Goal: Task Accomplishment & Management: Complete application form

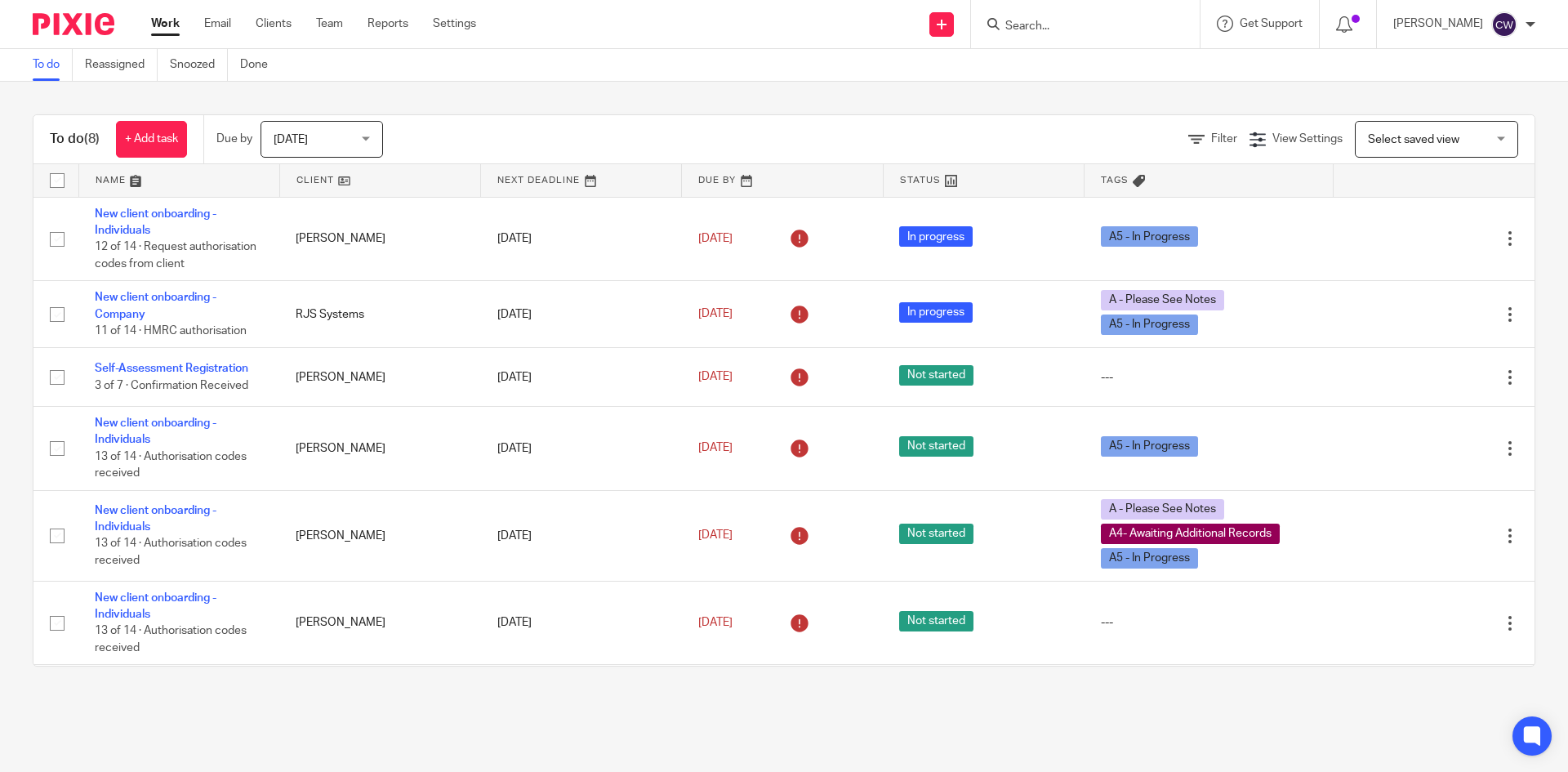
click at [1083, 30] on input "Search" at bounding box center [1076, 26] width 147 height 14
type input "H"
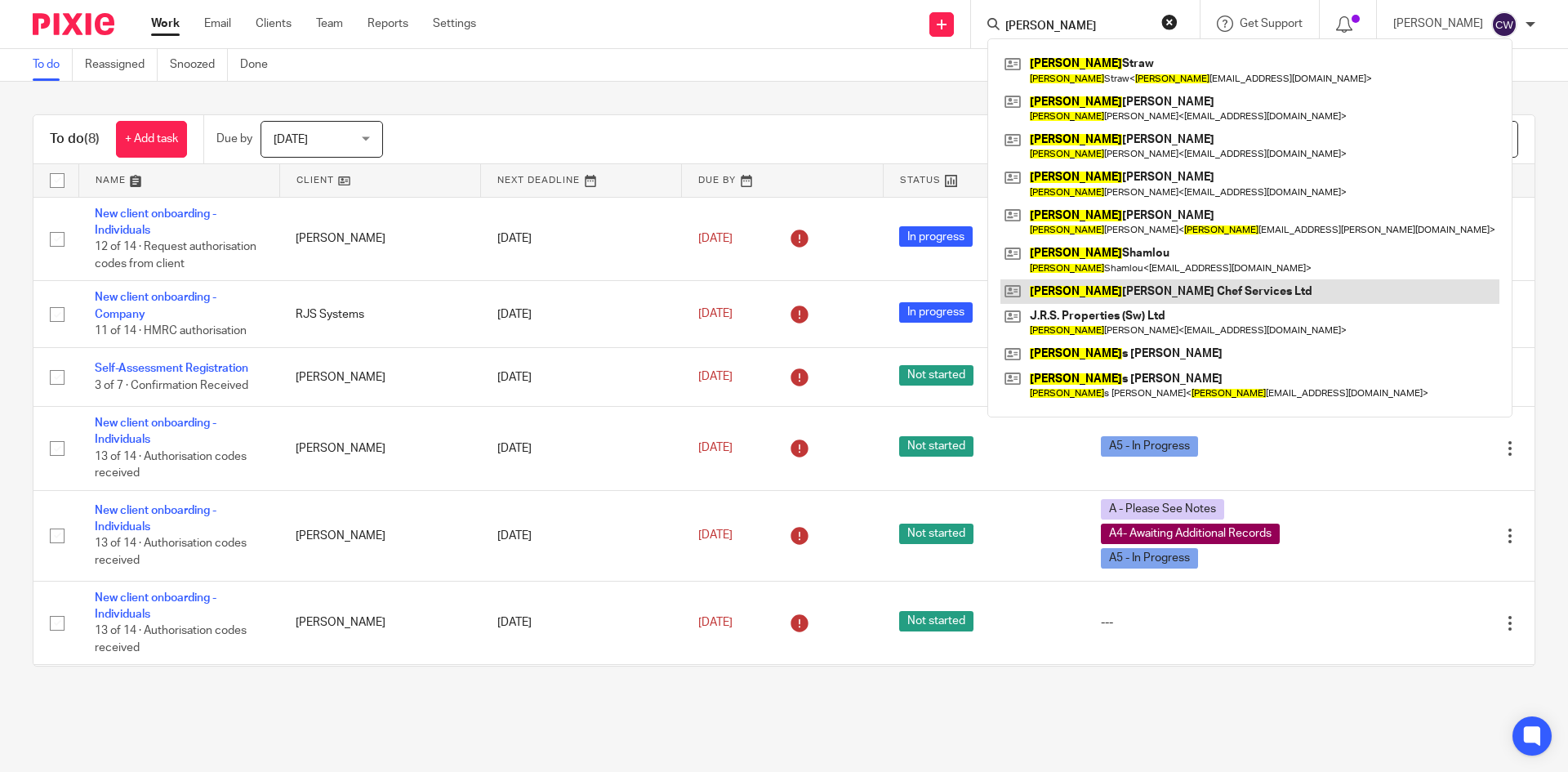
type input "jAMIE"
click at [1148, 283] on link at bounding box center [1250, 291] width 499 height 25
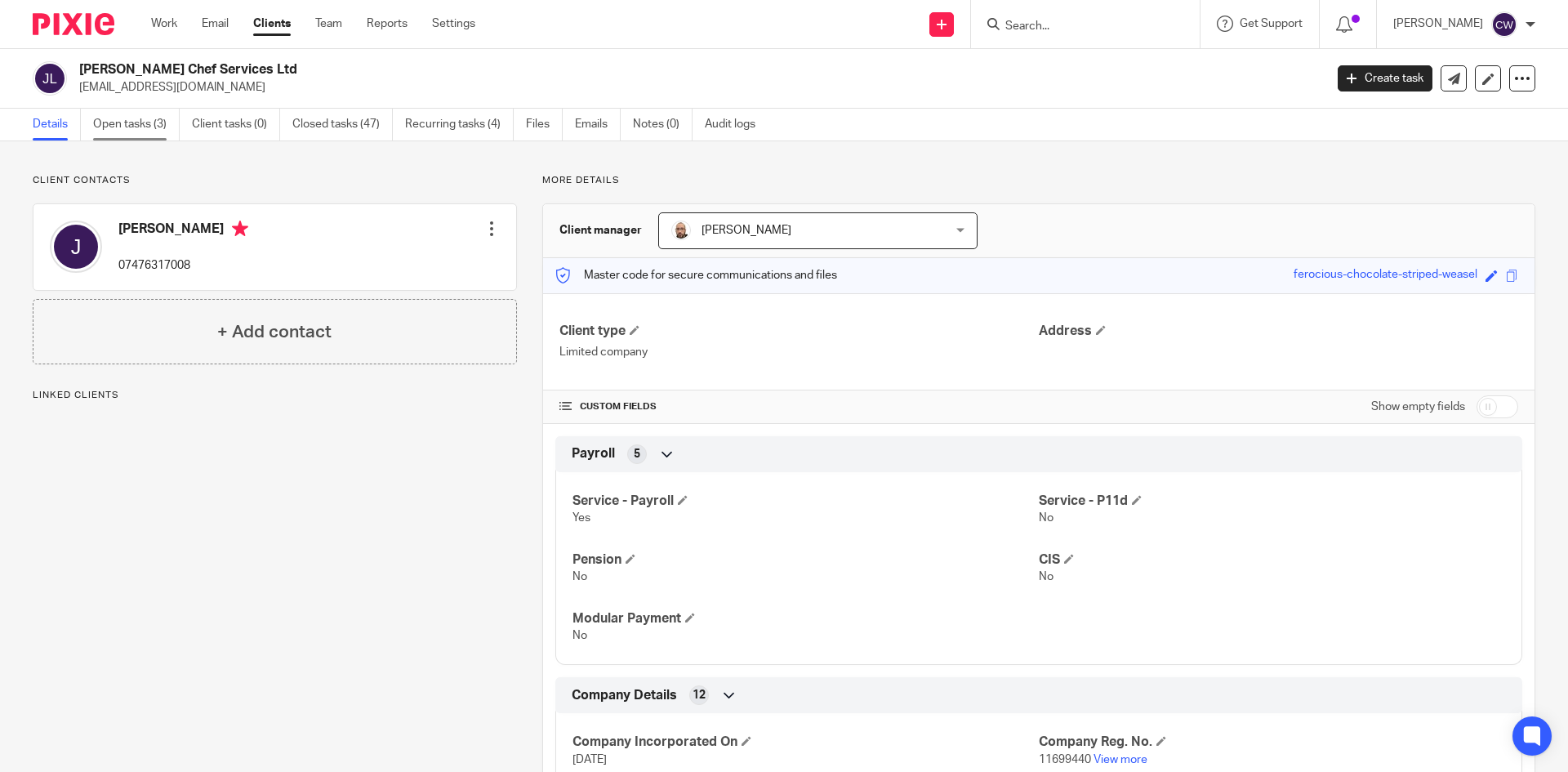
click at [149, 125] on link "Open tasks (3)" at bounding box center [137, 125] width 87 height 32
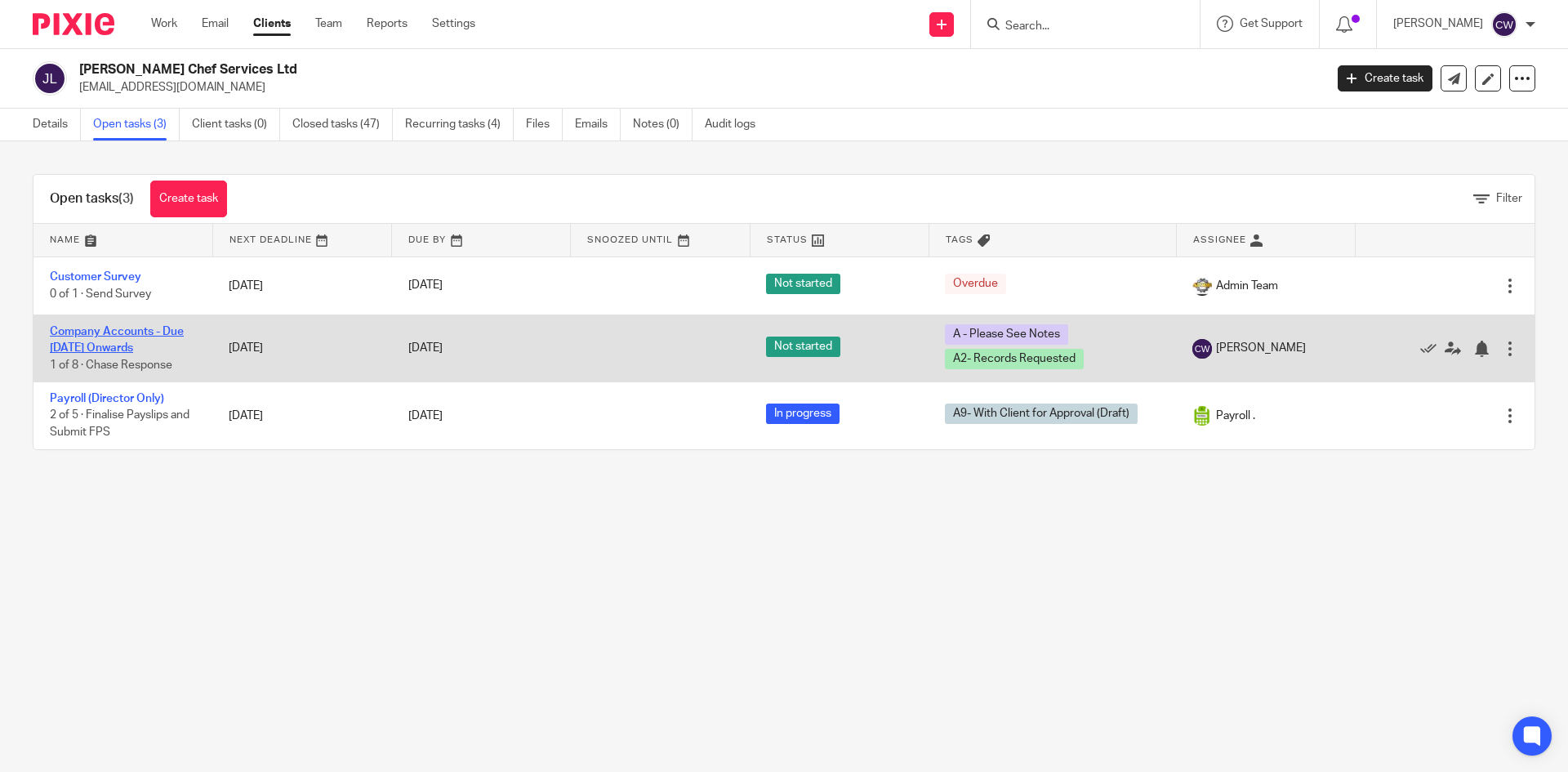
click at [132, 336] on link "Company Accounts - Due [DATE] Onwards" at bounding box center [117, 340] width 134 height 28
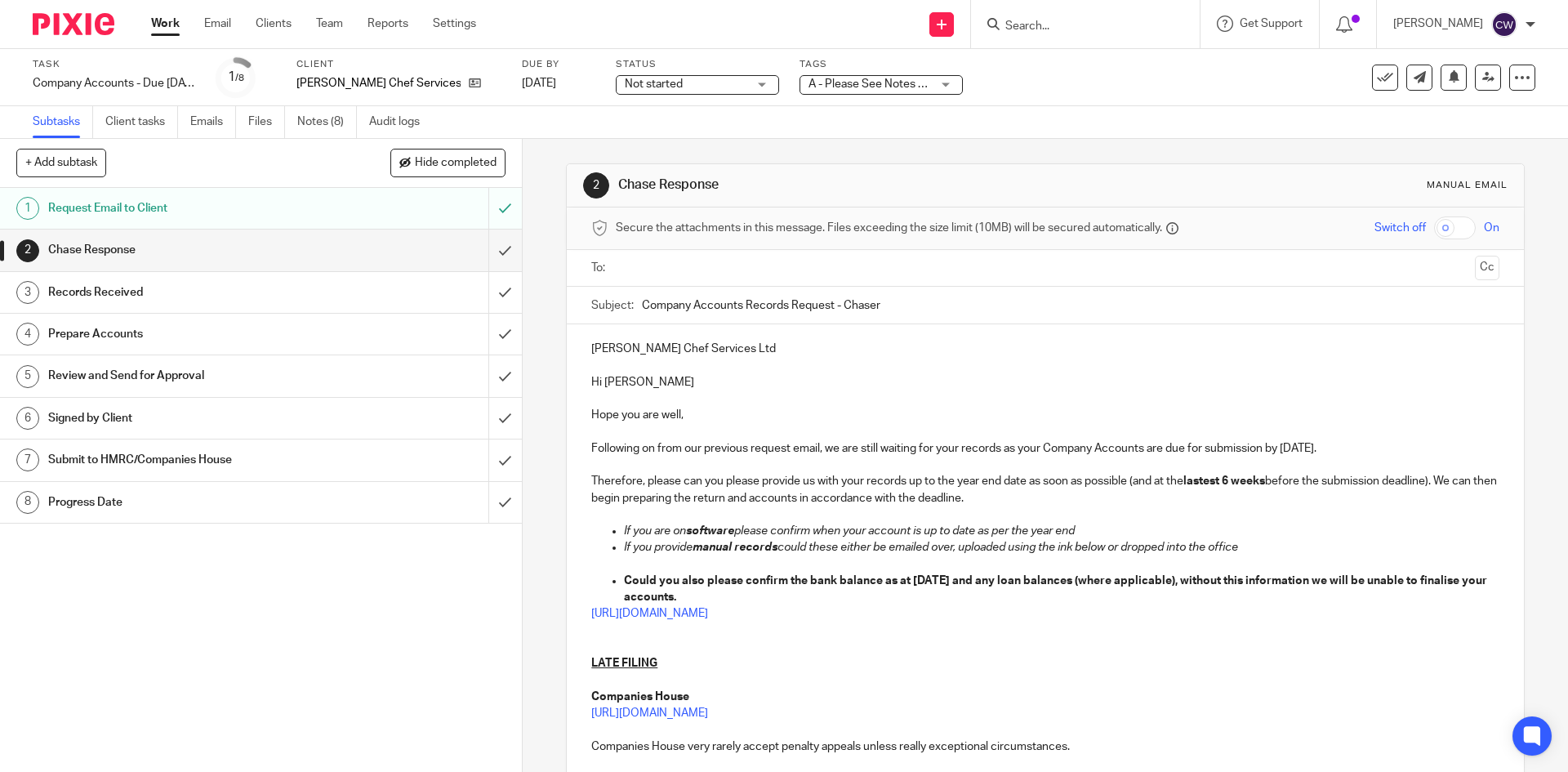
click at [894, 87] on span "A - Please See Notes + 1" at bounding box center [870, 83] width 125 height 11
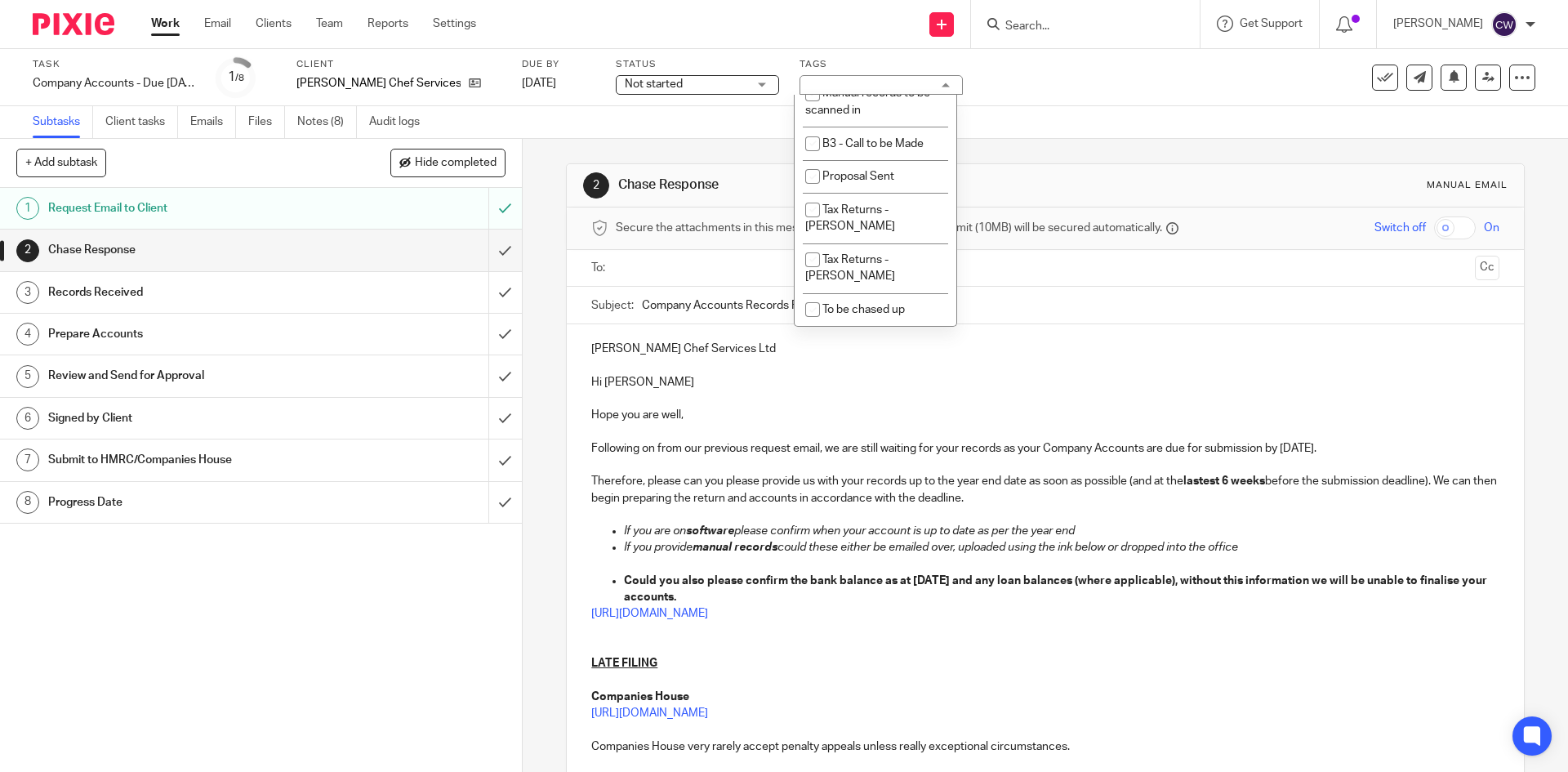
scroll to position [1846, 0]
click at [891, 161] on li "B3 - Call to be Made" at bounding box center [875, 143] width 161 height 33
checkbox input "true"
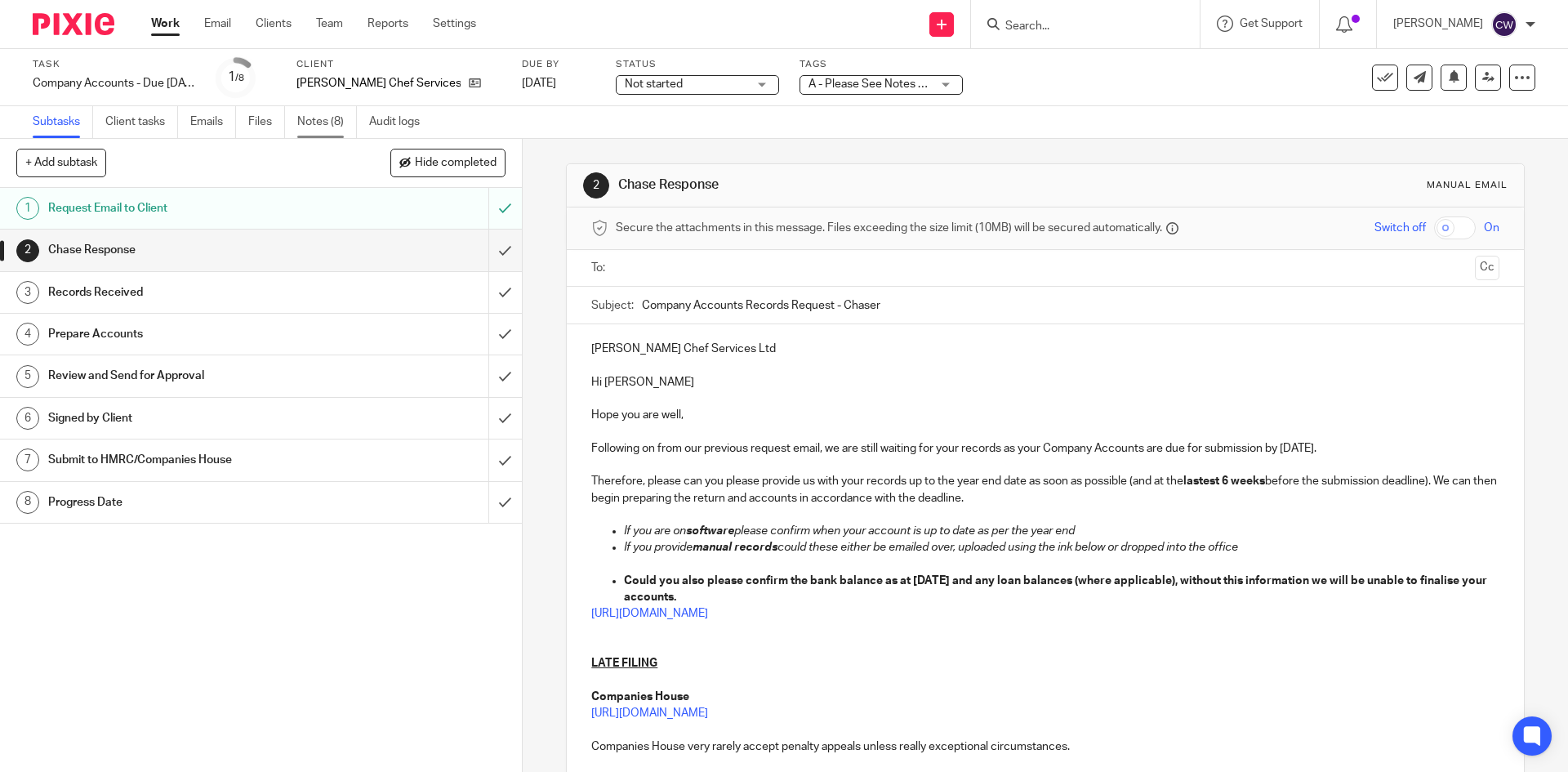
click at [318, 118] on link "Notes (8)" at bounding box center [327, 122] width 59 height 32
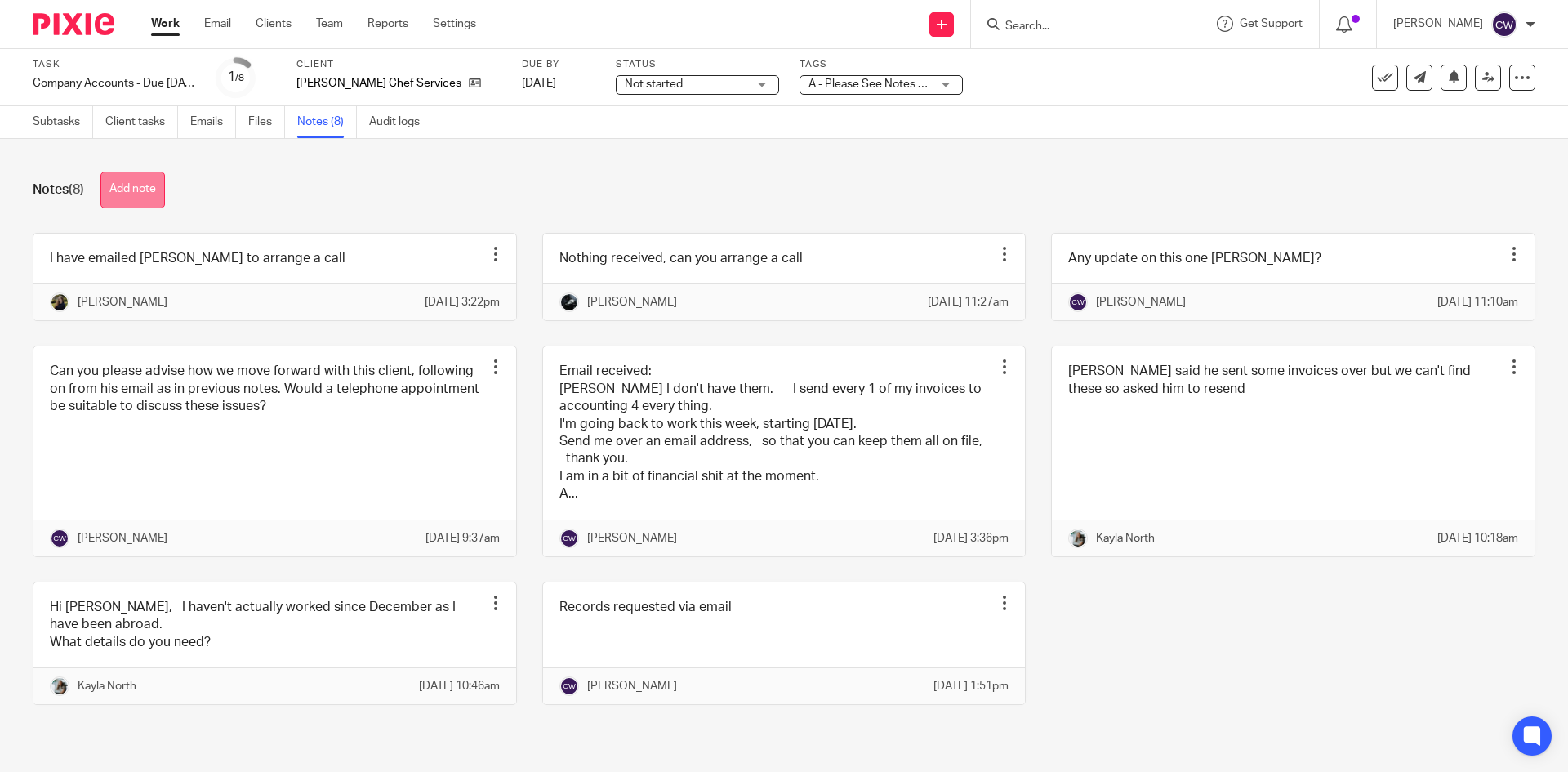
click at [143, 174] on button "Add note" at bounding box center [132, 189] width 65 height 37
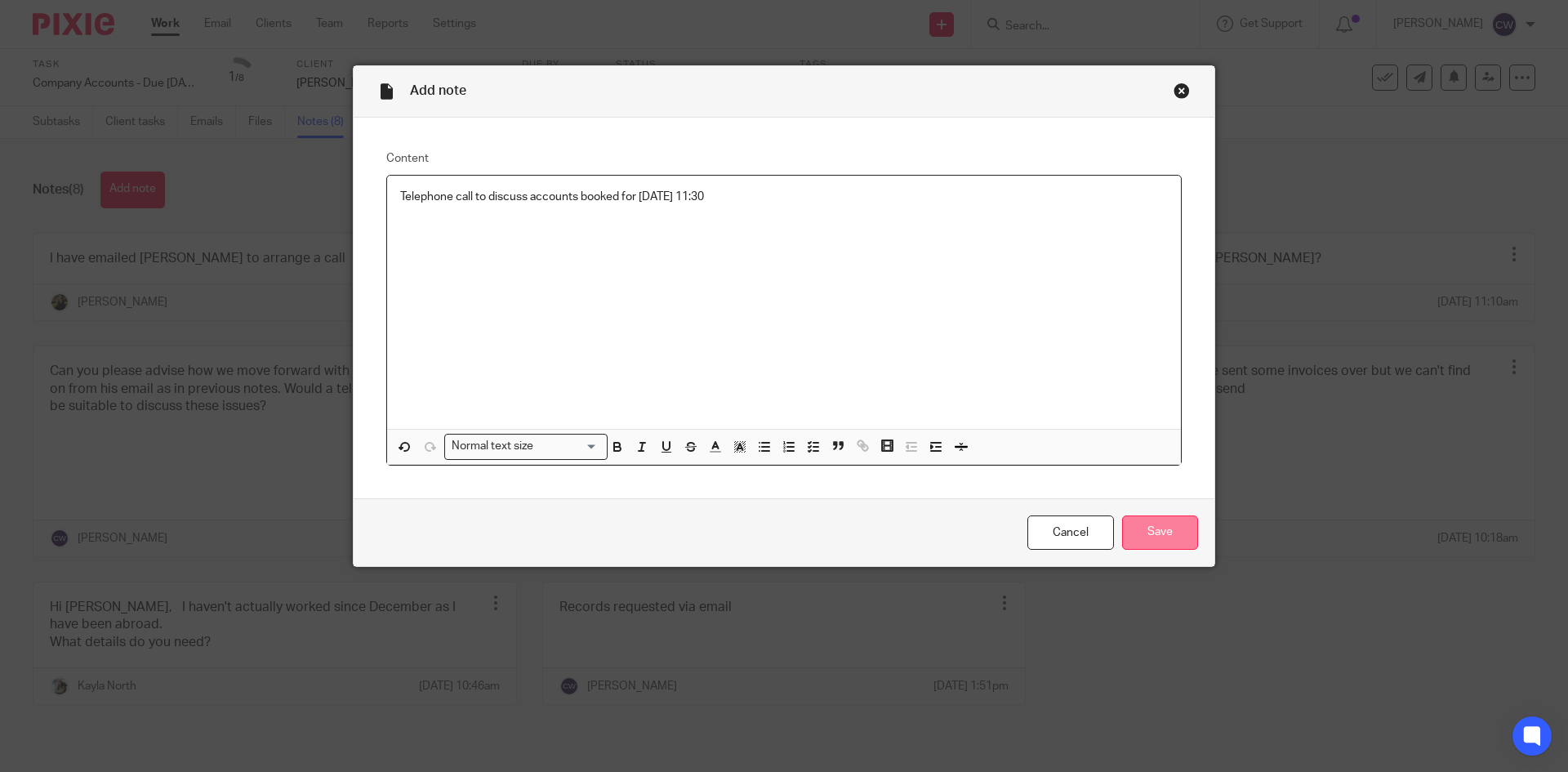
click at [1155, 529] on input "Save" at bounding box center [1160, 533] width 76 height 35
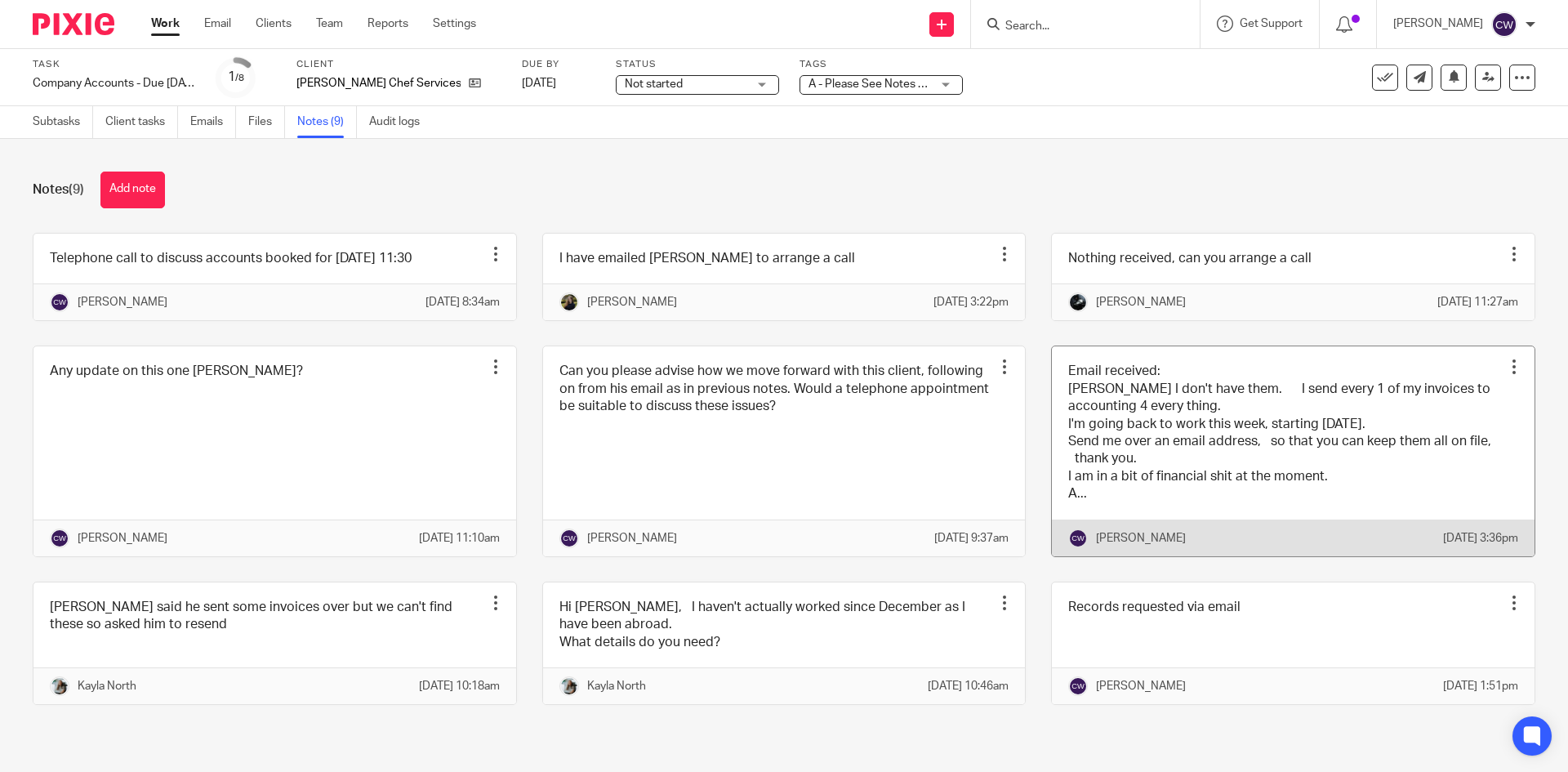
click at [1356, 514] on link at bounding box center [1293, 451] width 483 height 210
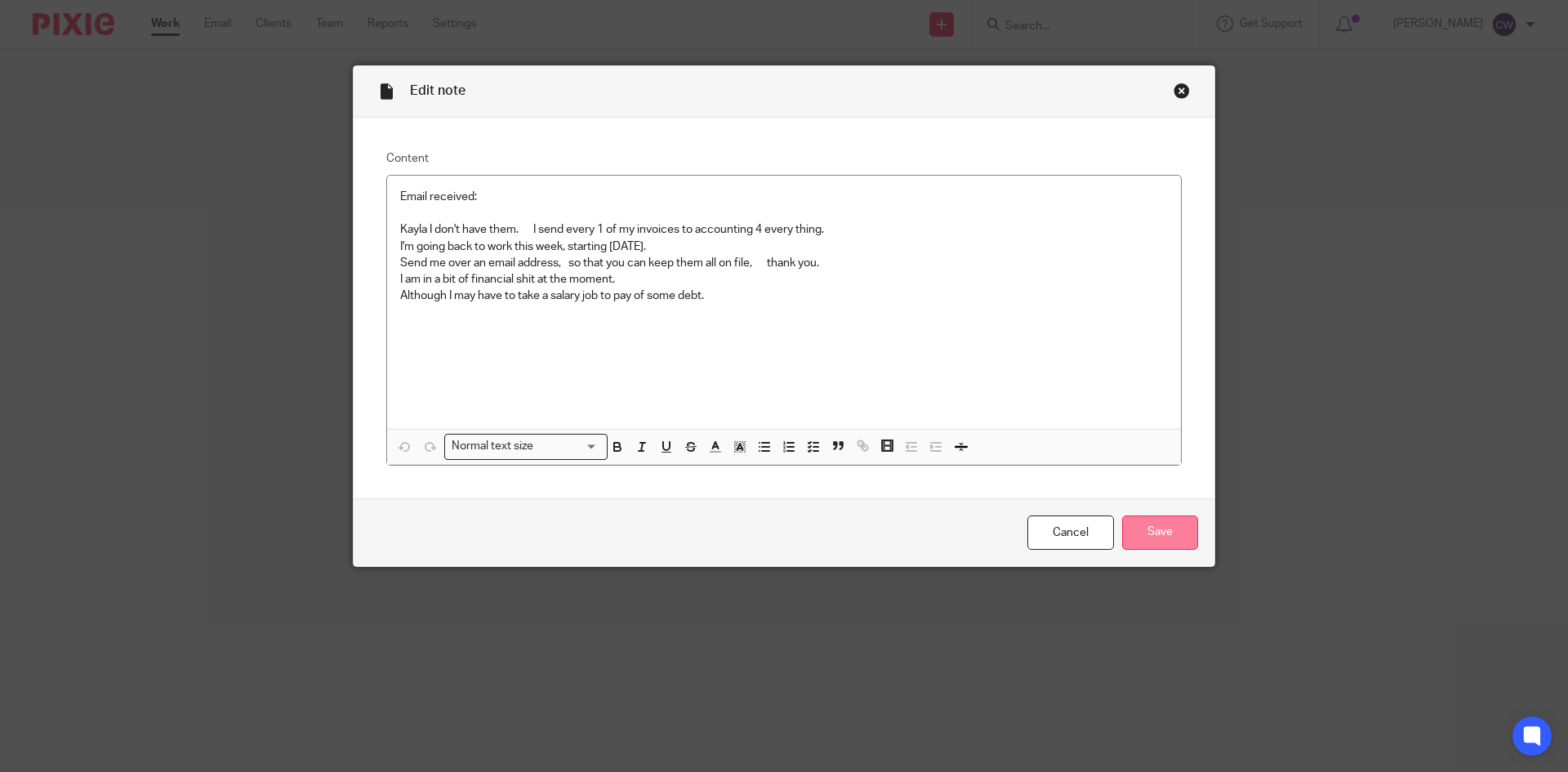
click at [1178, 531] on input "Save" at bounding box center [1160, 533] width 76 height 35
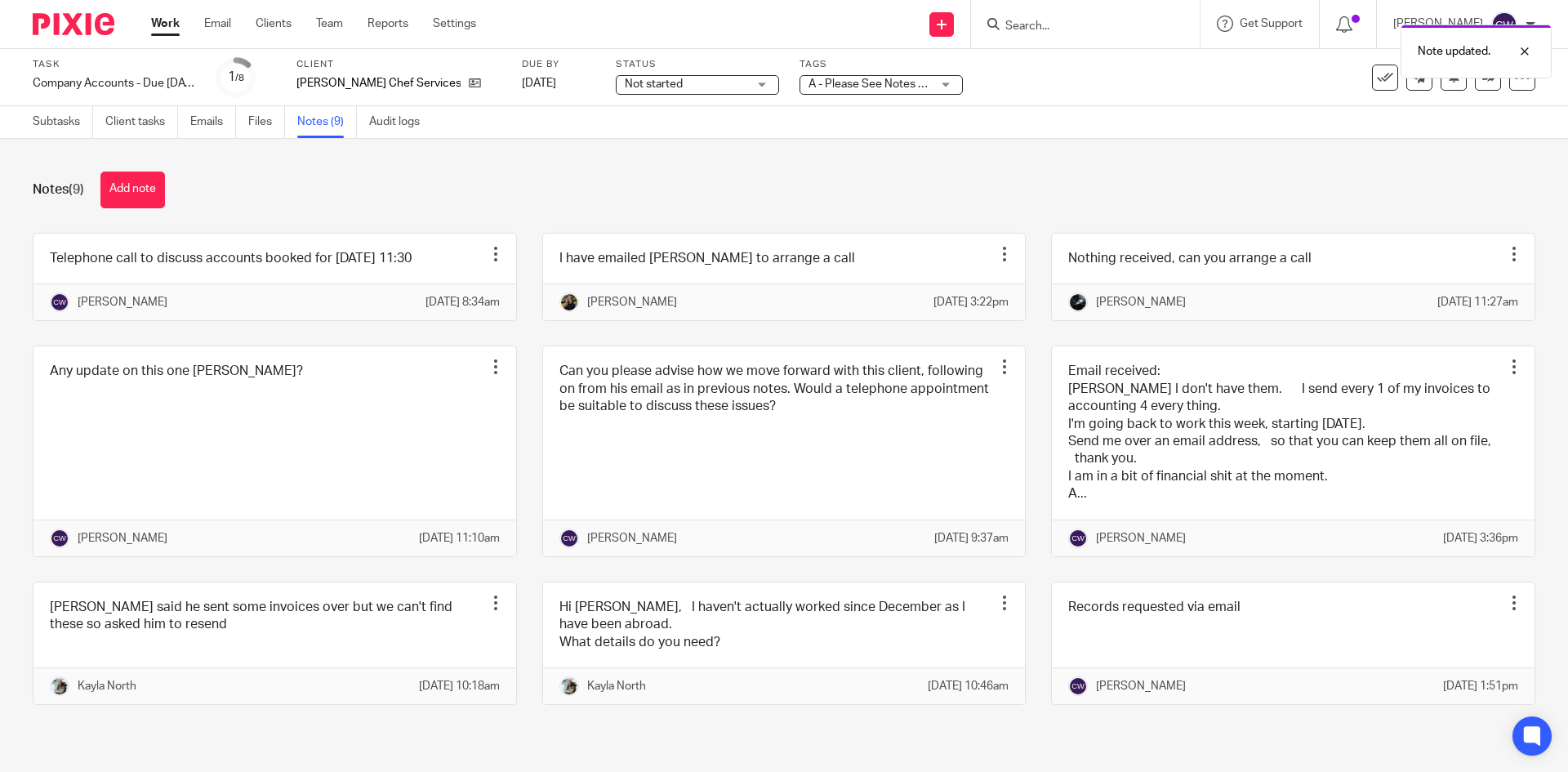
scroll to position [60, 0]
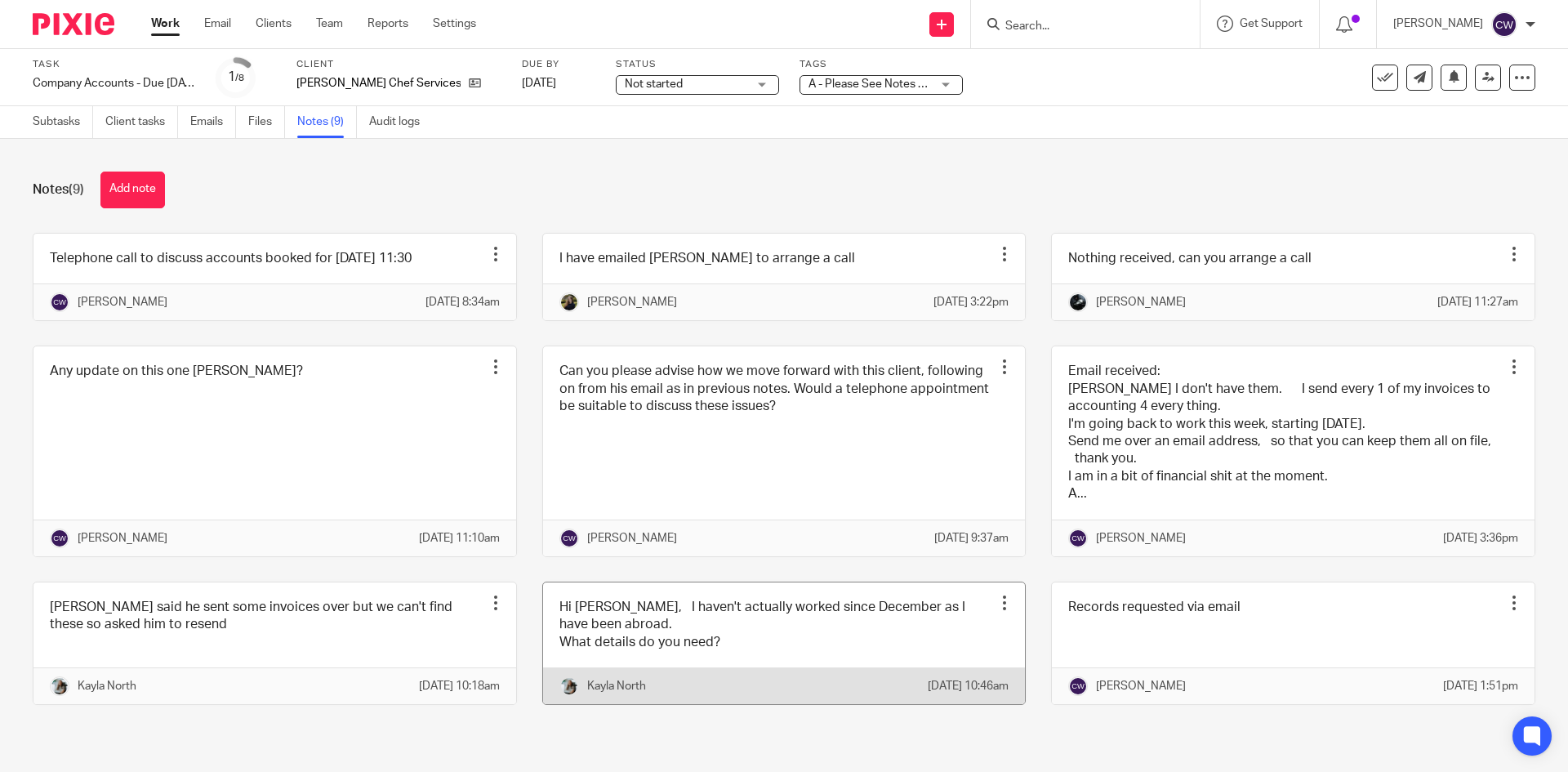
click at [801, 655] on link at bounding box center [784, 643] width 483 height 121
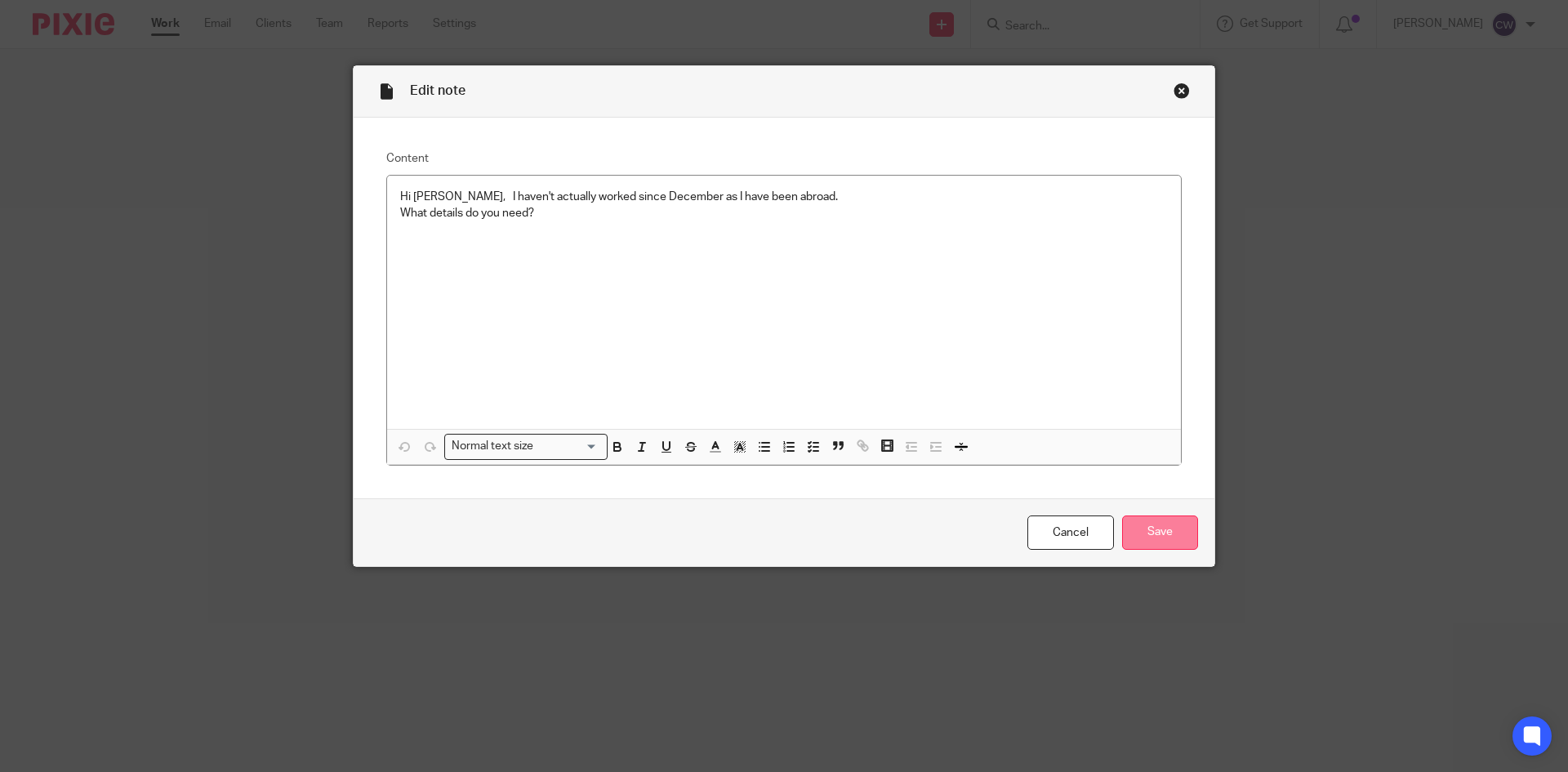
click at [1168, 547] on input "Save" at bounding box center [1160, 533] width 76 height 35
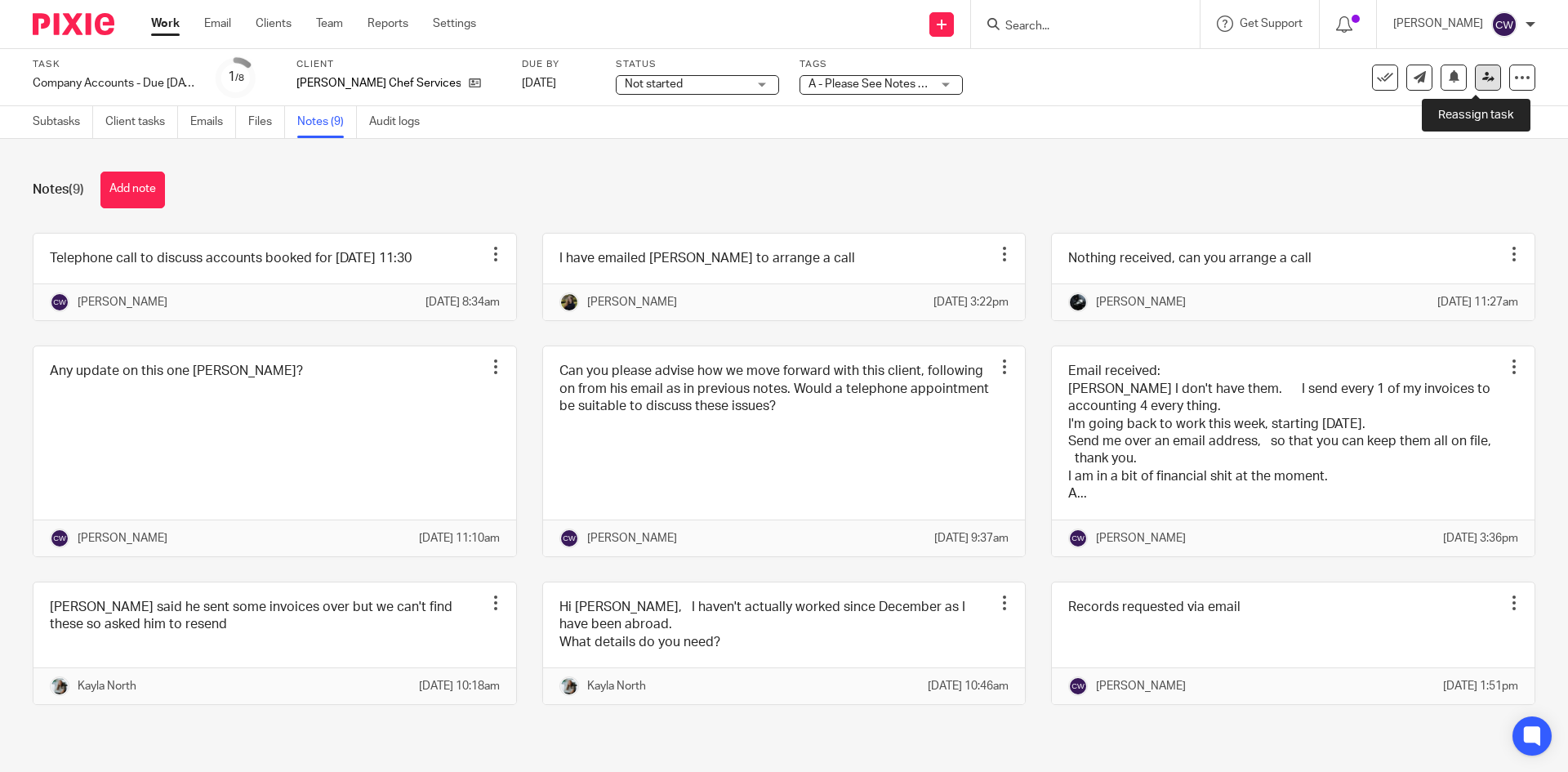
click at [1485, 76] on link at bounding box center [1487, 77] width 26 height 26
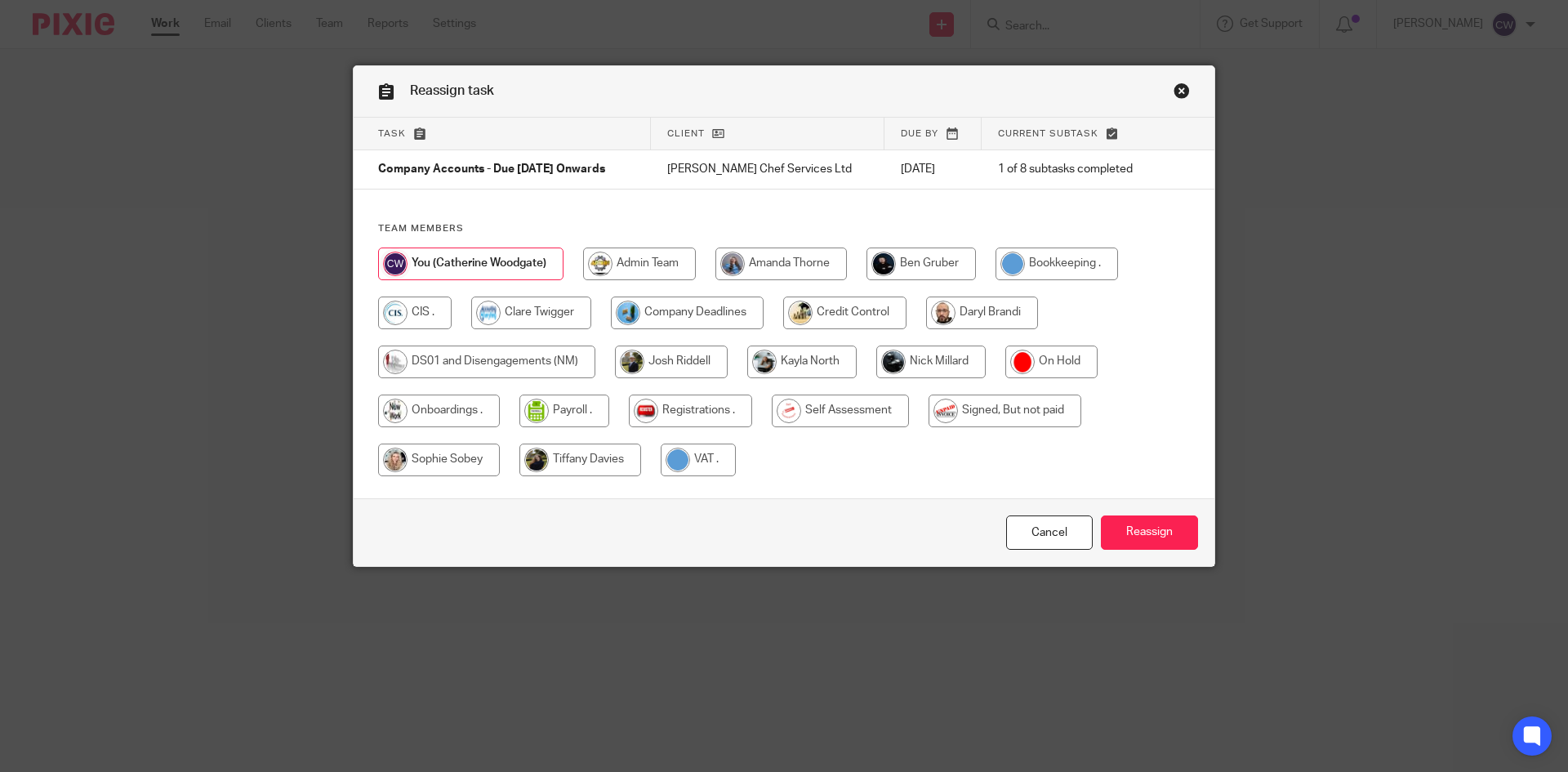
click at [672, 315] on input "radio" at bounding box center [688, 313] width 153 height 32
radio input "true"
click at [1172, 533] on input "Reassign" at bounding box center [1149, 533] width 97 height 35
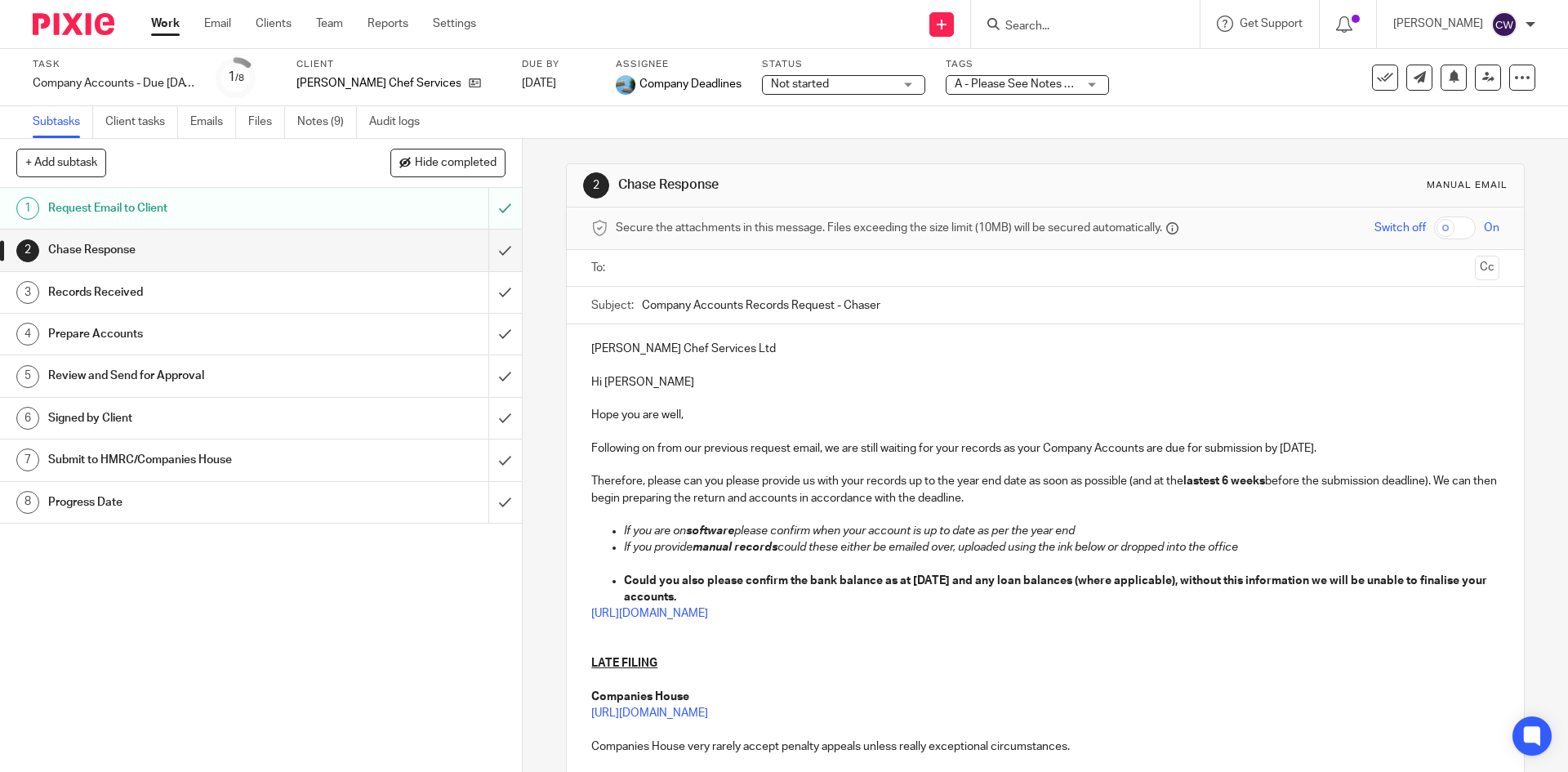
click at [1089, 32] on input "Search" at bounding box center [1076, 26] width 147 height 14
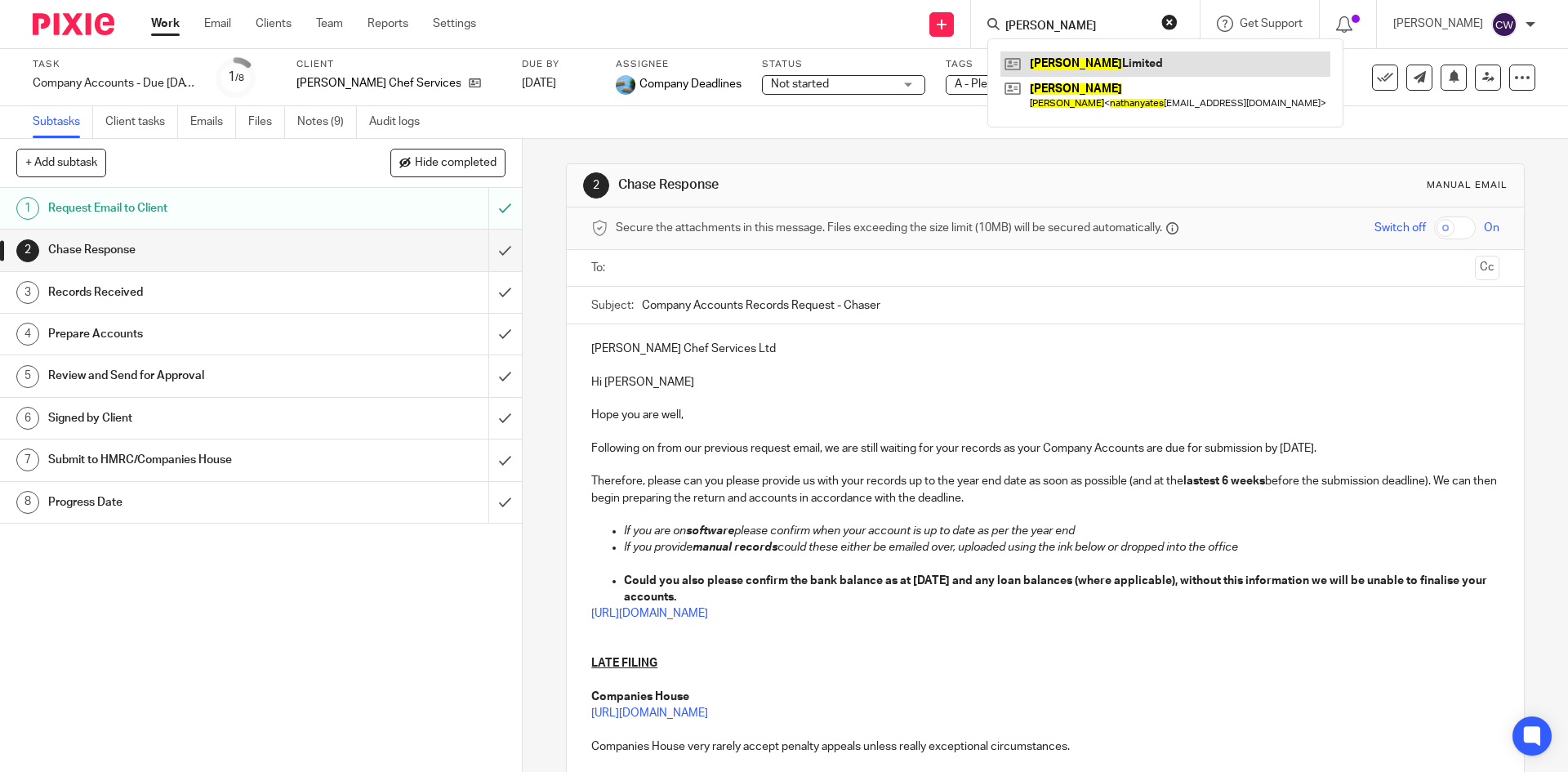
type input "Nathan Yates"
click at [1088, 64] on link at bounding box center [1165, 64] width 330 height 25
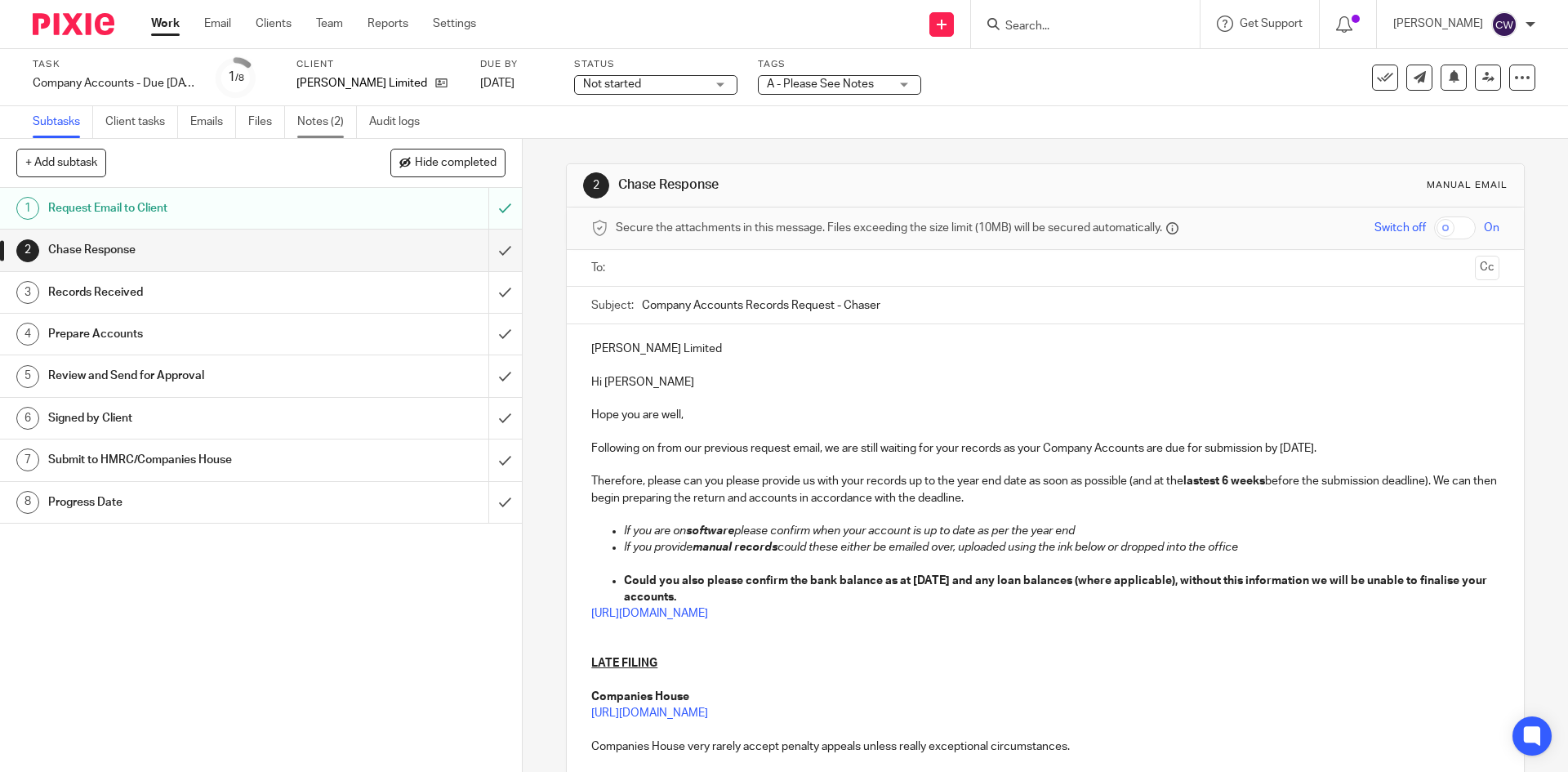
click at [302, 122] on link "Notes (2)" at bounding box center [327, 122] width 59 height 32
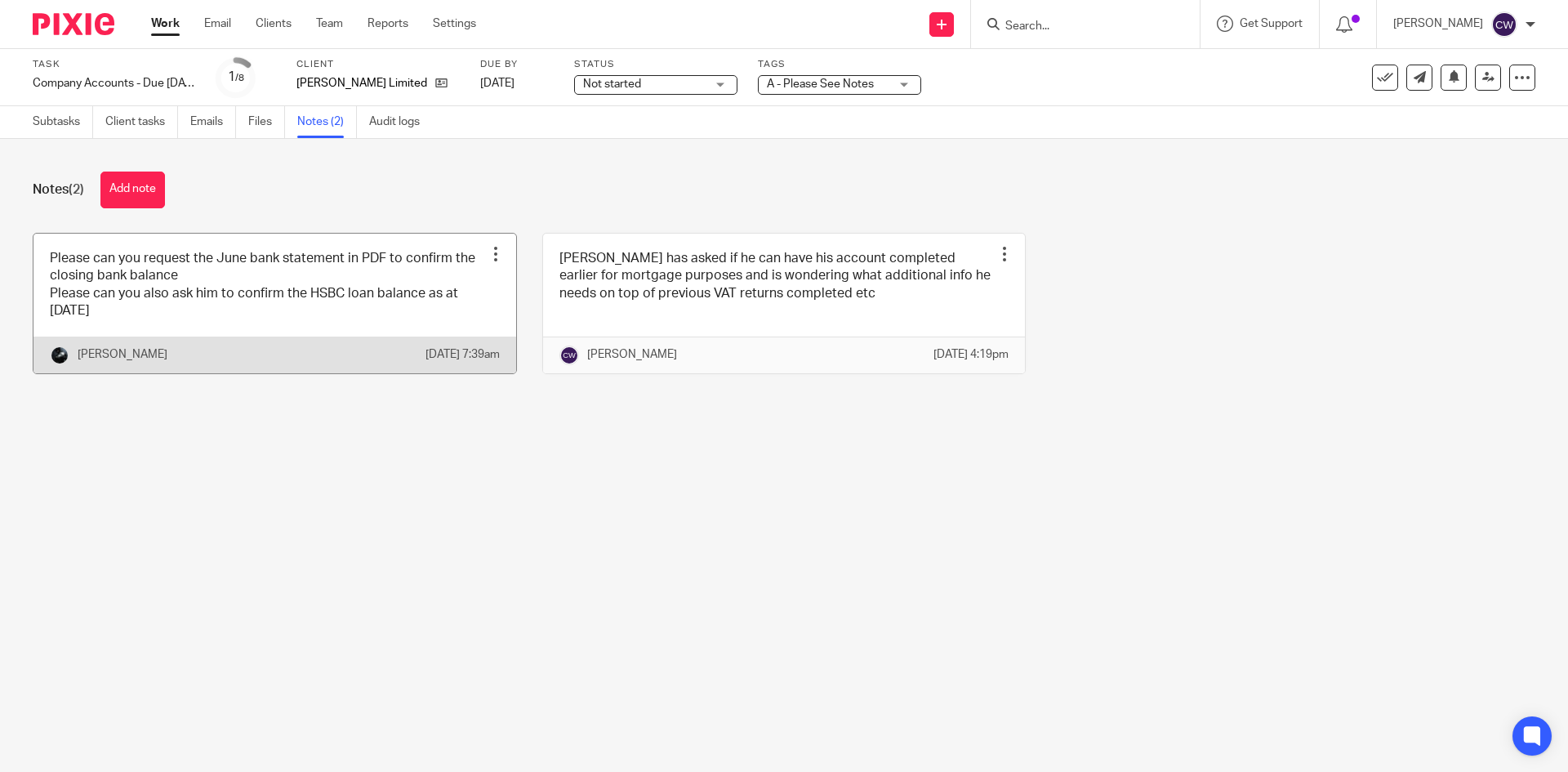
click at [293, 334] on link at bounding box center [274, 303] width 483 height 139
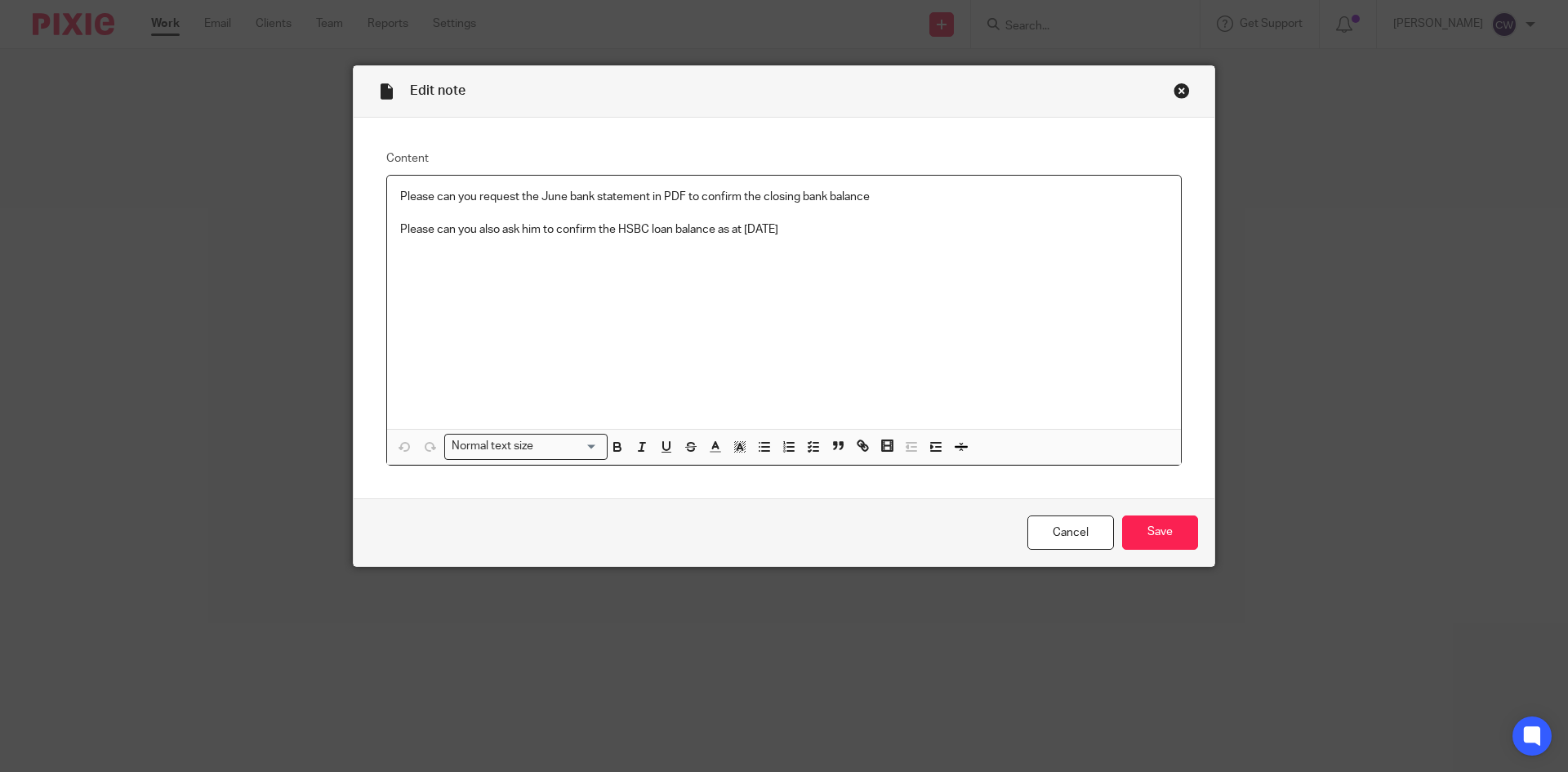
drag, startPoint x: 477, startPoint y: 194, endPoint x: 976, endPoint y: 247, distance: 501.8
click at [977, 247] on div "Please can you request the June bank statement in PDF to confirm the closing ba…" at bounding box center [784, 302] width 794 height 253
copy div "equest the June bank statement in PDF to confirm the closing bank balance Pleas…"
click at [1173, 90] on div "Close this dialog window" at bounding box center [1181, 90] width 16 height 16
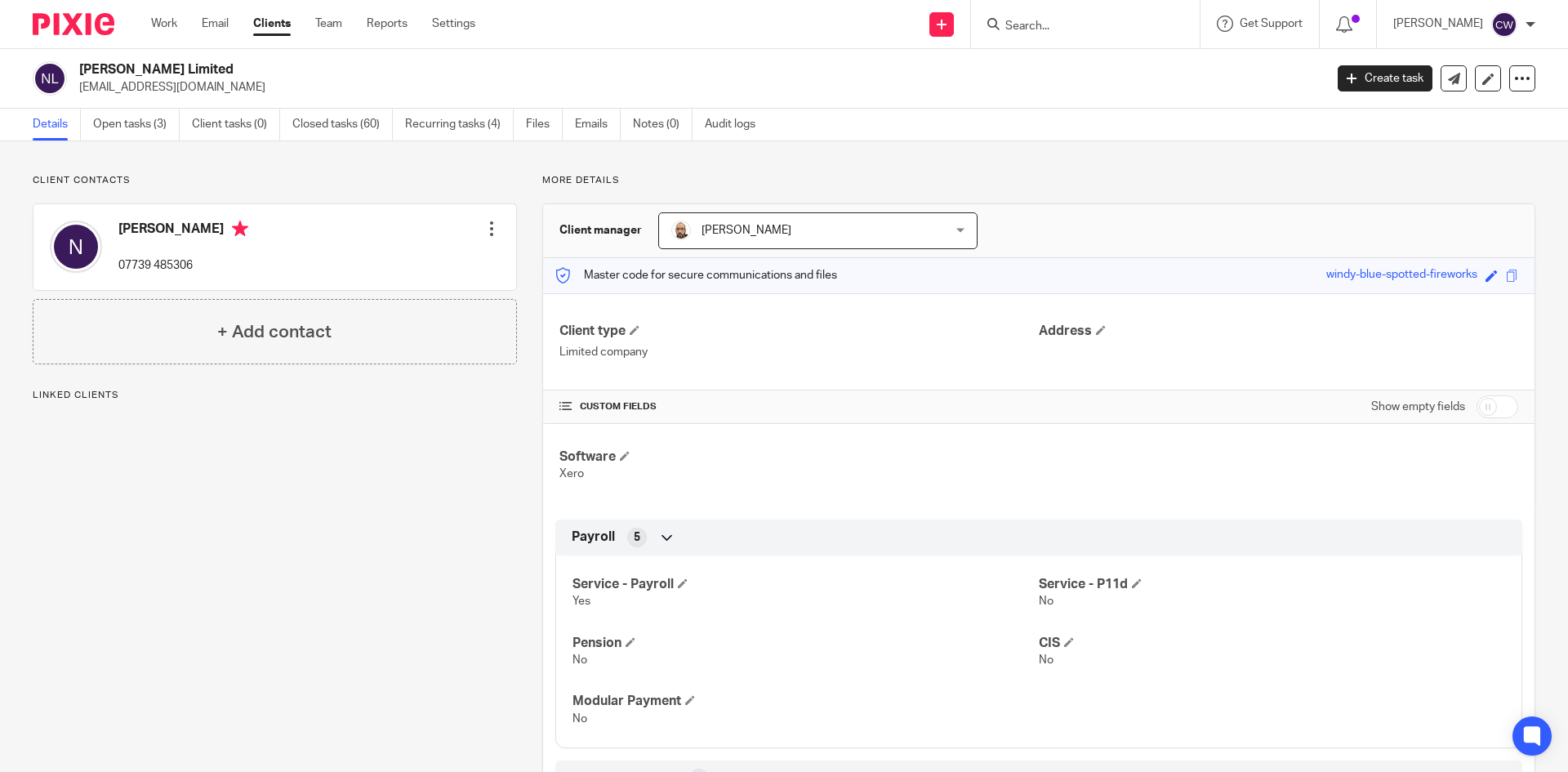
drag, startPoint x: 76, startPoint y: 83, endPoint x: 250, endPoint y: 95, distance: 174.4
click at [250, 95] on div "[PERSON_NAME] Limited [EMAIL_ADDRESS][DOMAIN_NAME]" at bounding box center [672, 78] width 1280 height 34
copy p "[EMAIL_ADDRESS][DOMAIN_NAME]"
click at [1090, 16] on form at bounding box center [1090, 24] width 174 height 20
click at [1072, 21] on input "Search" at bounding box center [1076, 26] width 147 height 14
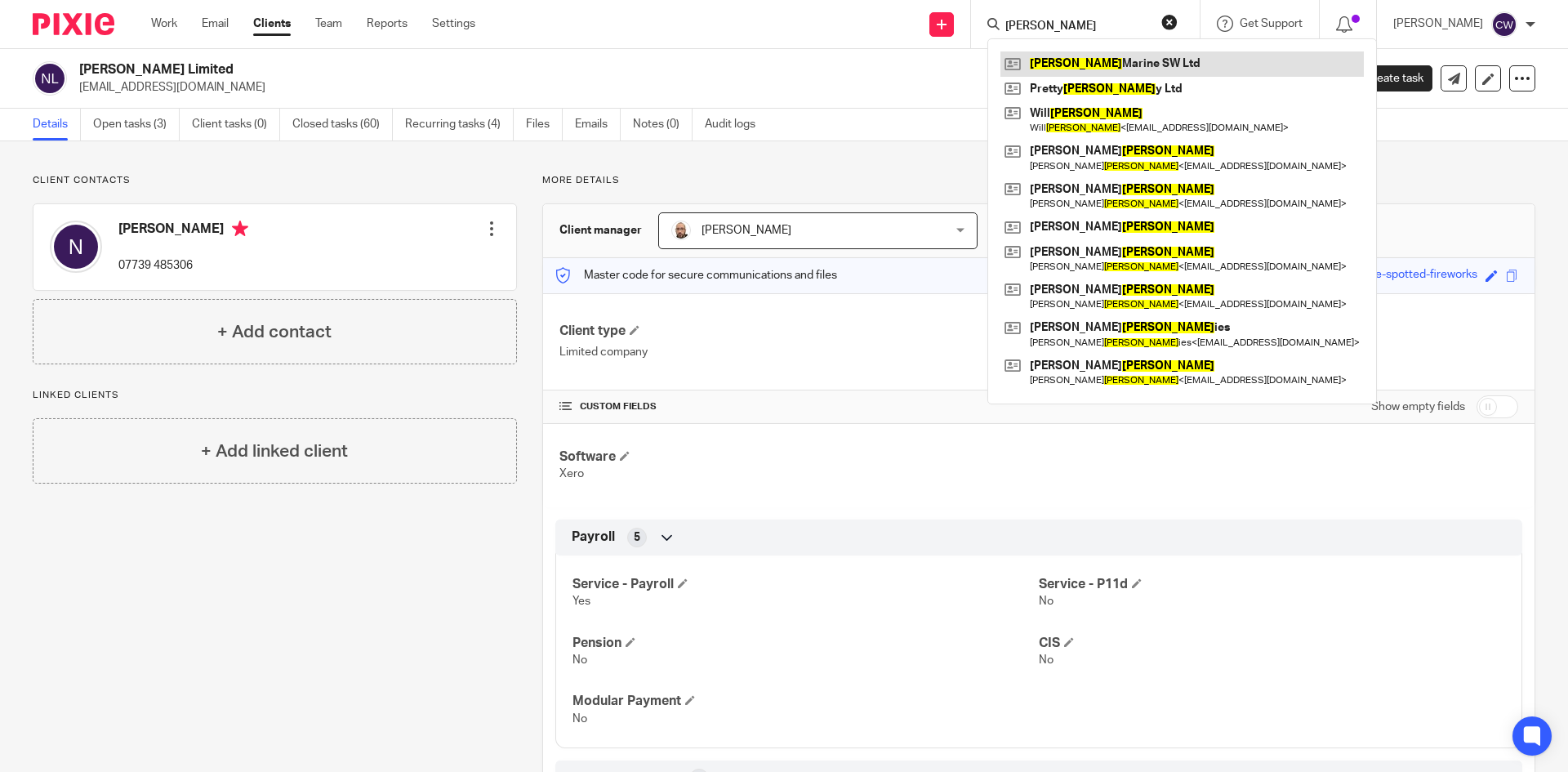
type input "[PERSON_NAME]"
click at [1076, 56] on link at bounding box center [1182, 64] width 363 height 25
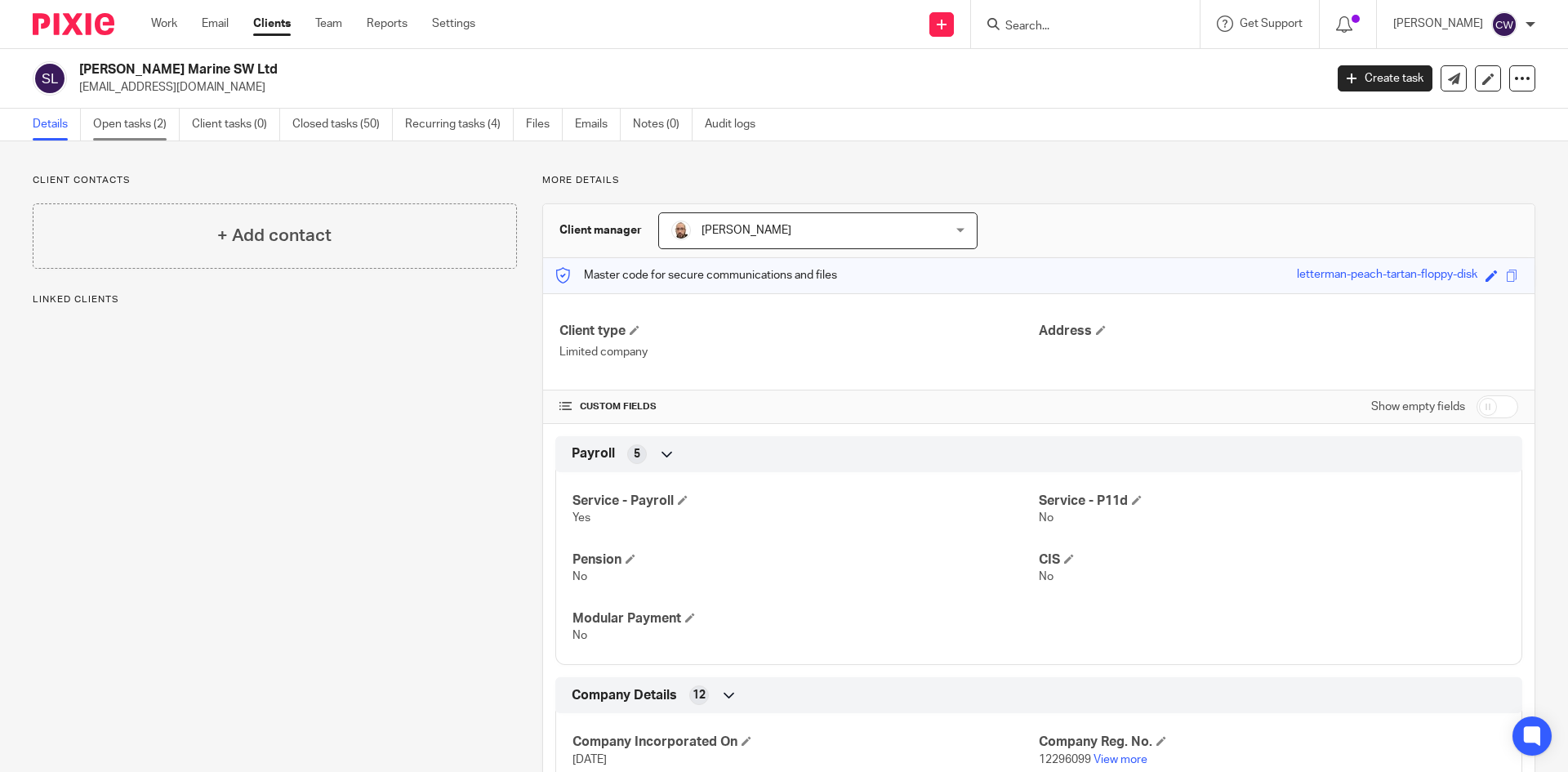
click at [135, 123] on link "Open tasks (2)" at bounding box center [137, 125] width 87 height 32
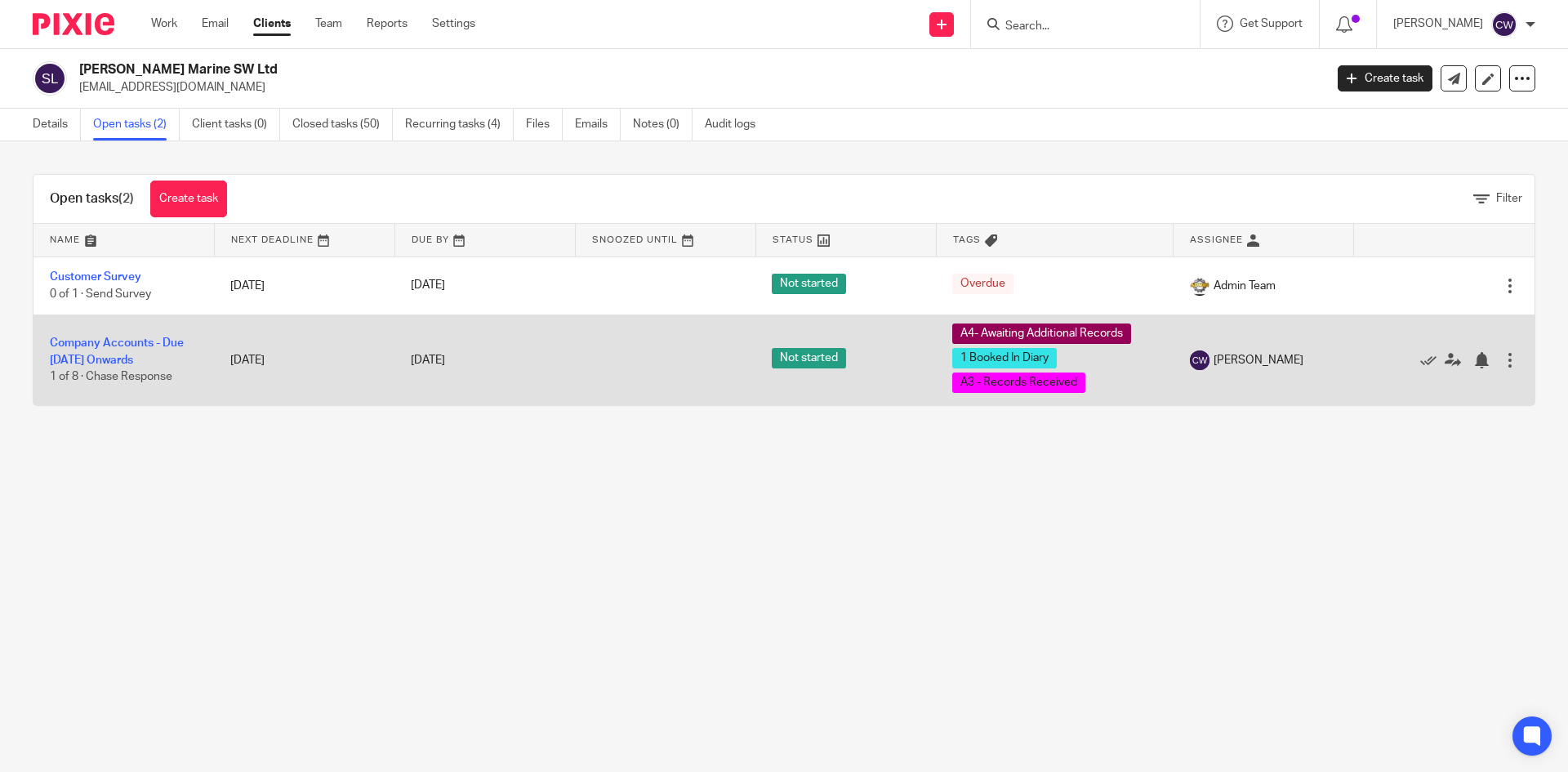
click at [121, 351] on td "Company Accounts - Due 1st May 2023 Onwards 1 of 8 · Chase Response" at bounding box center [123, 359] width 181 height 91
click at [121, 336] on td "Company Accounts - Due 1st May 2023 Onwards 1 of 8 · Chase Response" at bounding box center [123, 359] width 181 height 91
click at [121, 342] on link "Company Accounts - Due [DATE] Onwards" at bounding box center [117, 351] width 134 height 28
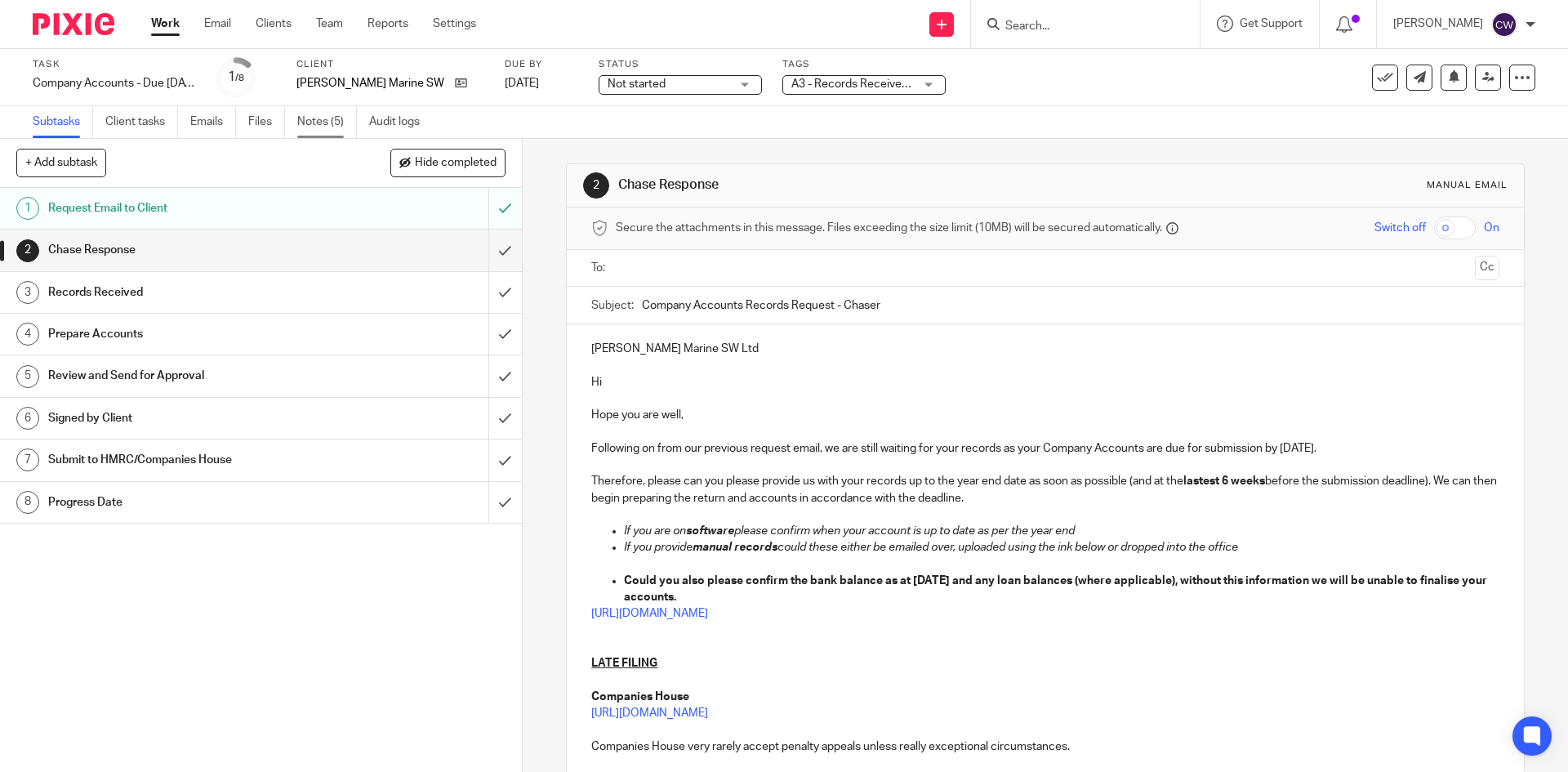
click at [320, 127] on link "Notes (5)" at bounding box center [327, 122] width 59 height 32
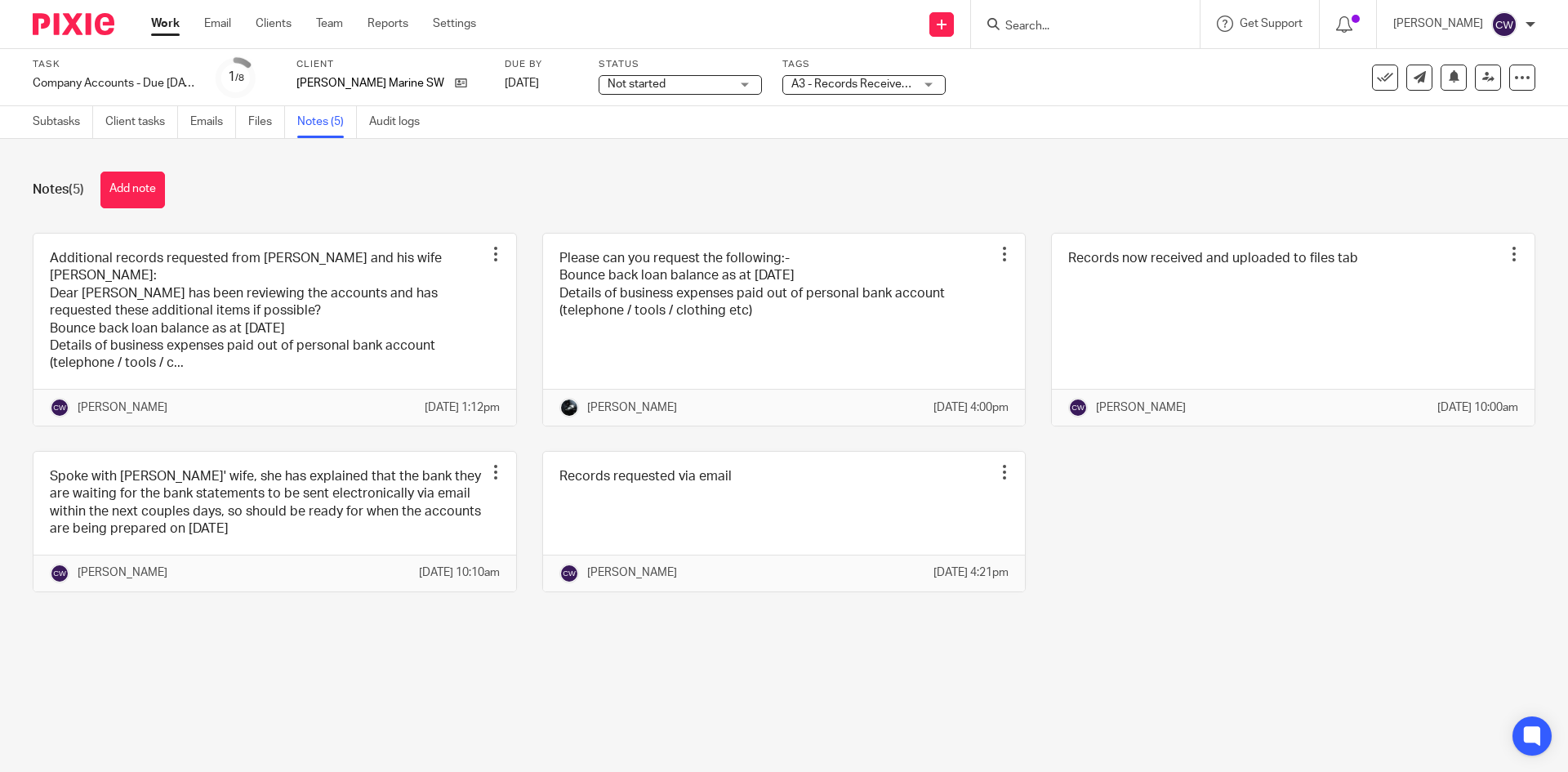
click at [172, 195] on div "Notes (5) Add note" at bounding box center [784, 189] width 1503 height 37
click at [159, 184] on button "Add note" at bounding box center [132, 189] width 65 height 37
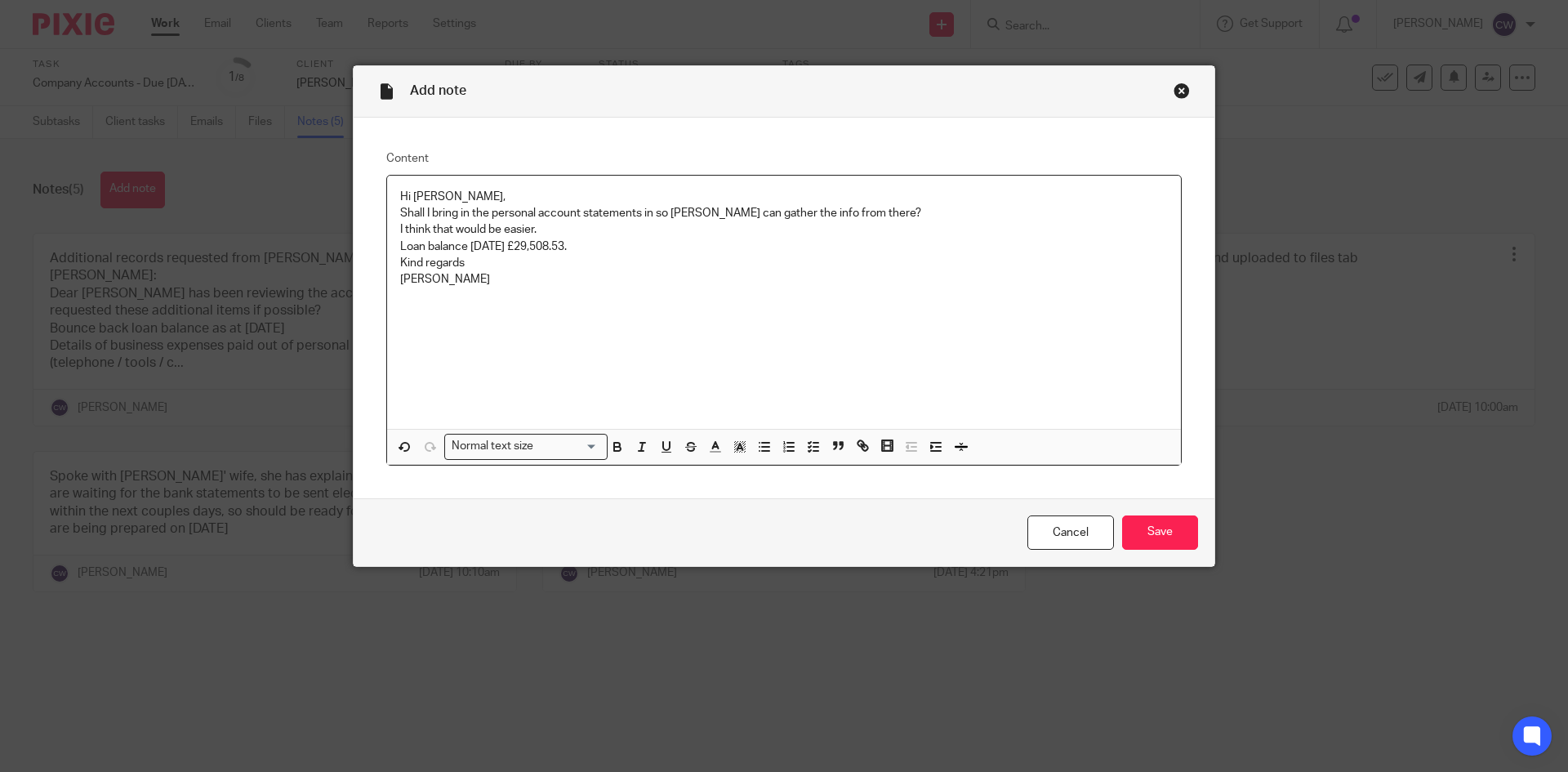
drag, startPoint x: 396, startPoint y: 244, endPoint x: 585, endPoint y: 251, distance: 189.1
click at [585, 251] on p "Loan balance 30 Nov 24 £29,508.53." at bounding box center [784, 246] width 767 height 16
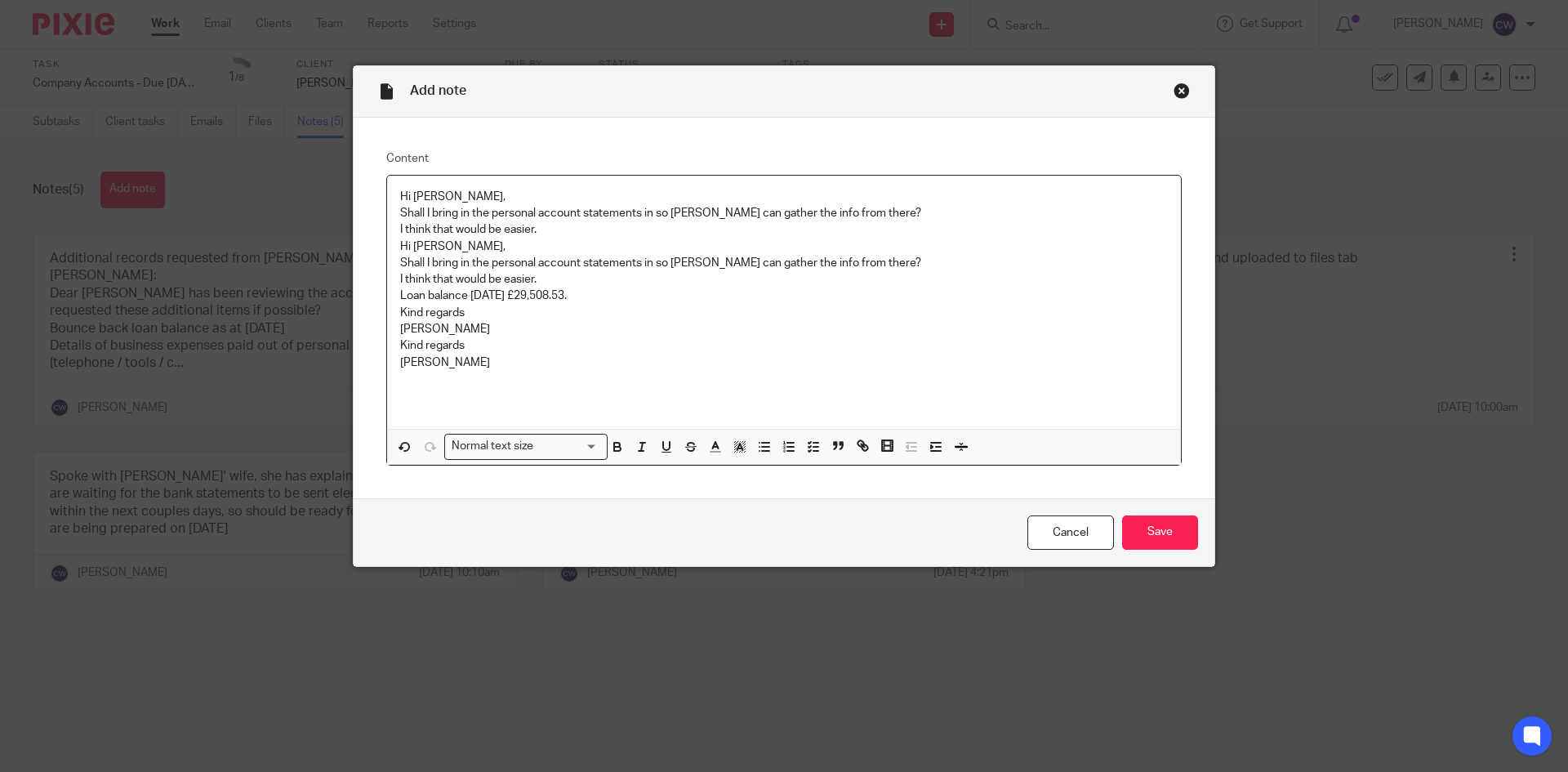
drag, startPoint x: 390, startPoint y: 296, endPoint x: 577, endPoint y: 296, distance: 187.0
click at [577, 296] on div "Hi Caroline, Shall I bring in the personal account statements in so Nick can ga…" at bounding box center [784, 302] width 794 height 253
copy p "Loan balance 30 Nov 24 £29,508.53"
click at [416, 183] on div "Hi Caroline, Shall I bring in the personal account statements in so Nick can ga…" at bounding box center [784, 302] width 794 height 253
click at [400, 189] on p "Hi Caroline," at bounding box center [784, 196] width 767 height 16
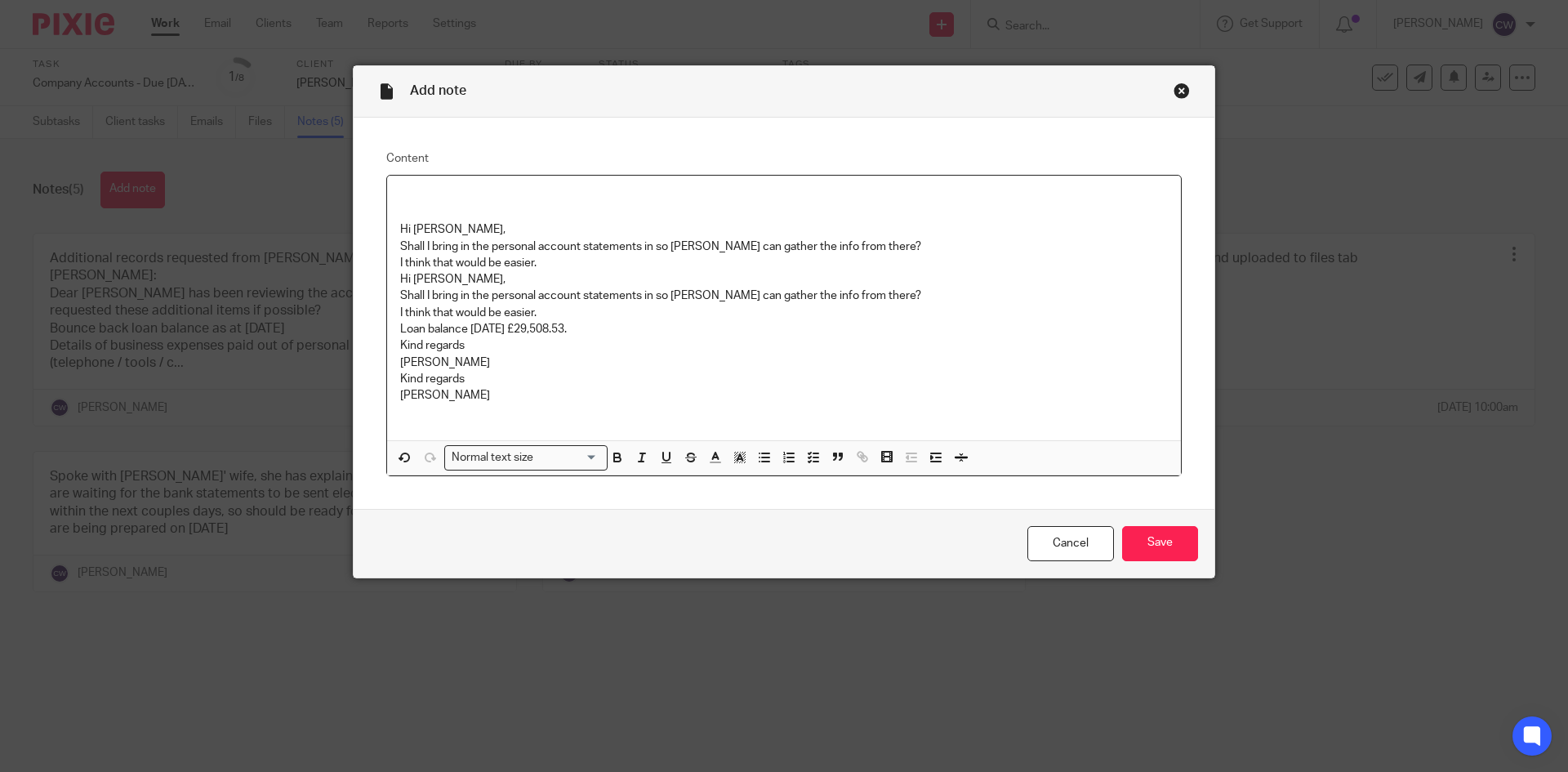
click at [416, 190] on p at bounding box center [784, 196] width 767 height 16
drag, startPoint x: 406, startPoint y: 192, endPoint x: 637, endPoint y: 183, distance: 231.2
click at [641, 183] on div "Emisal recived from client: Hi Caroline, Shall I bring in the personal account …" at bounding box center [784, 308] width 794 height 265
drag, startPoint x: 419, startPoint y: 199, endPoint x: 739, endPoint y: 215, distance: 320.4
click at [739, 215] on p at bounding box center [784, 212] width 767 height 16
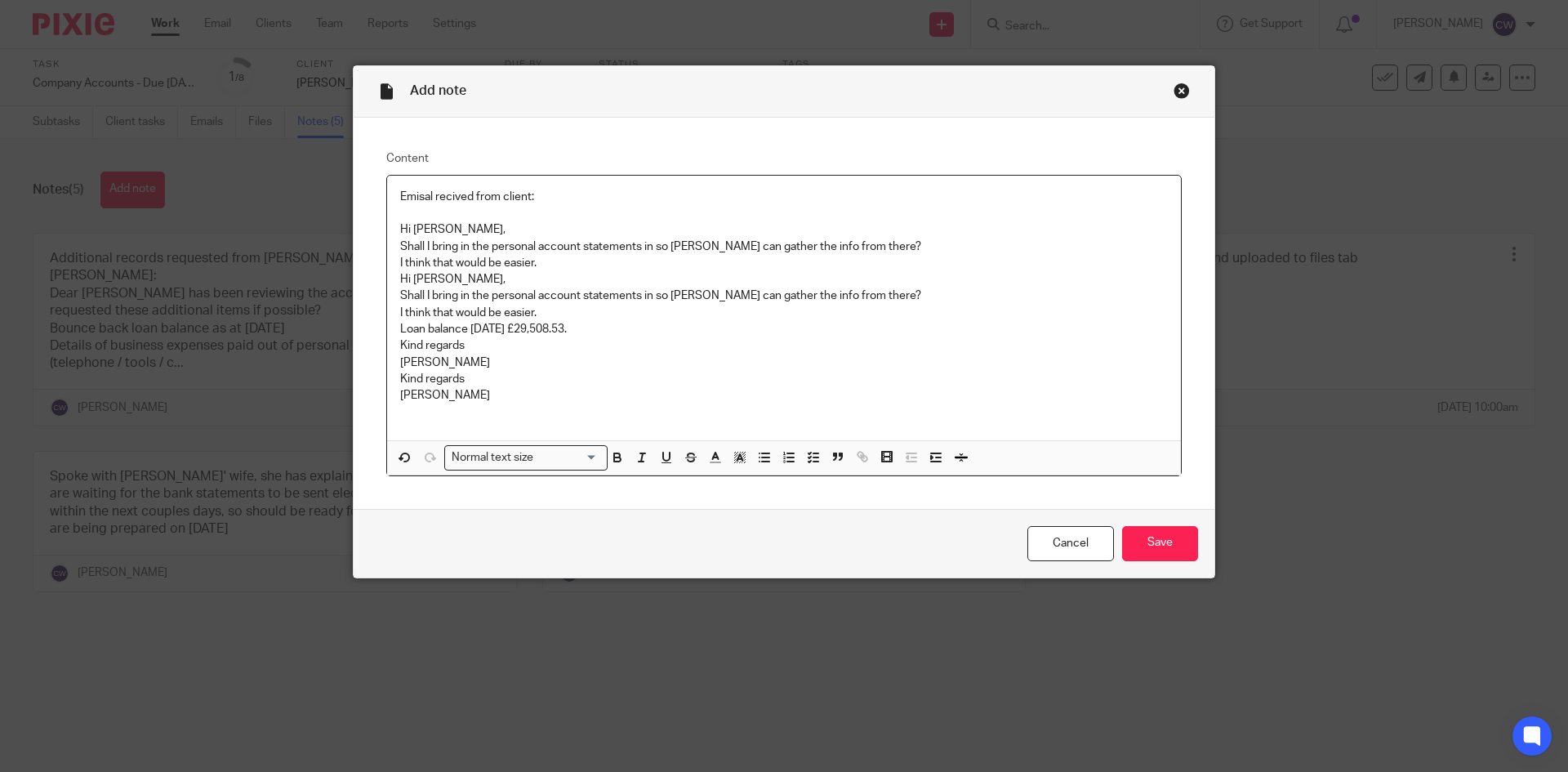
click at [420, 194] on p "Emisal recived from client:" at bounding box center [784, 196] width 767 height 16
drag, startPoint x: 415, startPoint y: 194, endPoint x: 394, endPoint y: 202, distance: 22.5
click at [400, 202] on p "Emal recived from client:" at bounding box center [784, 196] width 767 height 16
click at [416, 195] on p "Emal recived from client:" at bounding box center [784, 196] width 767 height 16
click at [1183, 545] on input "Save" at bounding box center [1160, 543] width 76 height 35
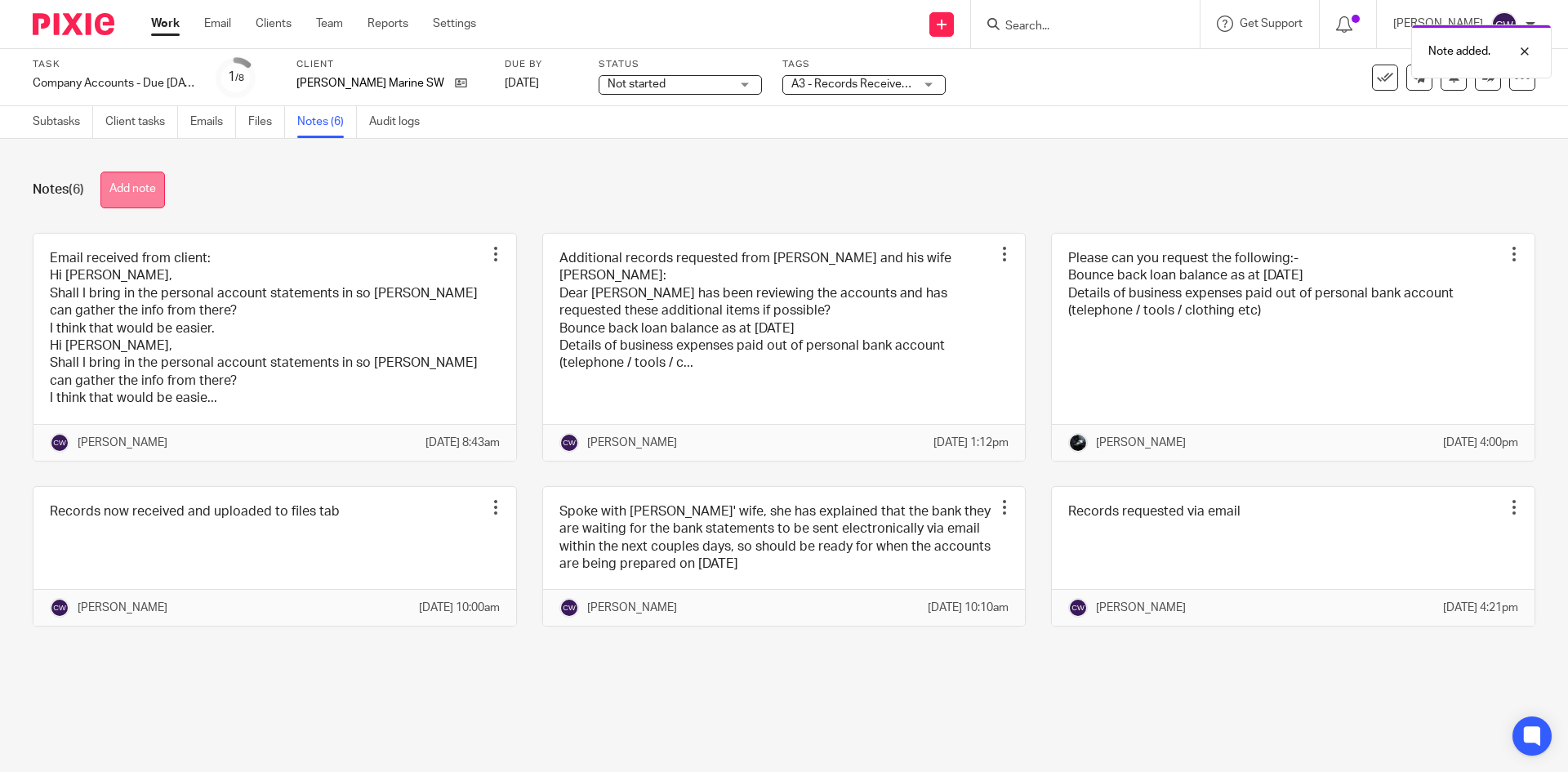
click at [159, 193] on button "Add note" at bounding box center [132, 189] width 65 height 37
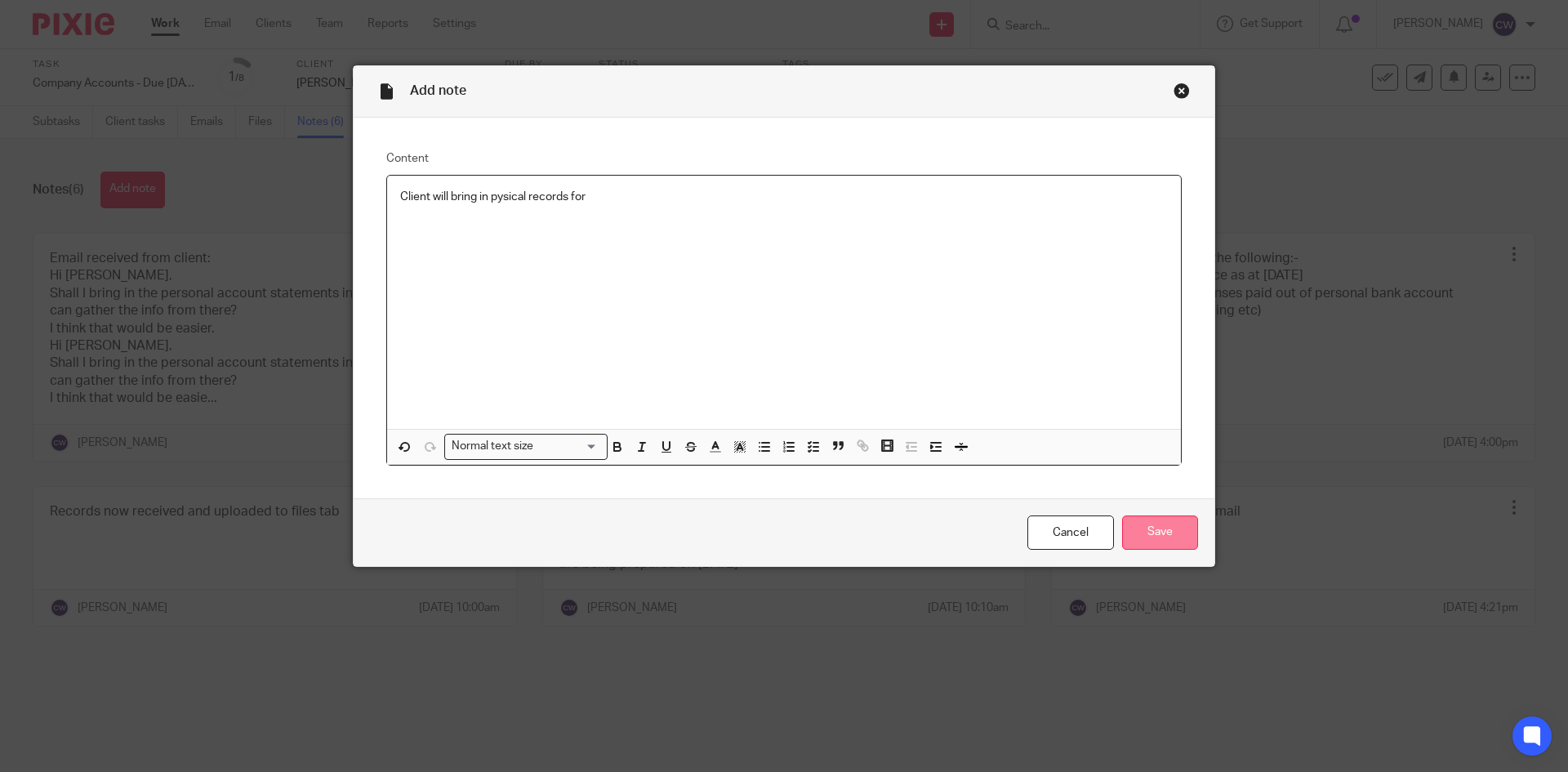
click at [1159, 527] on input "Save" at bounding box center [1160, 533] width 76 height 35
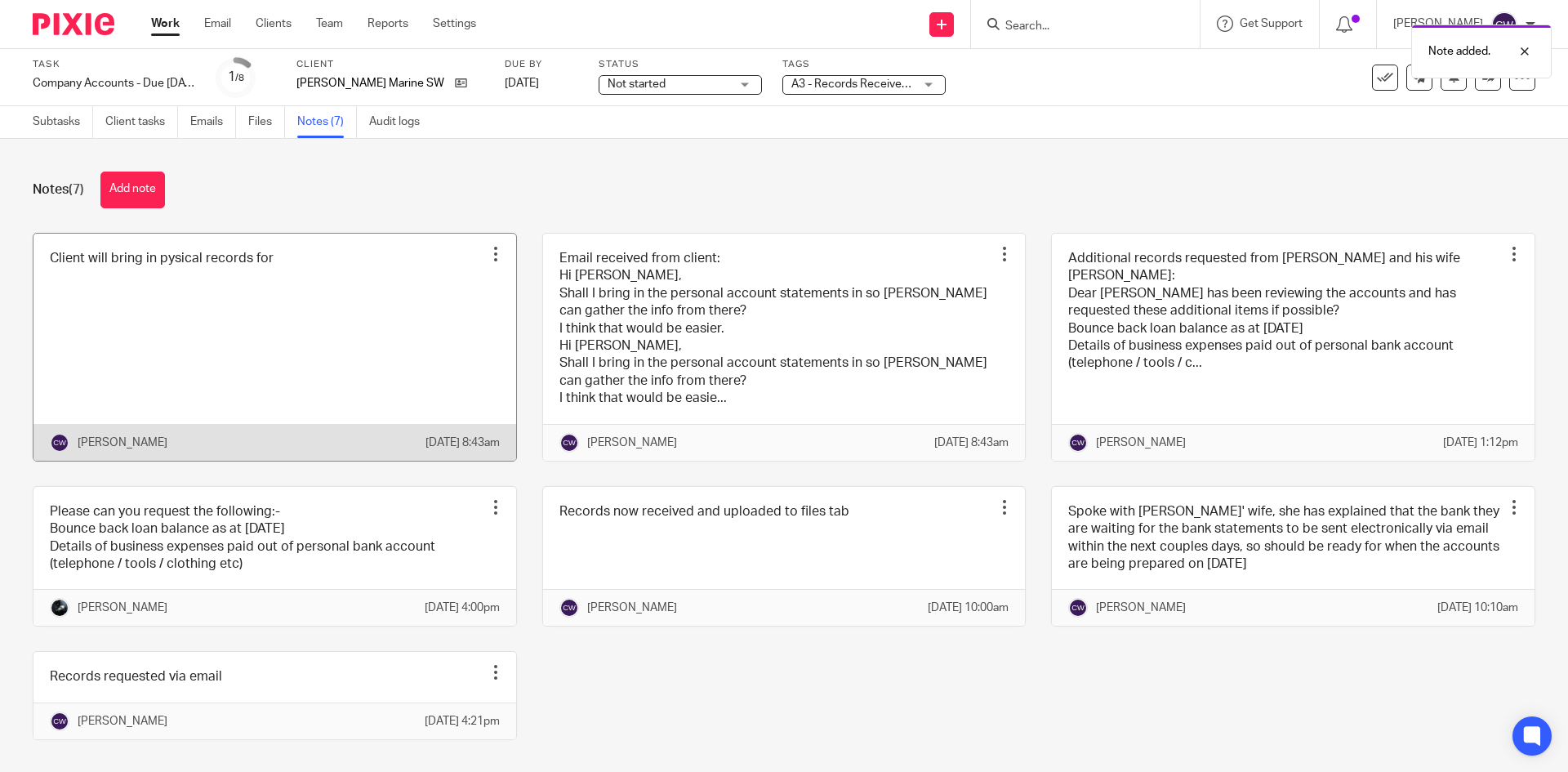
click at [313, 273] on link at bounding box center [274, 347] width 483 height 227
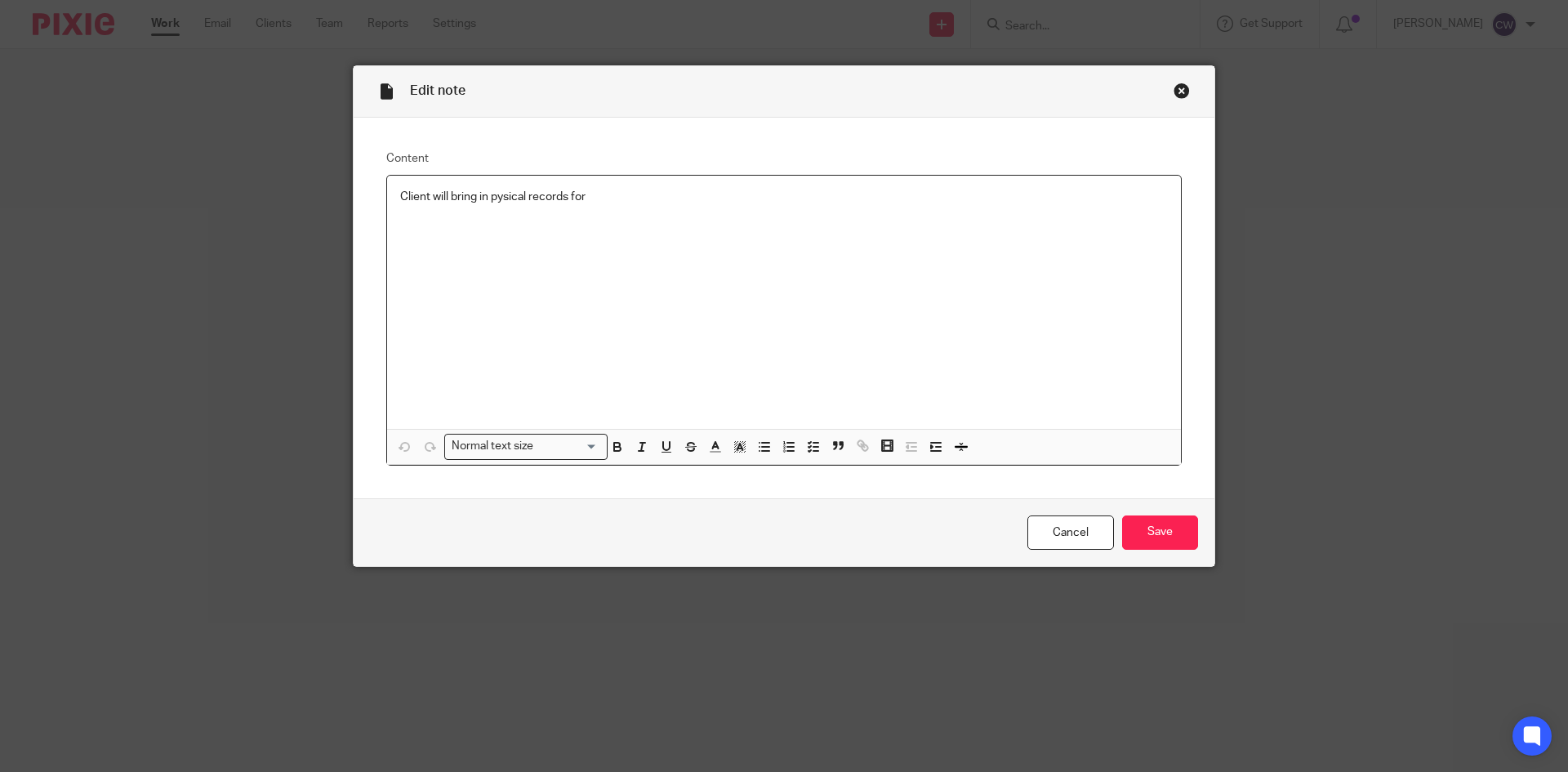
click at [605, 197] on p "Client will bring in pysical records for" at bounding box center [784, 196] width 767 height 16
click at [1122, 545] on input "Save" at bounding box center [1160, 533] width 76 height 35
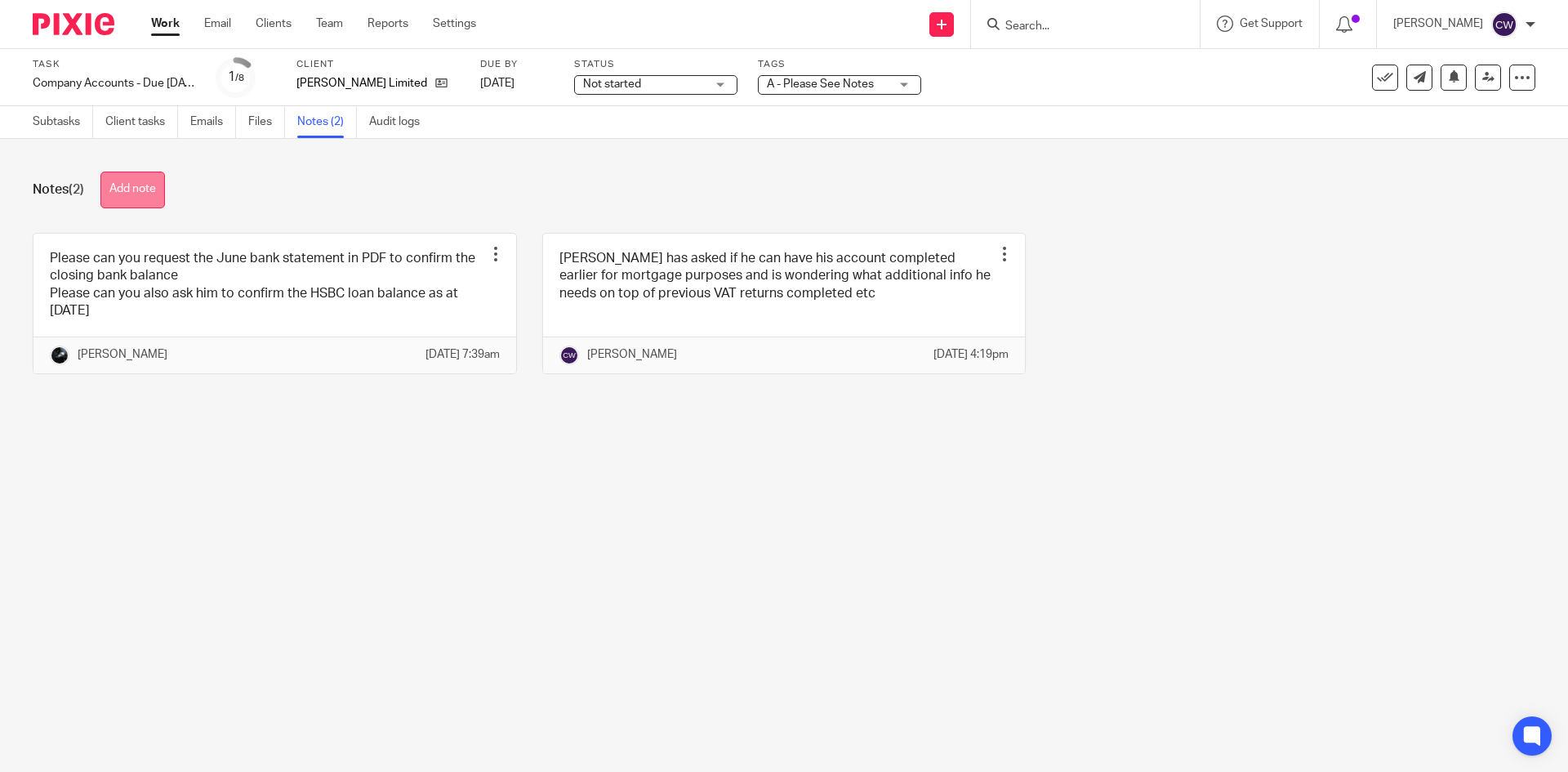
click at [143, 184] on button "Add note" at bounding box center [132, 189] width 65 height 37
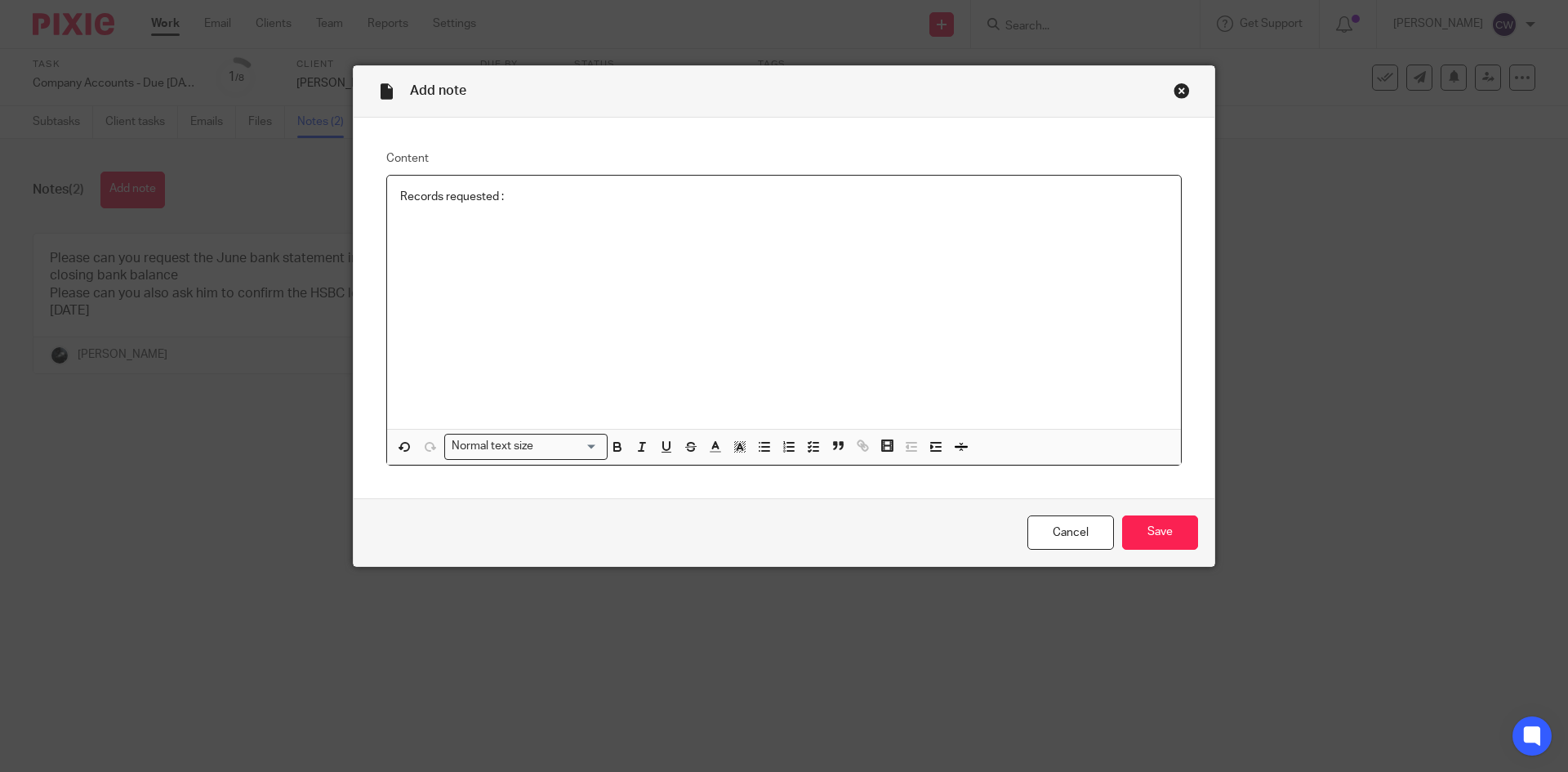
click at [501, 265] on div "Records requested :" at bounding box center [784, 302] width 794 height 253
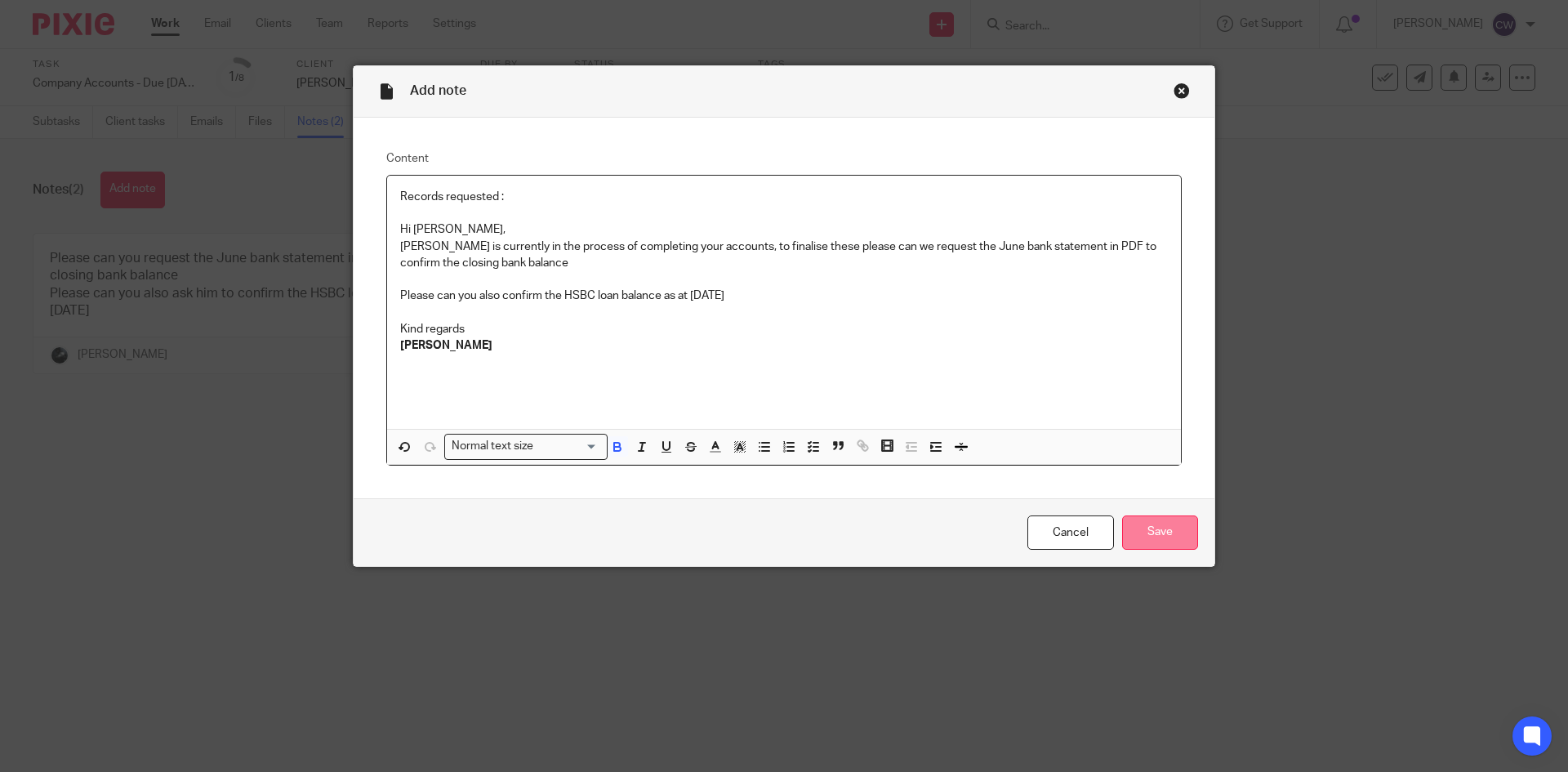
click at [1170, 544] on input "Save" at bounding box center [1160, 533] width 76 height 35
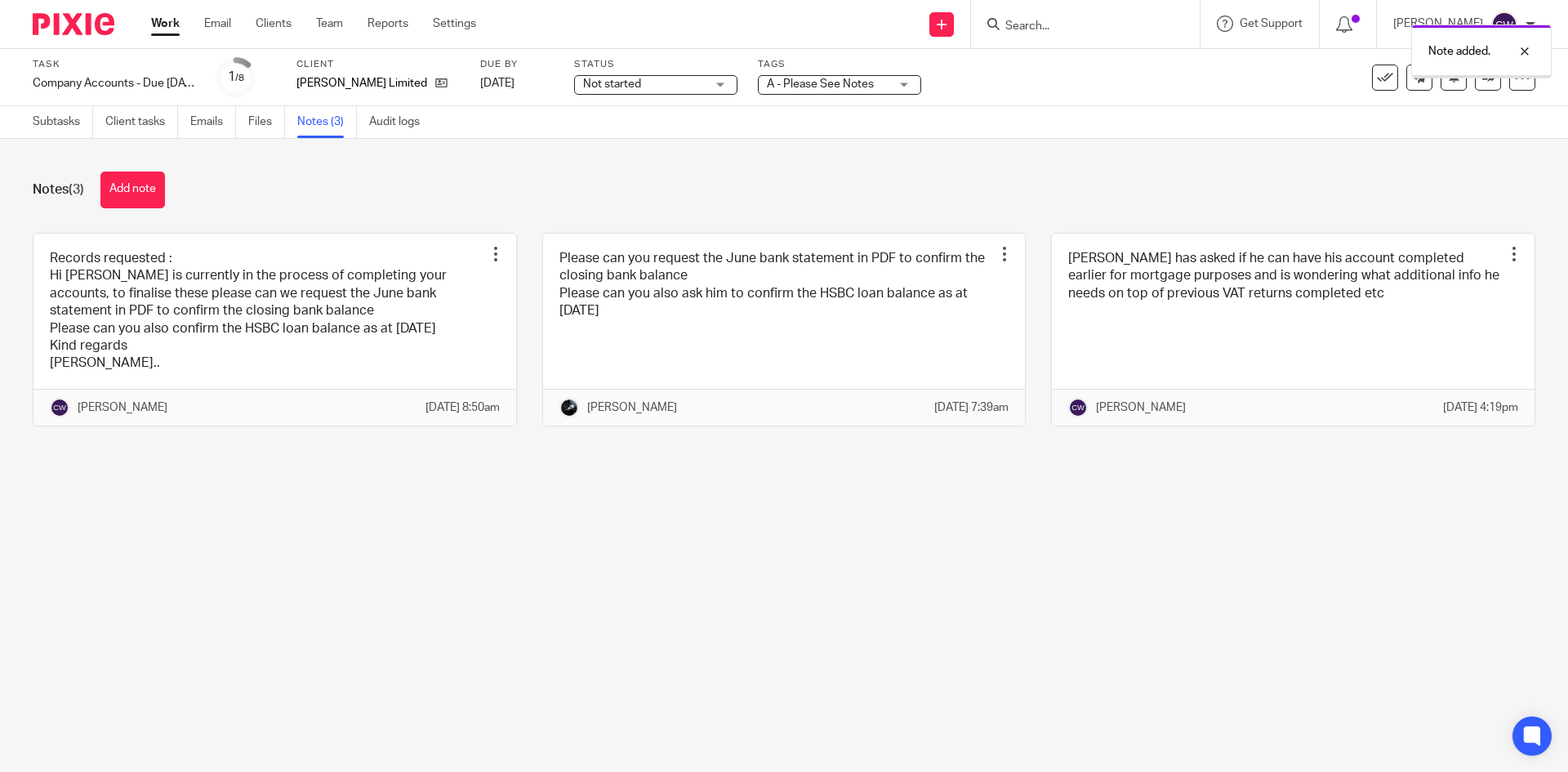
click at [915, 86] on div "A - Please See Notes" at bounding box center [840, 84] width 163 height 20
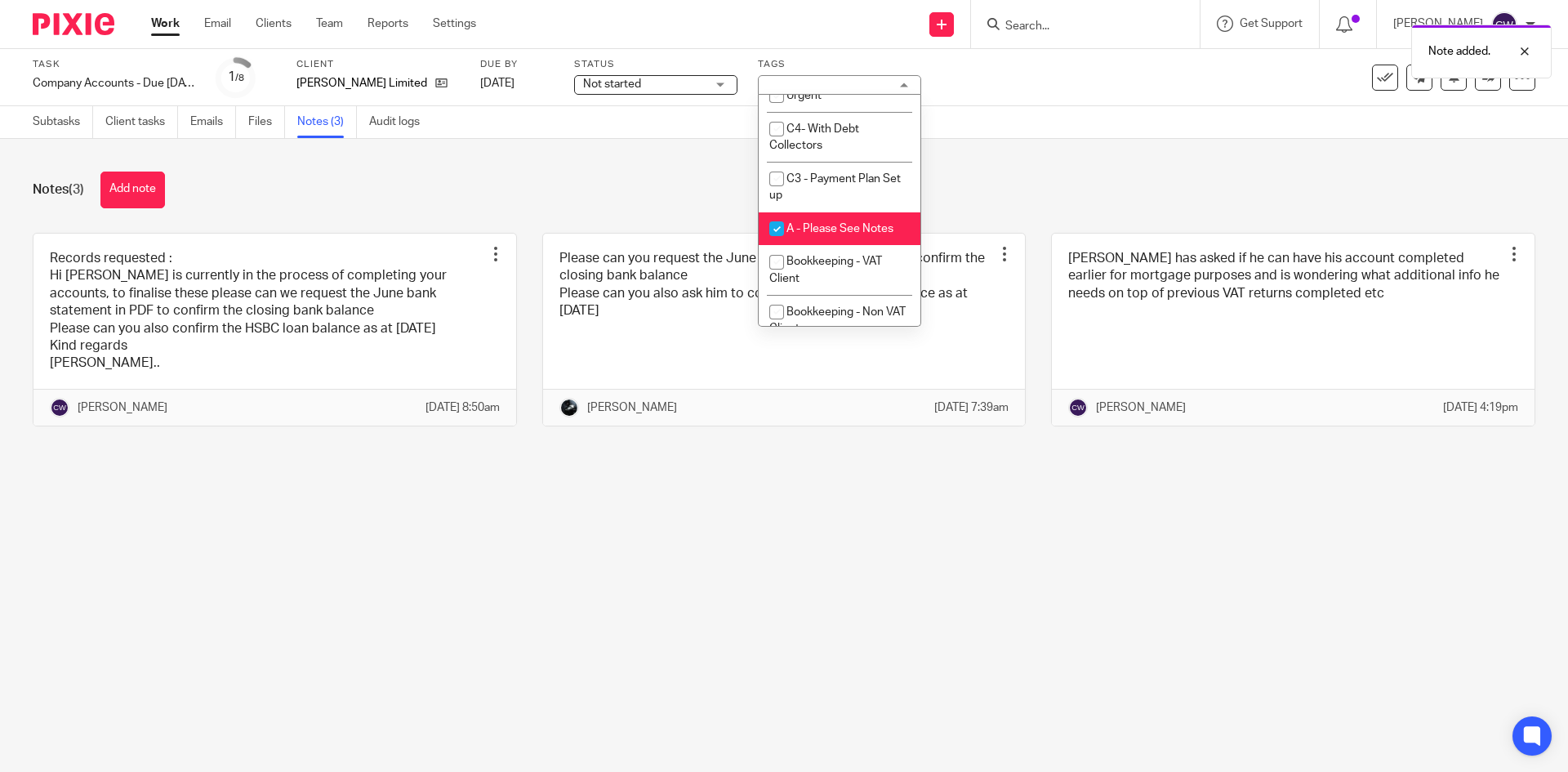
click at [834, 229] on span "A - Please See Notes" at bounding box center [840, 228] width 107 height 11
checkbox input "false"
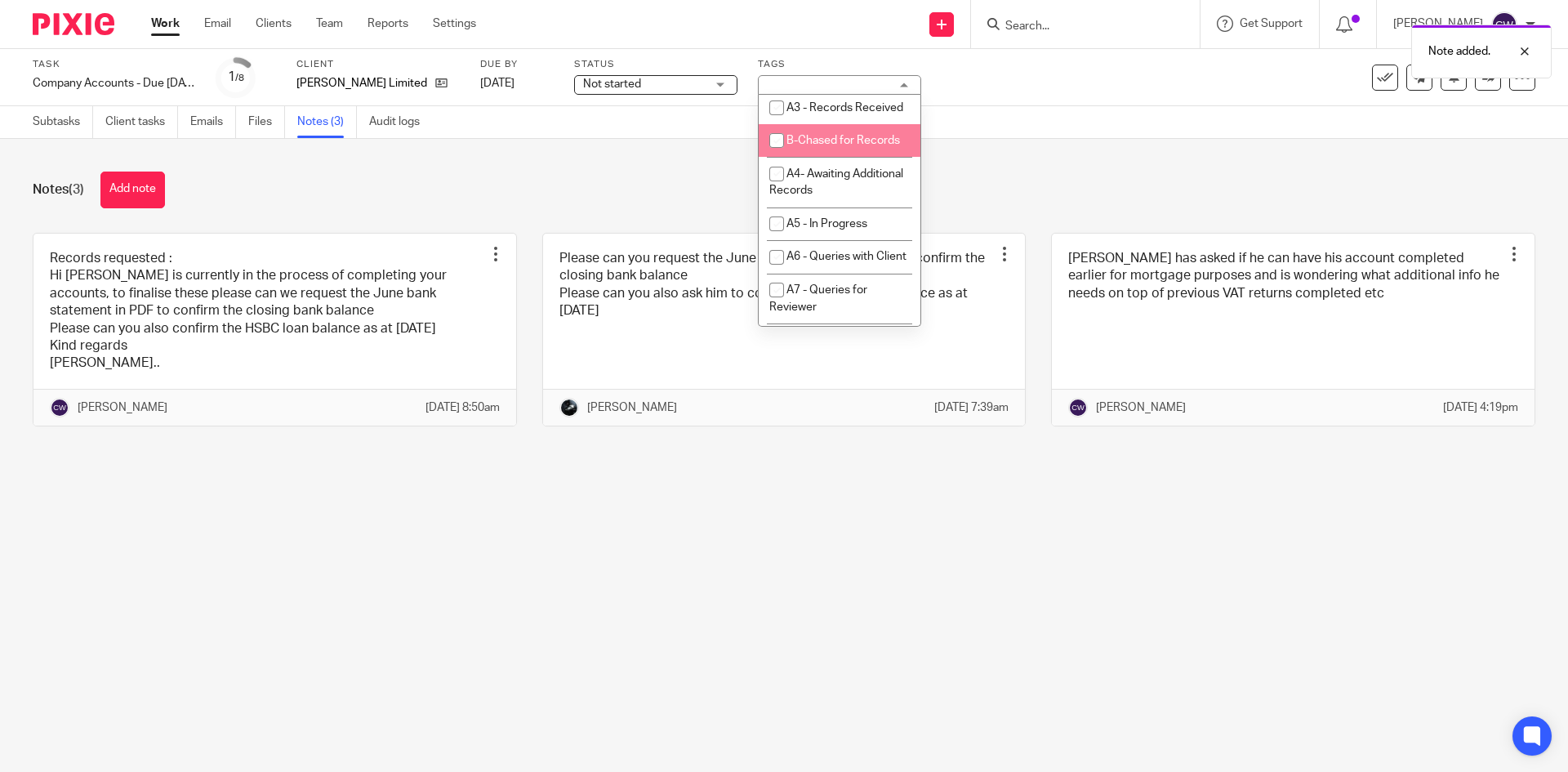
scroll to position [654, 0]
click at [834, 172] on li "A4- Awaiting Additional Records" at bounding box center [840, 146] width 161 height 50
checkbox input "true"
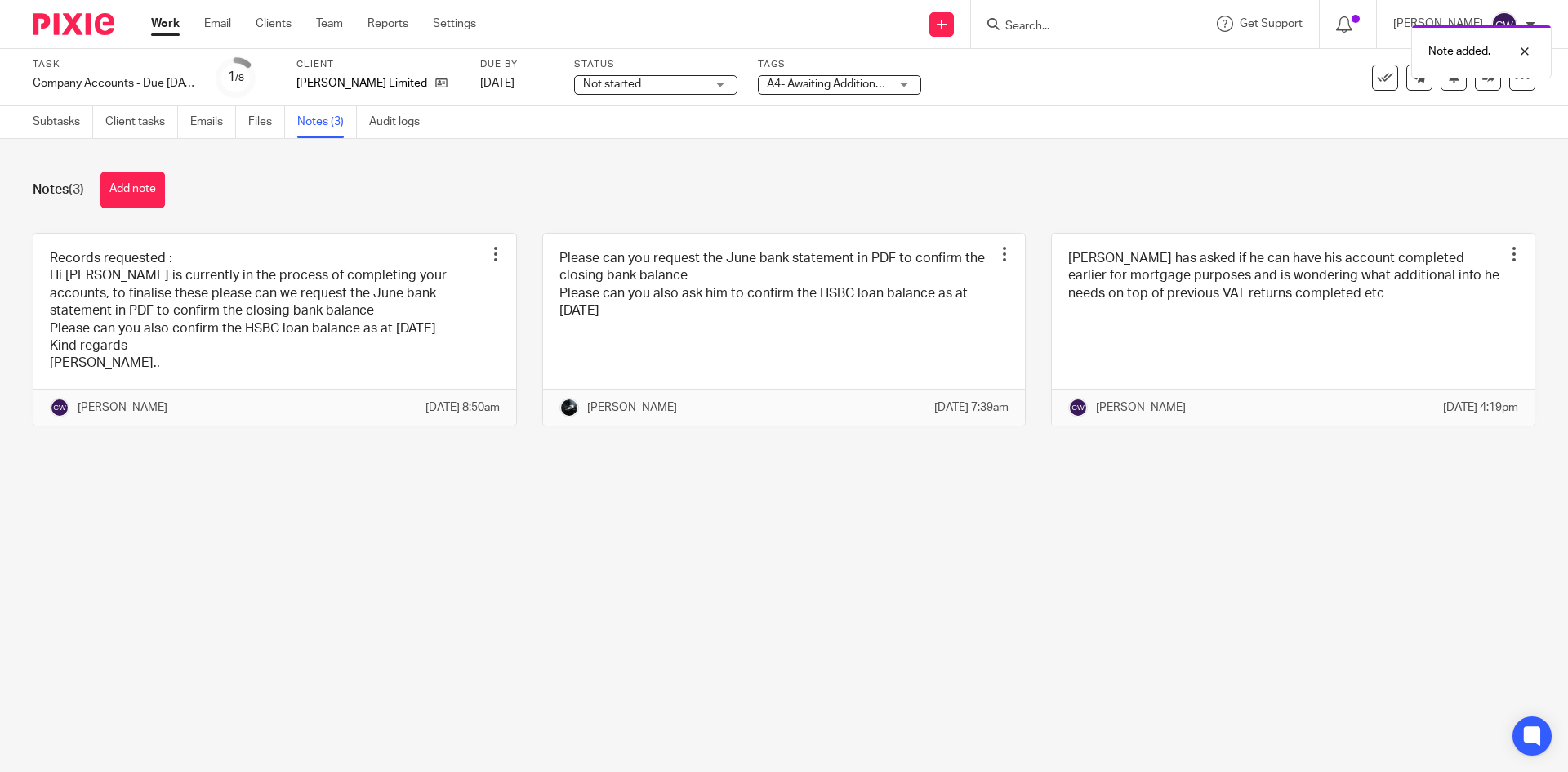
click at [992, 189] on div "Notes (3) Add note" at bounding box center [784, 189] width 1503 height 37
click at [258, 128] on link "Files" at bounding box center [266, 122] width 37 height 32
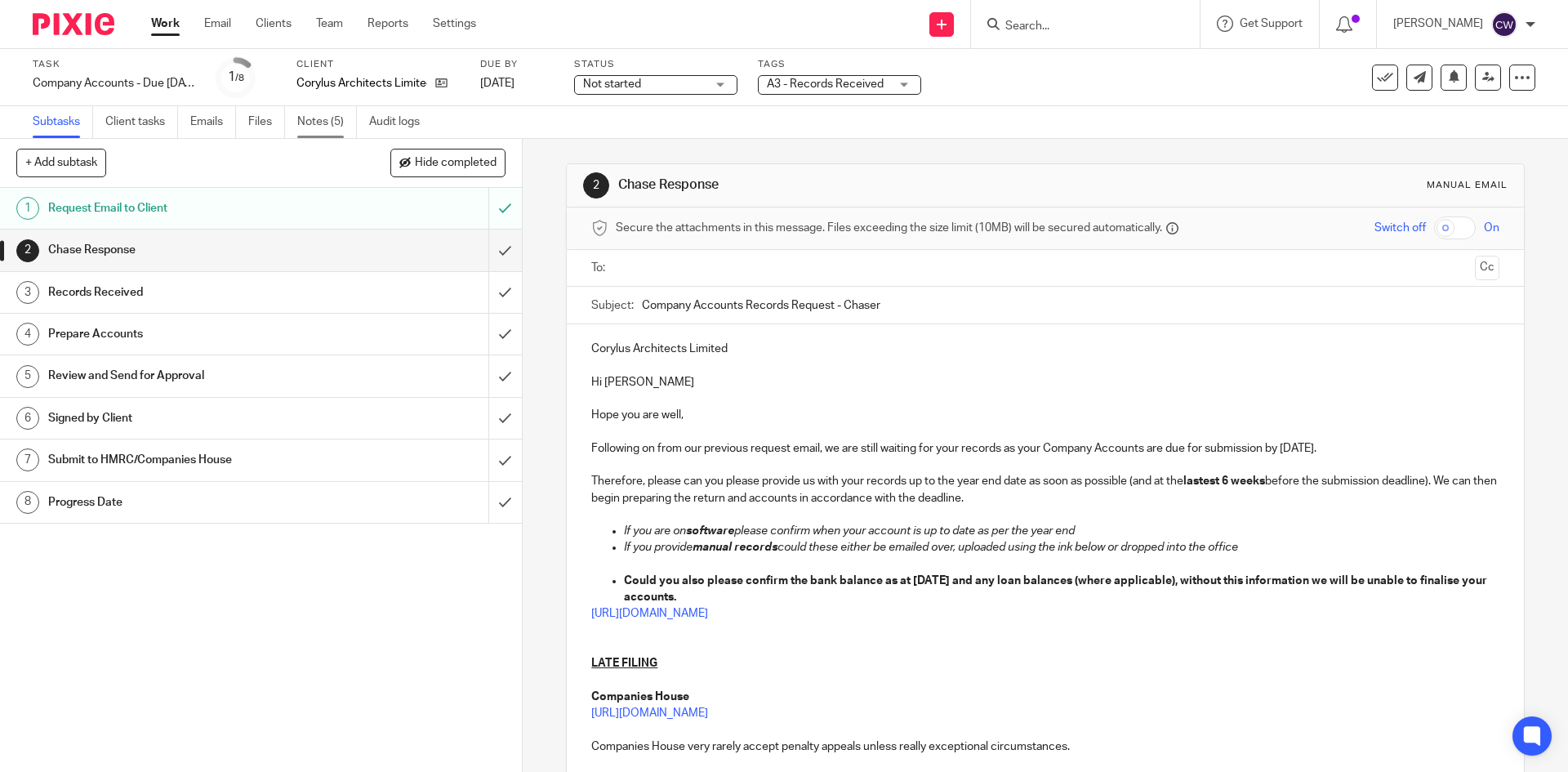
drag, startPoint x: 0, startPoint y: 0, endPoint x: 323, endPoint y: 115, distance: 342.9
click at [323, 115] on link "Notes (5)" at bounding box center [327, 122] width 59 height 32
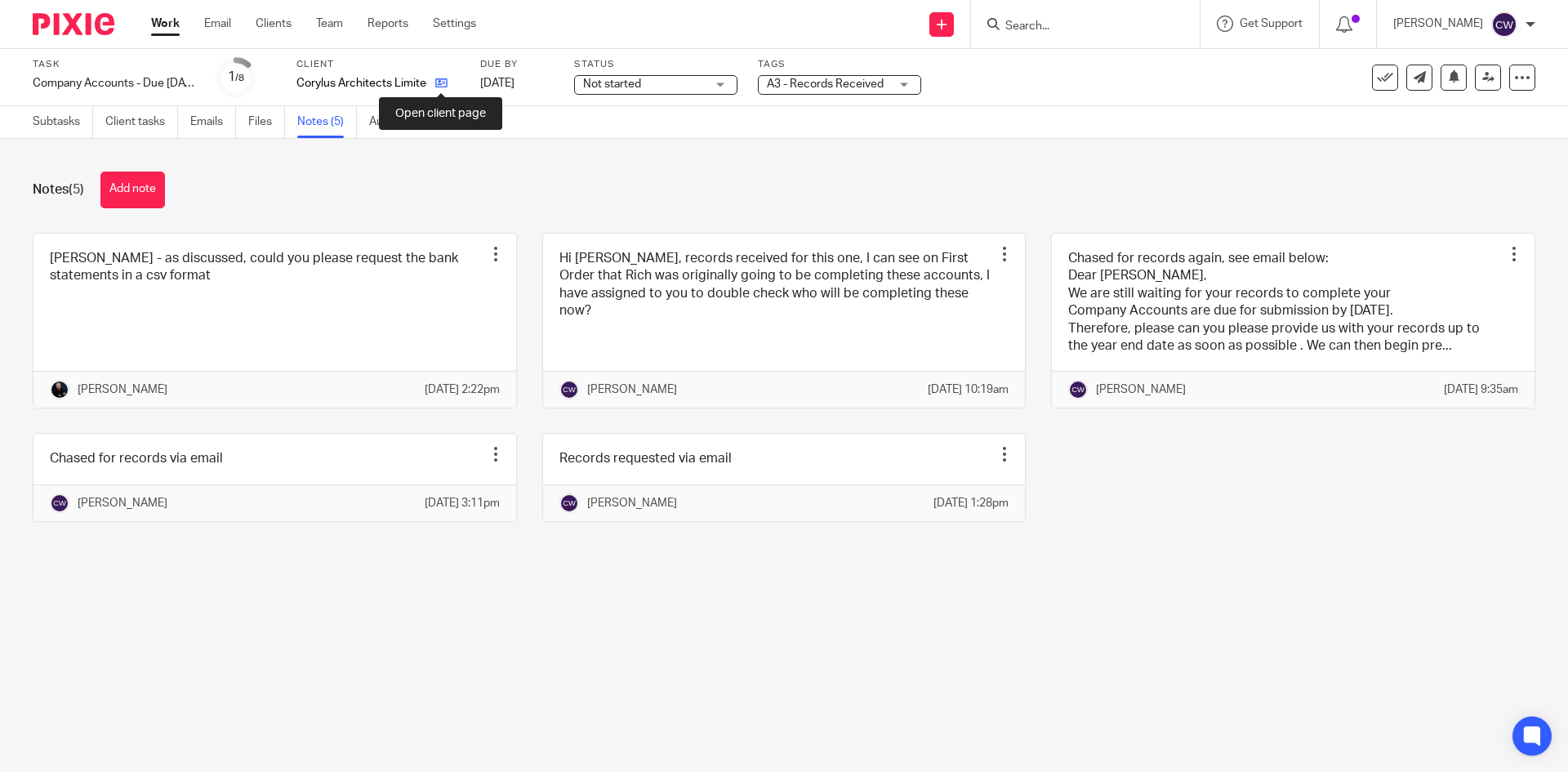
click at [446, 81] on icon at bounding box center [441, 82] width 12 height 12
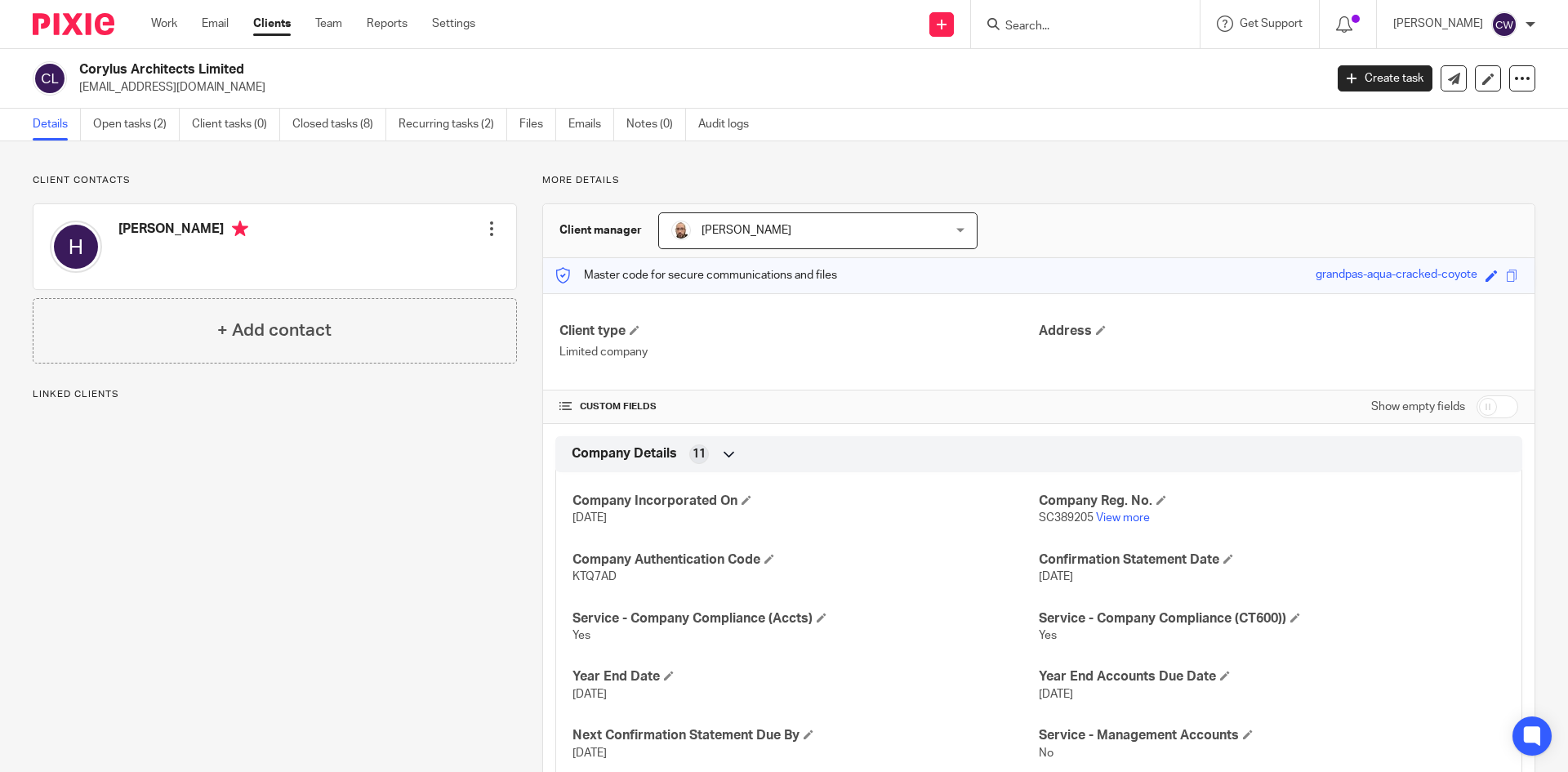
drag, startPoint x: 83, startPoint y: 88, endPoint x: 226, endPoint y: 95, distance: 143.2
click at [232, 95] on p "corylusarchitects@icloud.com" at bounding box center [695, 87] width 1234 height 16
drag, startPoint x: 77, startPoint y: 89, endPoint x: 247, endPoint y: 90, distance: 170.0
click at [247, 90] on div "Corylus Architects Limited corylusarchitects@icloud.com" at bounding box center [672, 78] width 1280 height 34
copy p "corylusarchitects@icloud.com"
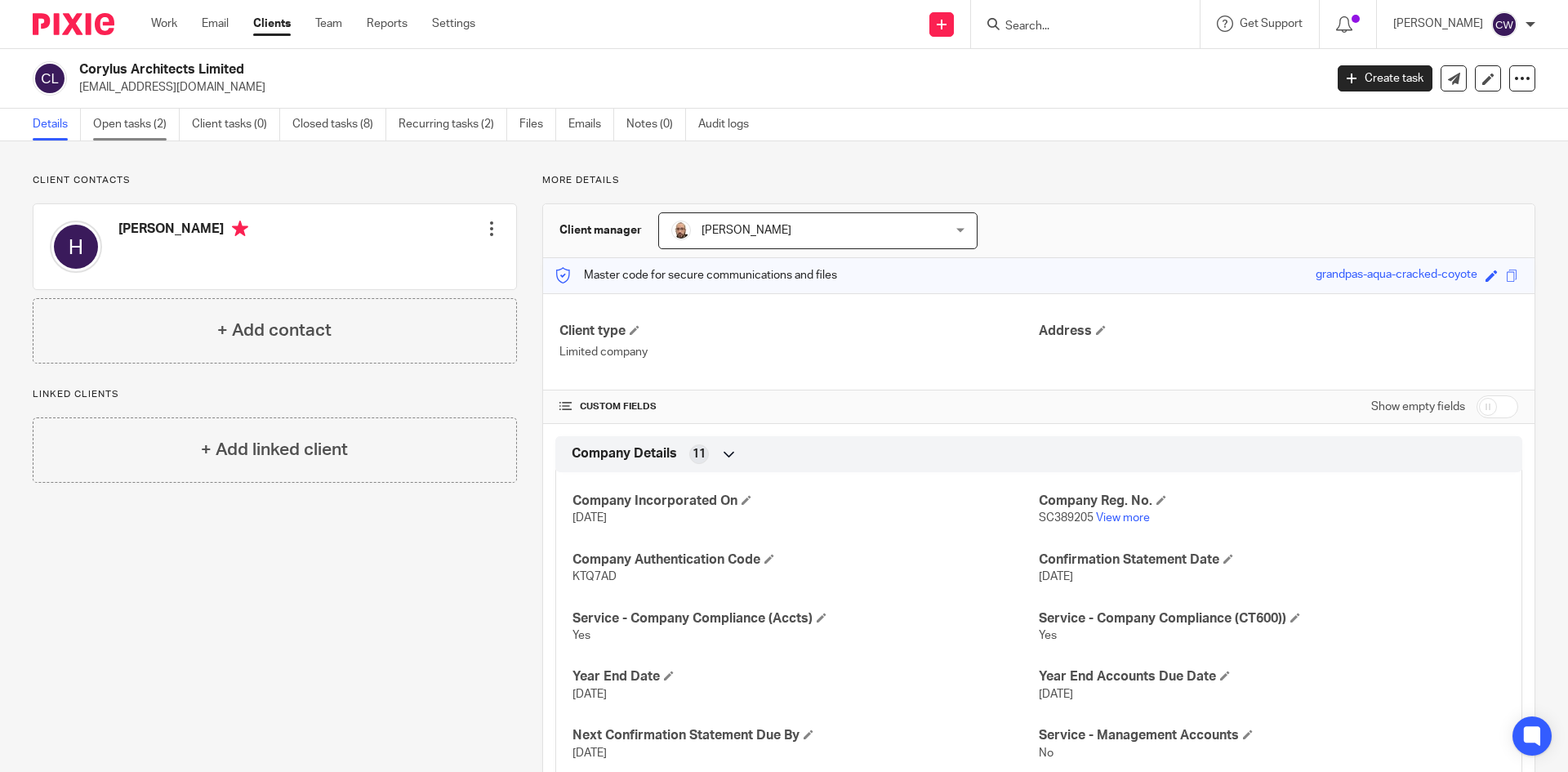
click at [150, 123] on link "Open tasks (2)" at bounding box center [137, 125] width 87 height 32
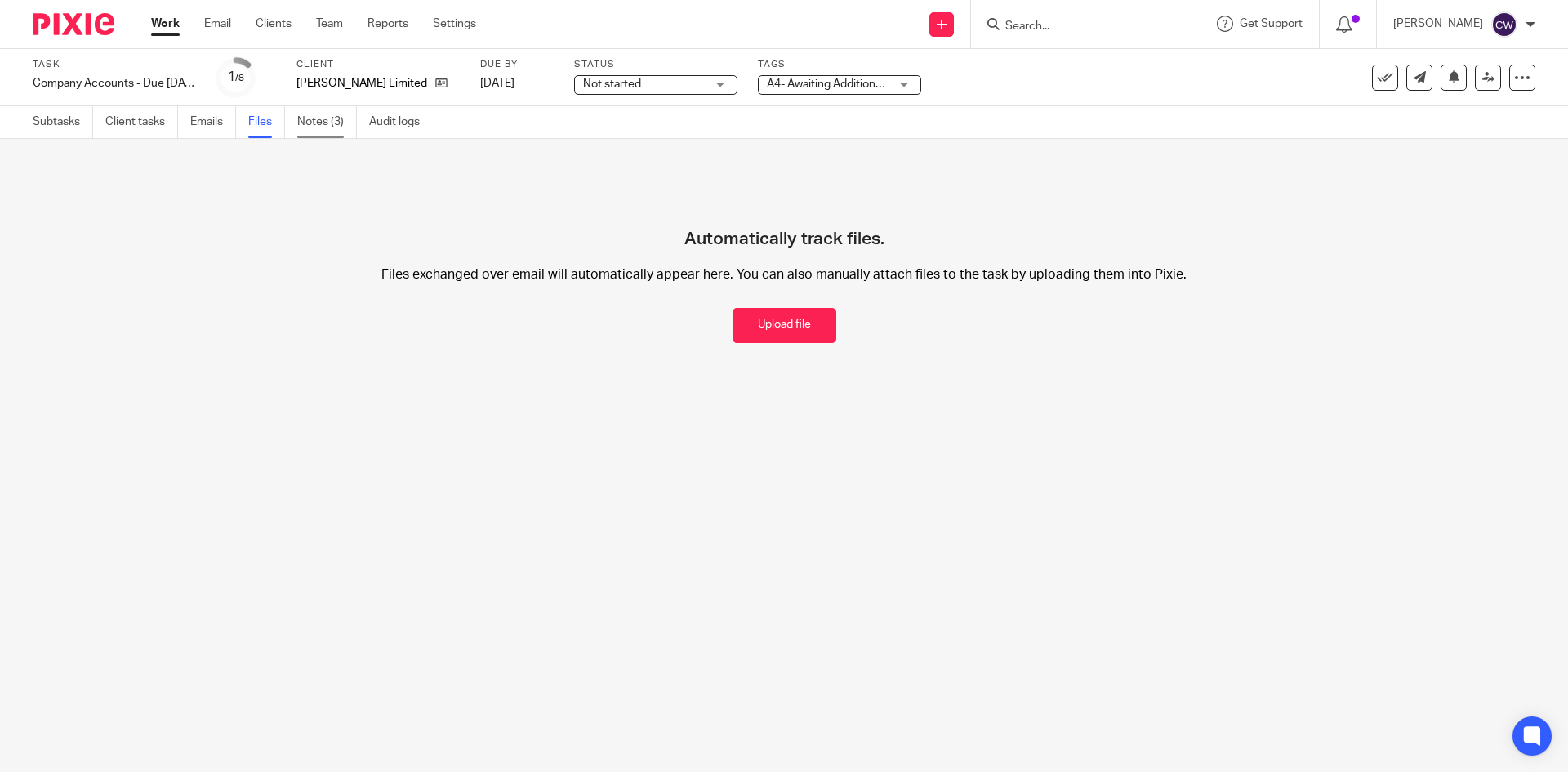
click at [332, 118] on link "Notes (3)" at bounding box center [327, 122] width 59 height 32
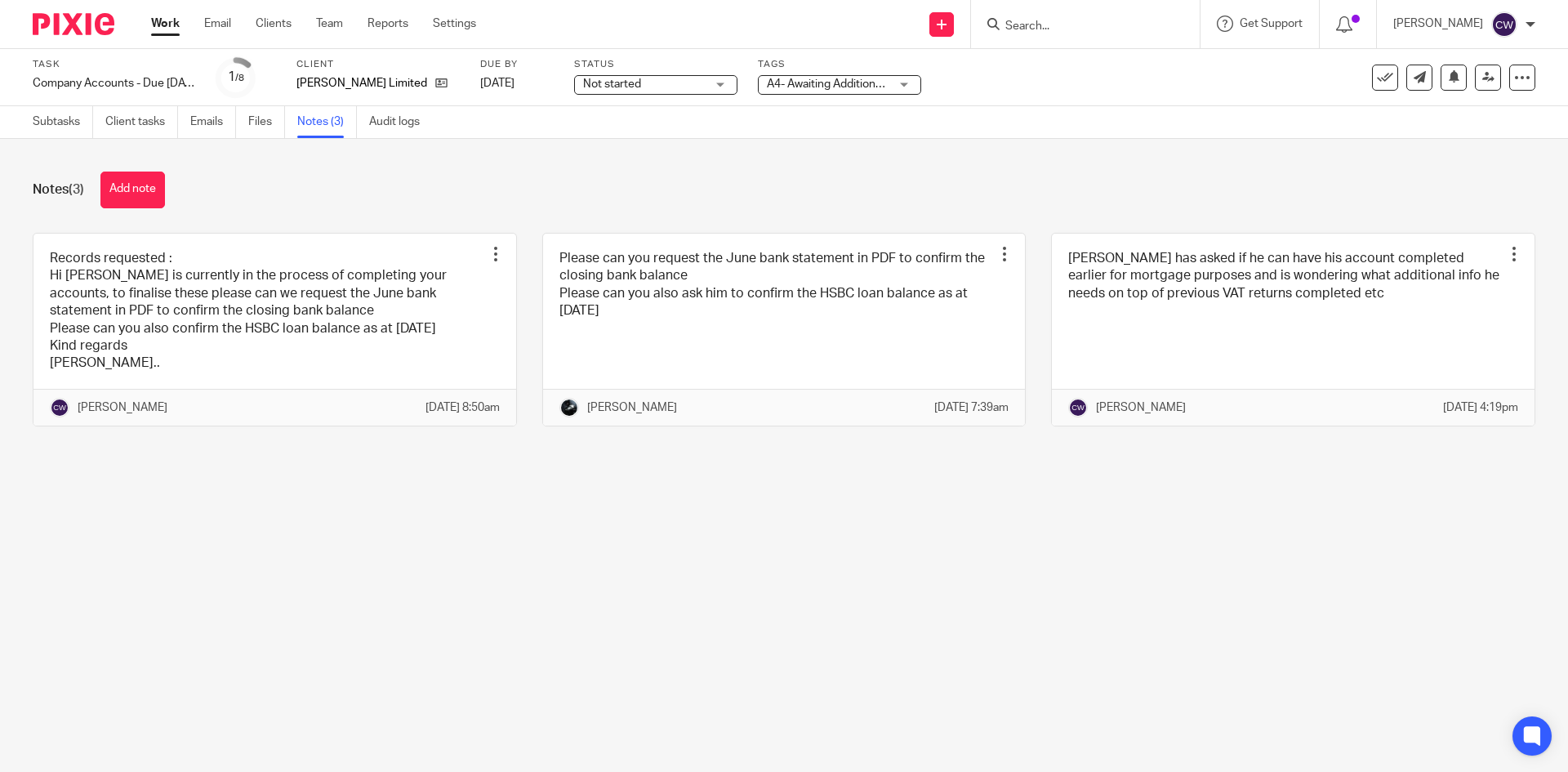
click at [1003, 20] on input "Search" at bounding box center [1076, 26] width 147 height 14
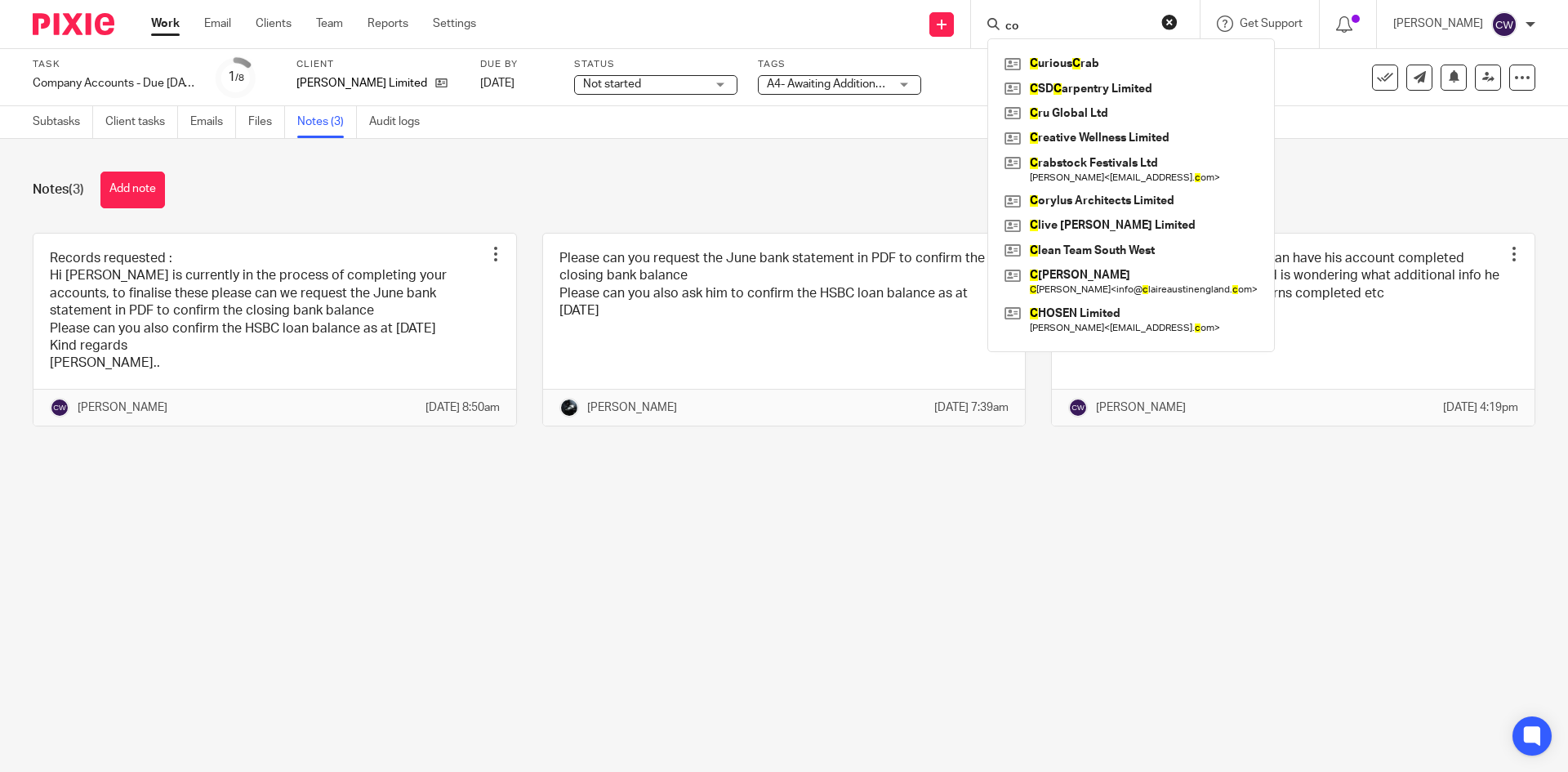
type input "c"
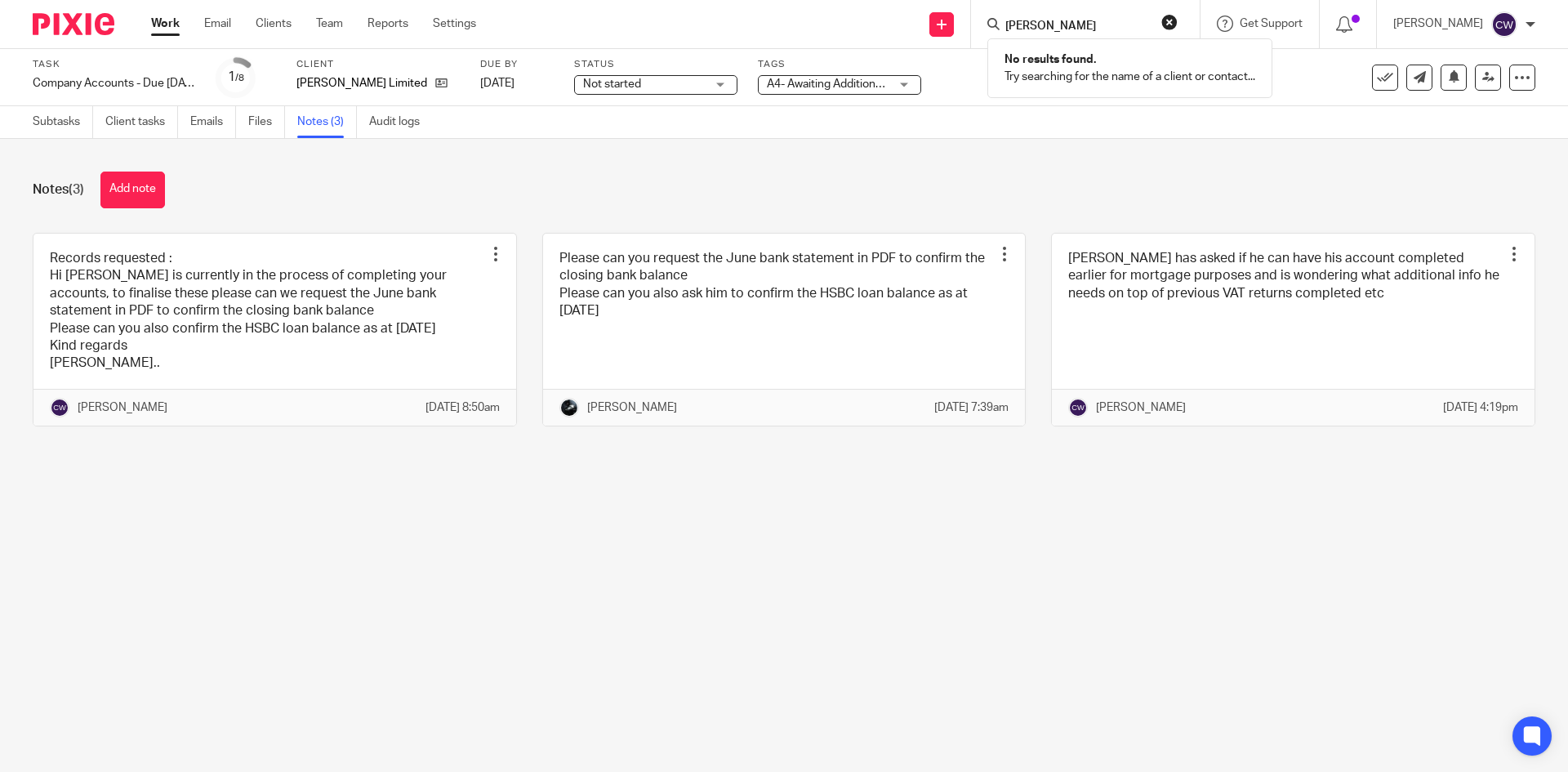
type input "J"
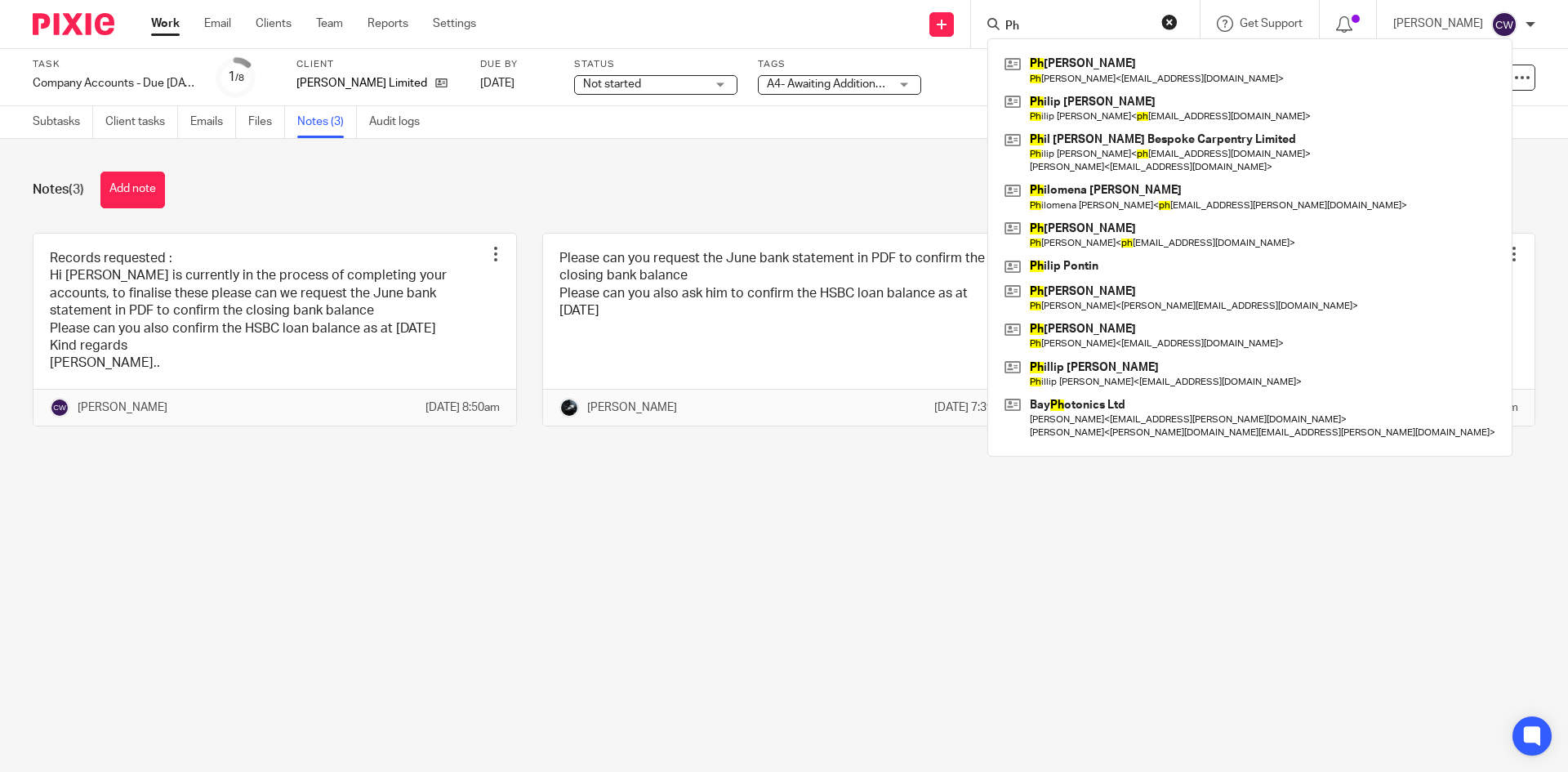
type input "P"
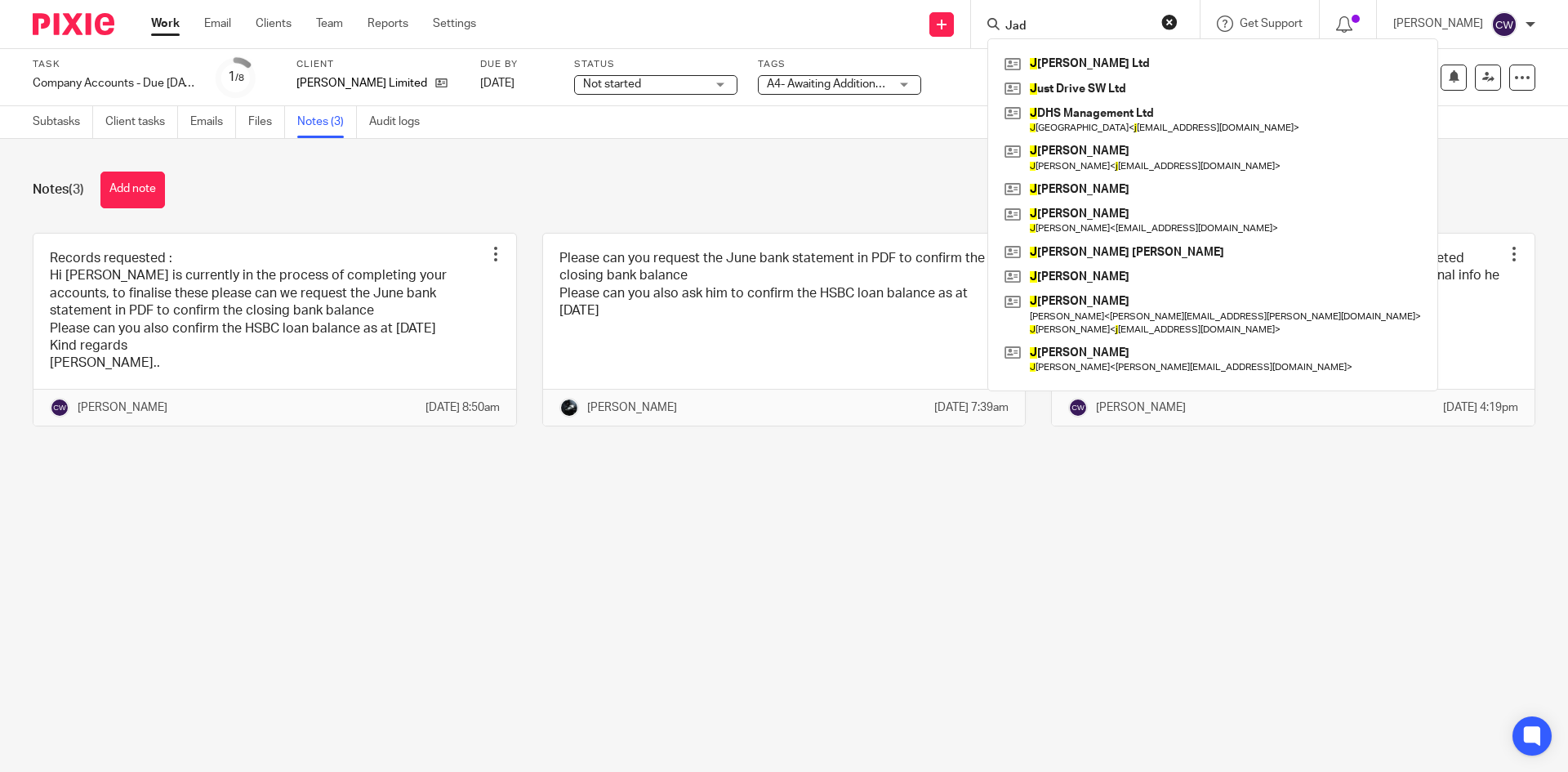
type input "Jade"
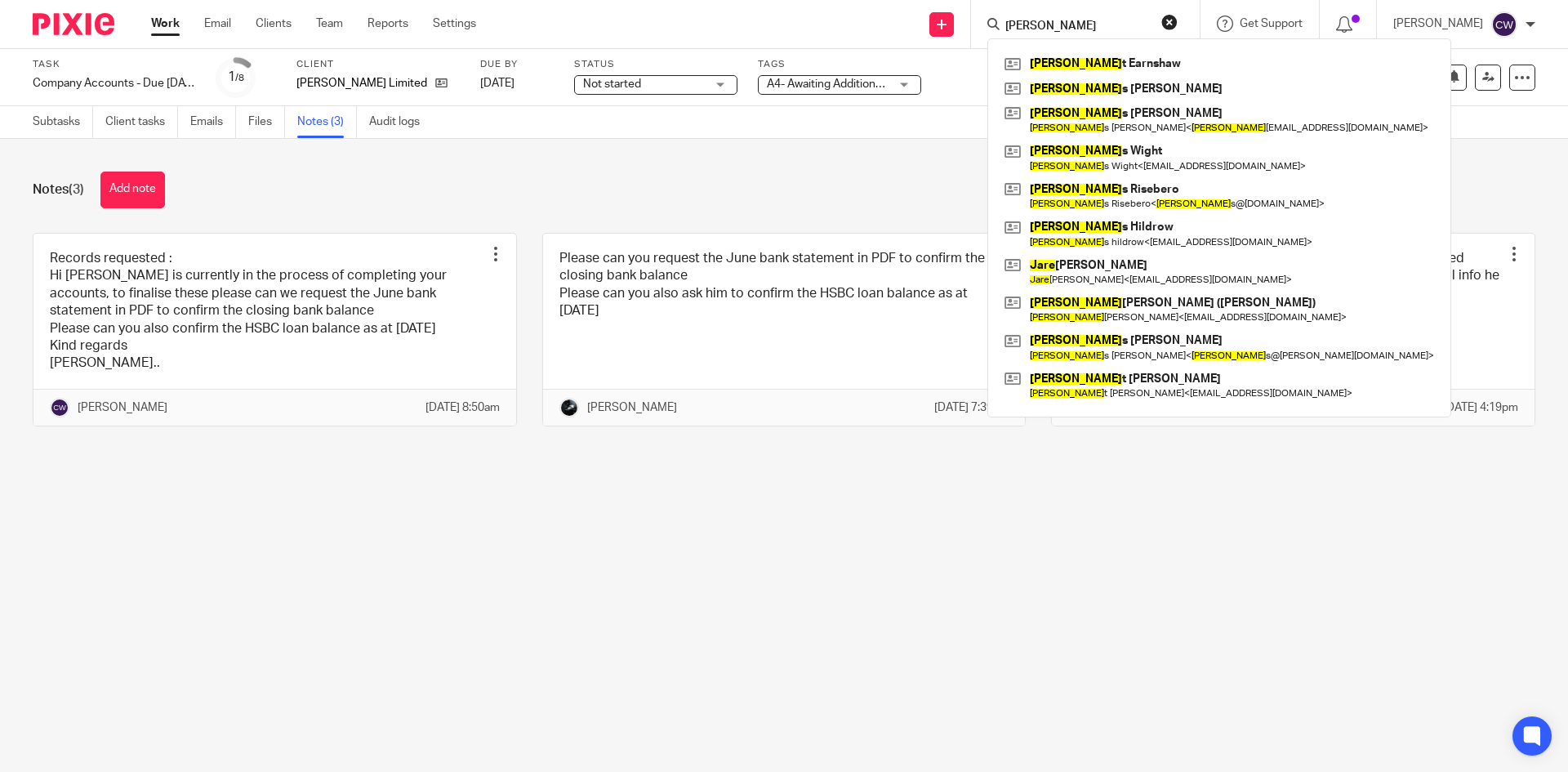
click at [885, 177] on div "Notes (3) Add note" at bounding box center [784, 189] width 1503 height 37
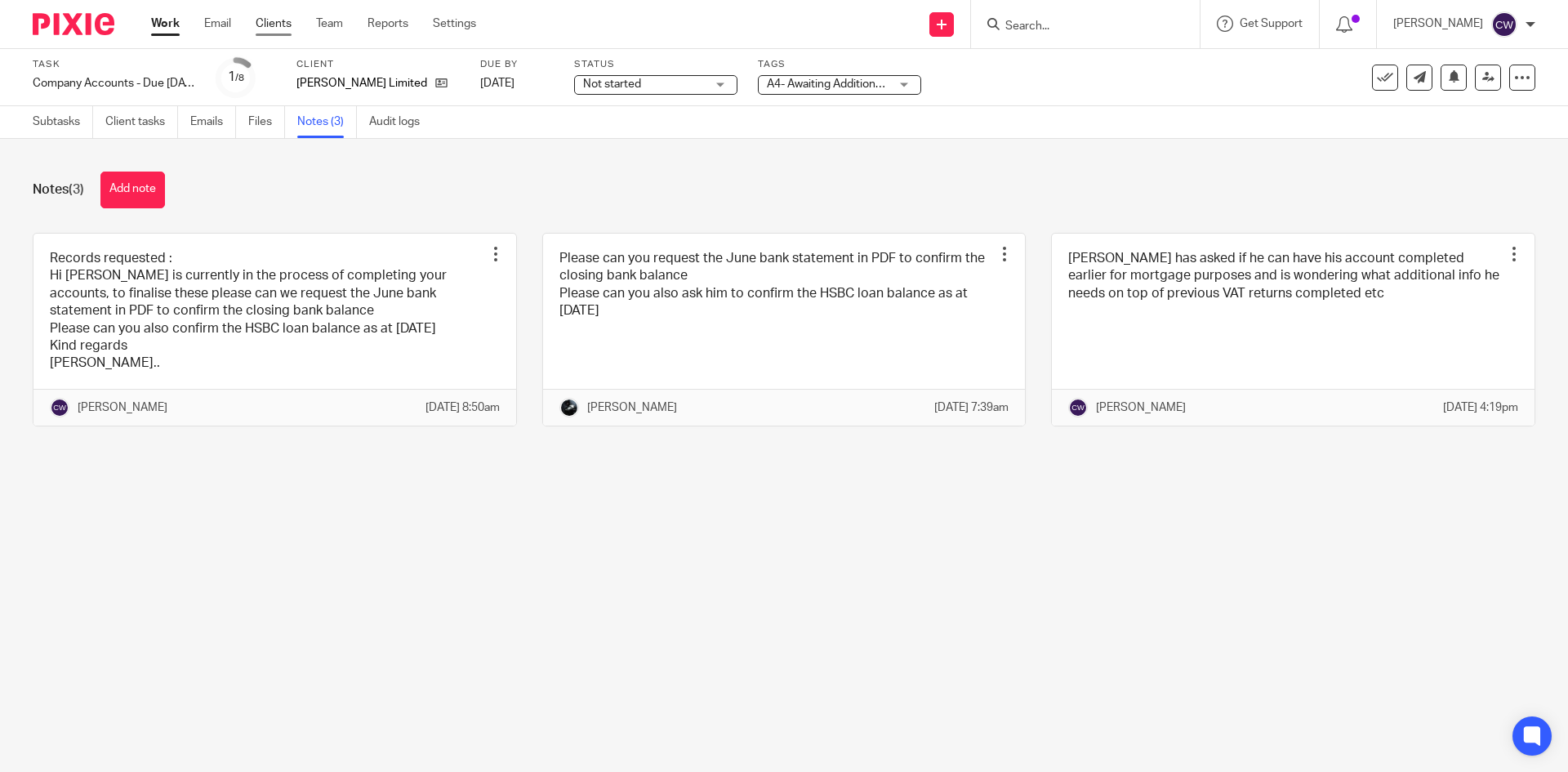
click at [278, 29] on link "Clients" at bounding box center [273, 23] width 36 height 16
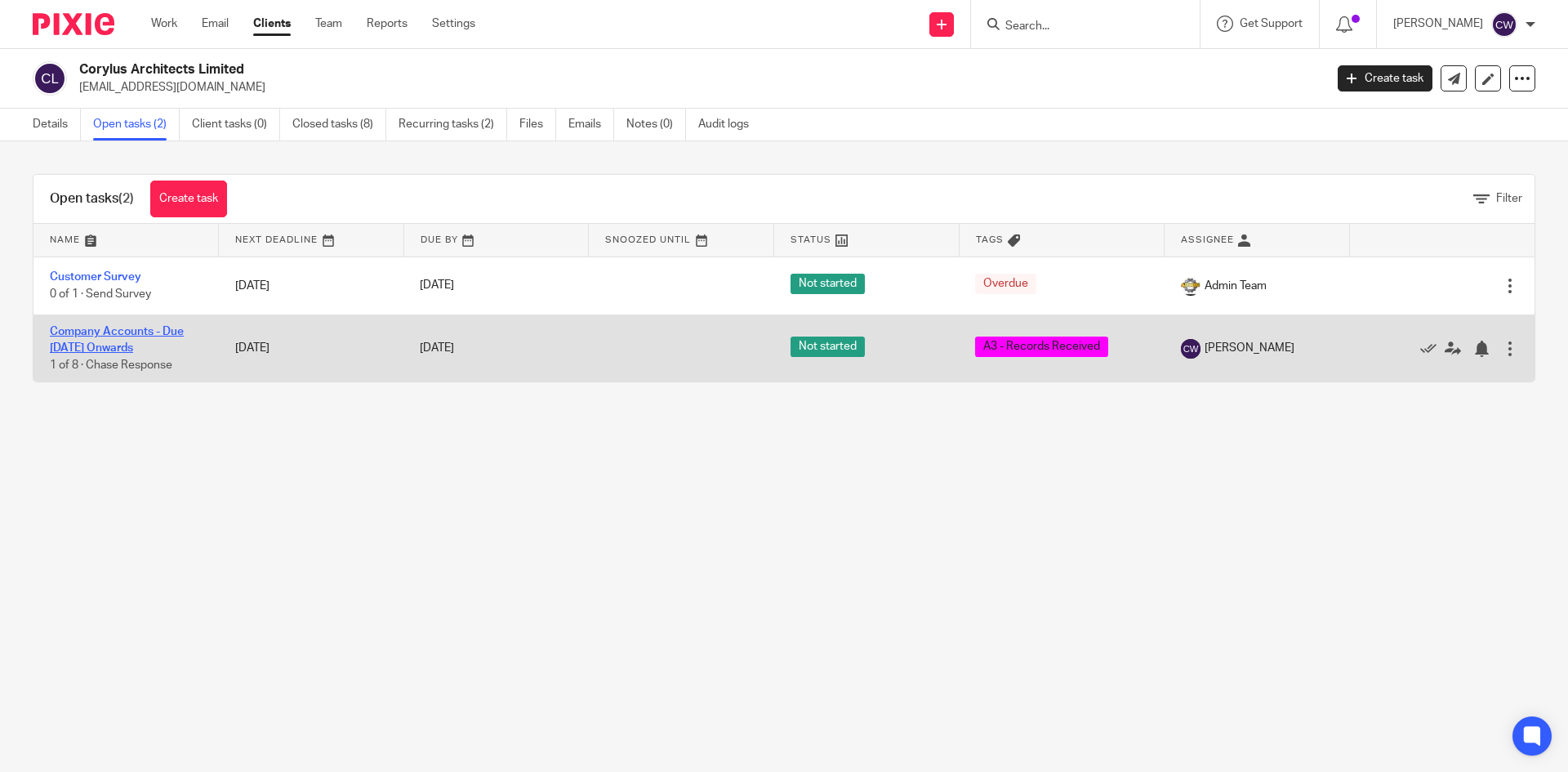
click at [149, 331] on link "Company Accounts - Due [DATE] Onwards" at bounding box center [117, 340] width 134 height 28
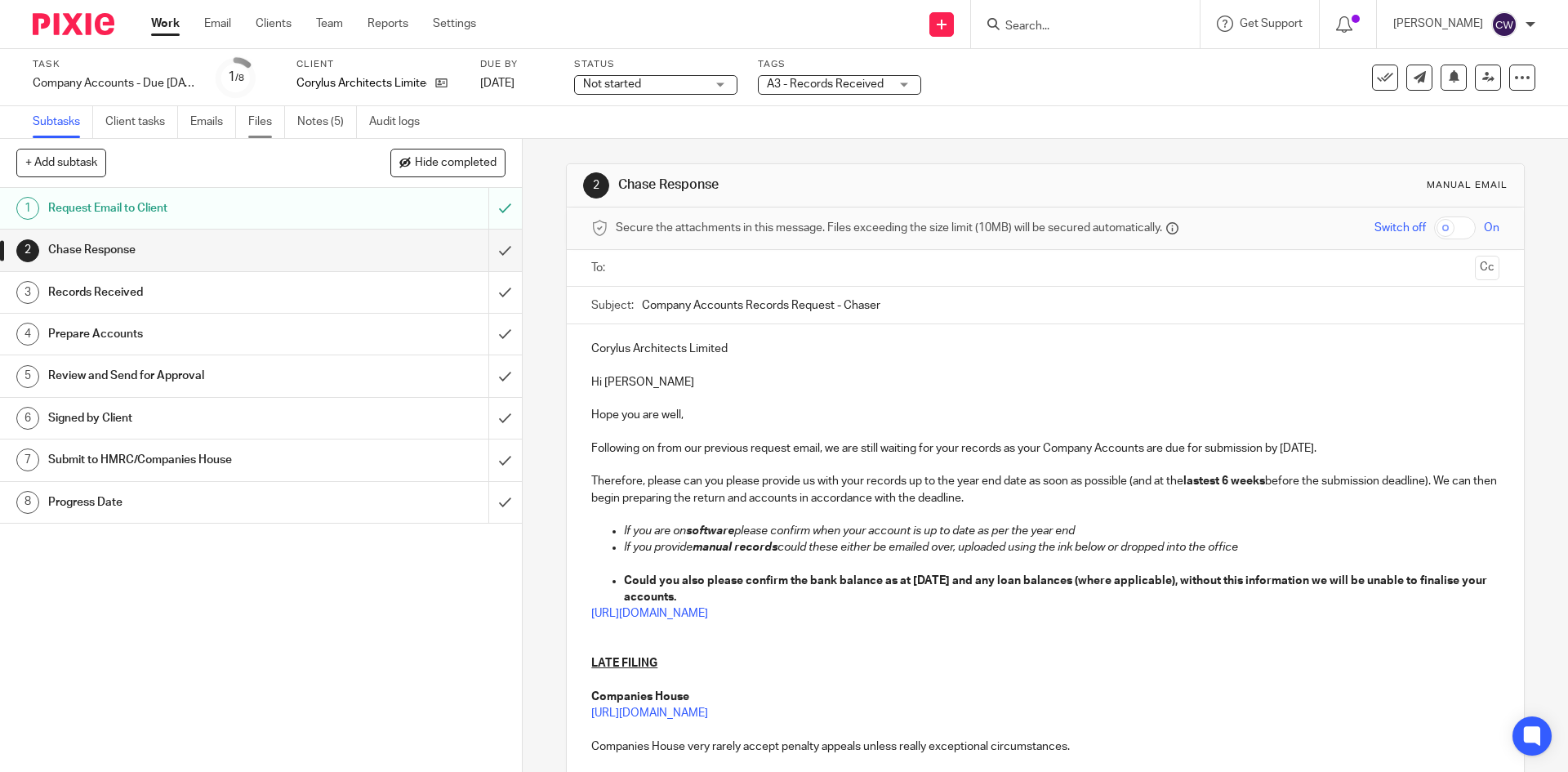
click at [253, 110] on link "Files" at bounding box center [266, 122] width 37 height 32
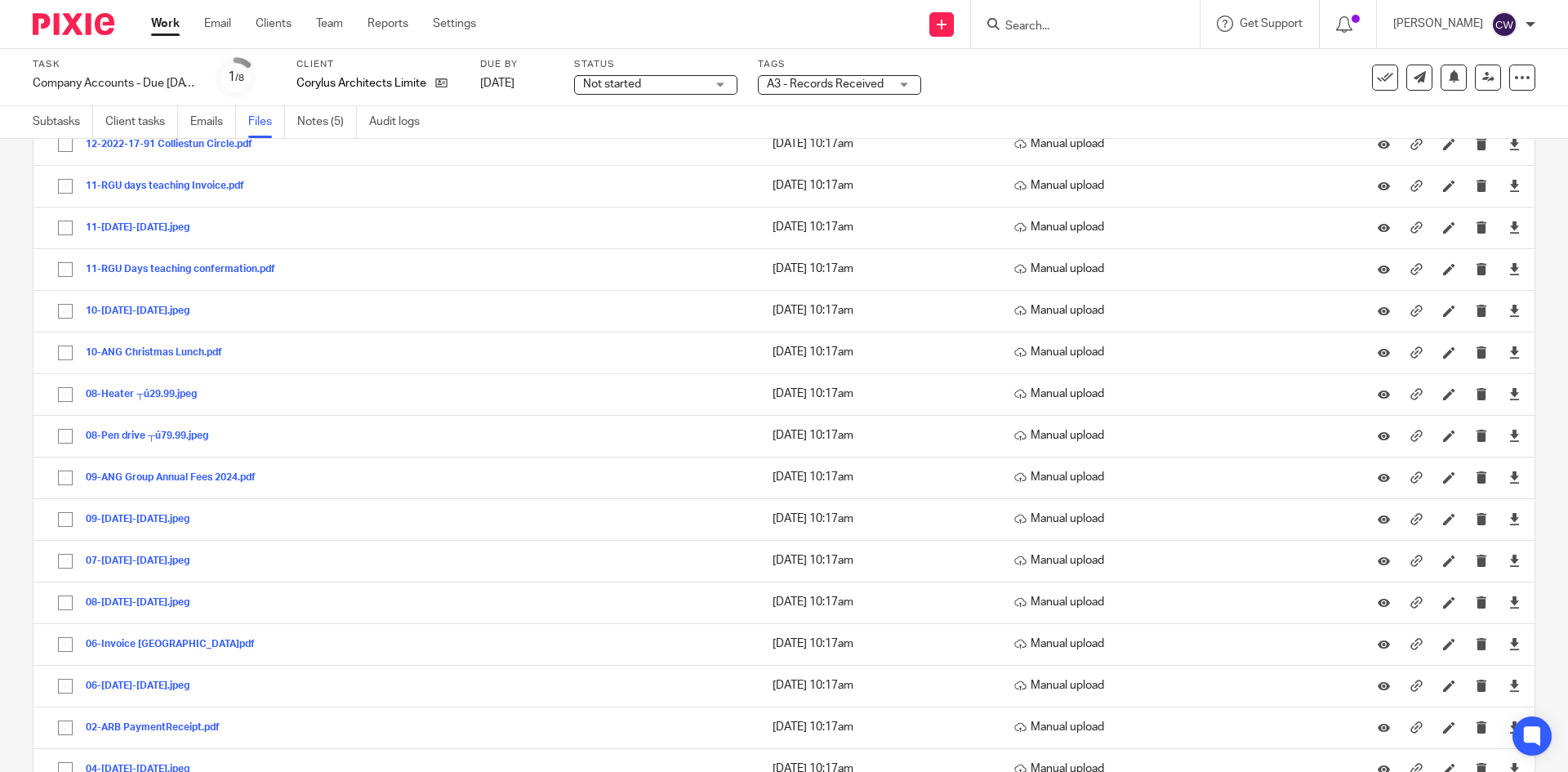
scroll to position [2140, 0]
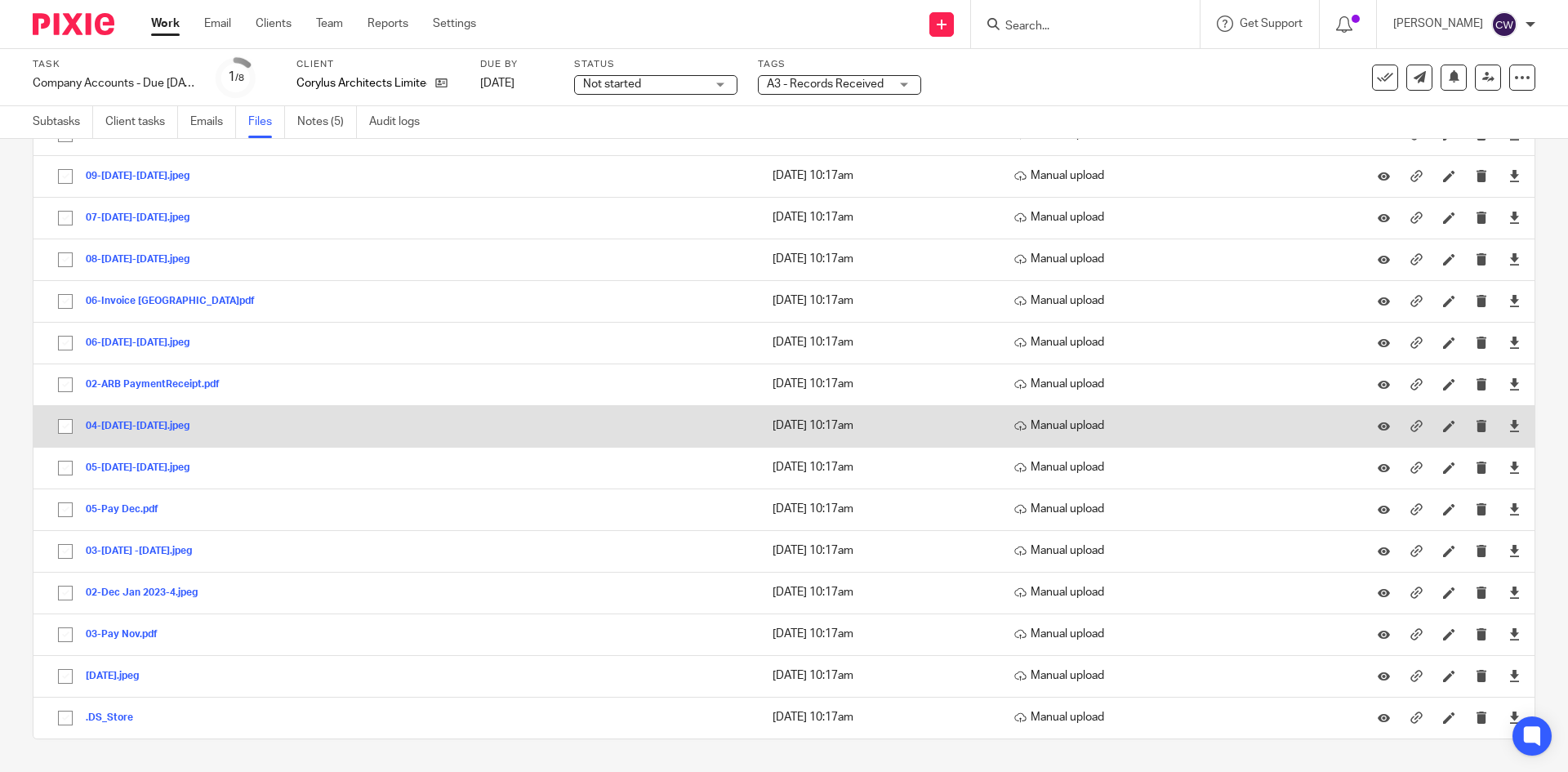
click at [142, 427] on button "04-[DATE]-[DATE].jpeg" at bounding box center [143, 425] width 116 height 11
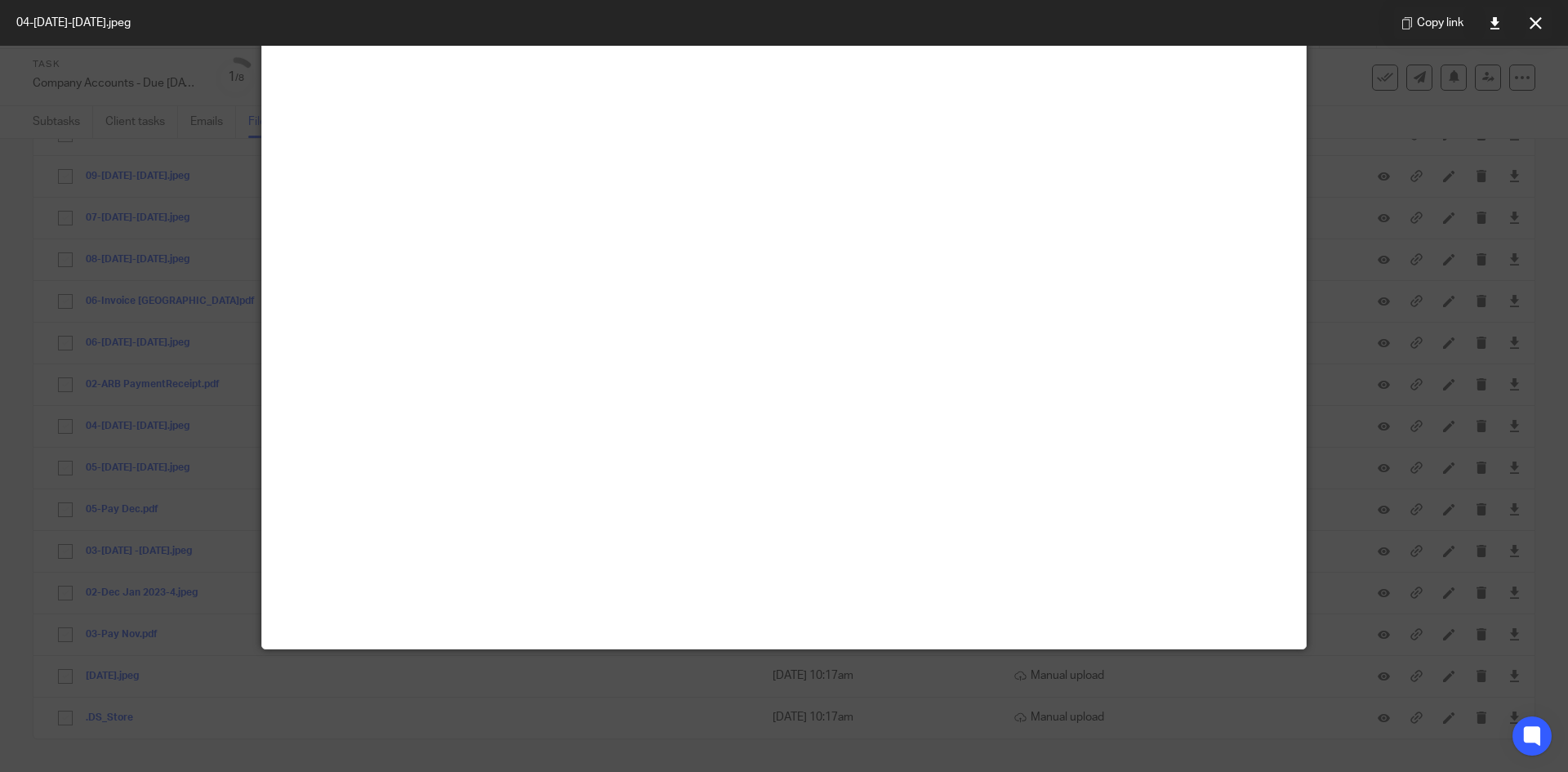
scroll to position [0, 0]
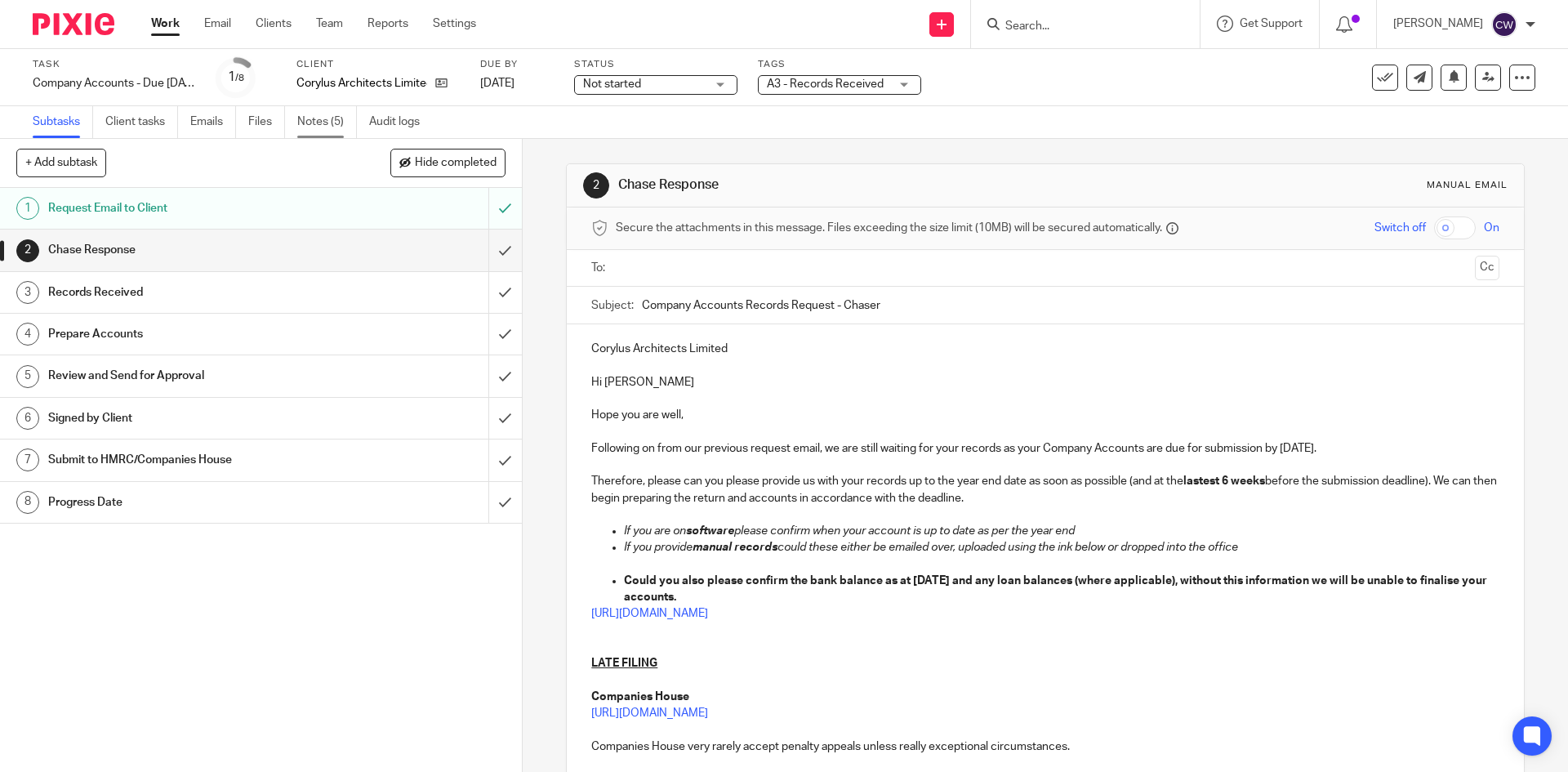
click at [301, 131] on link "Notes (5)" at bounding box center [327, 122] width 59 height 32
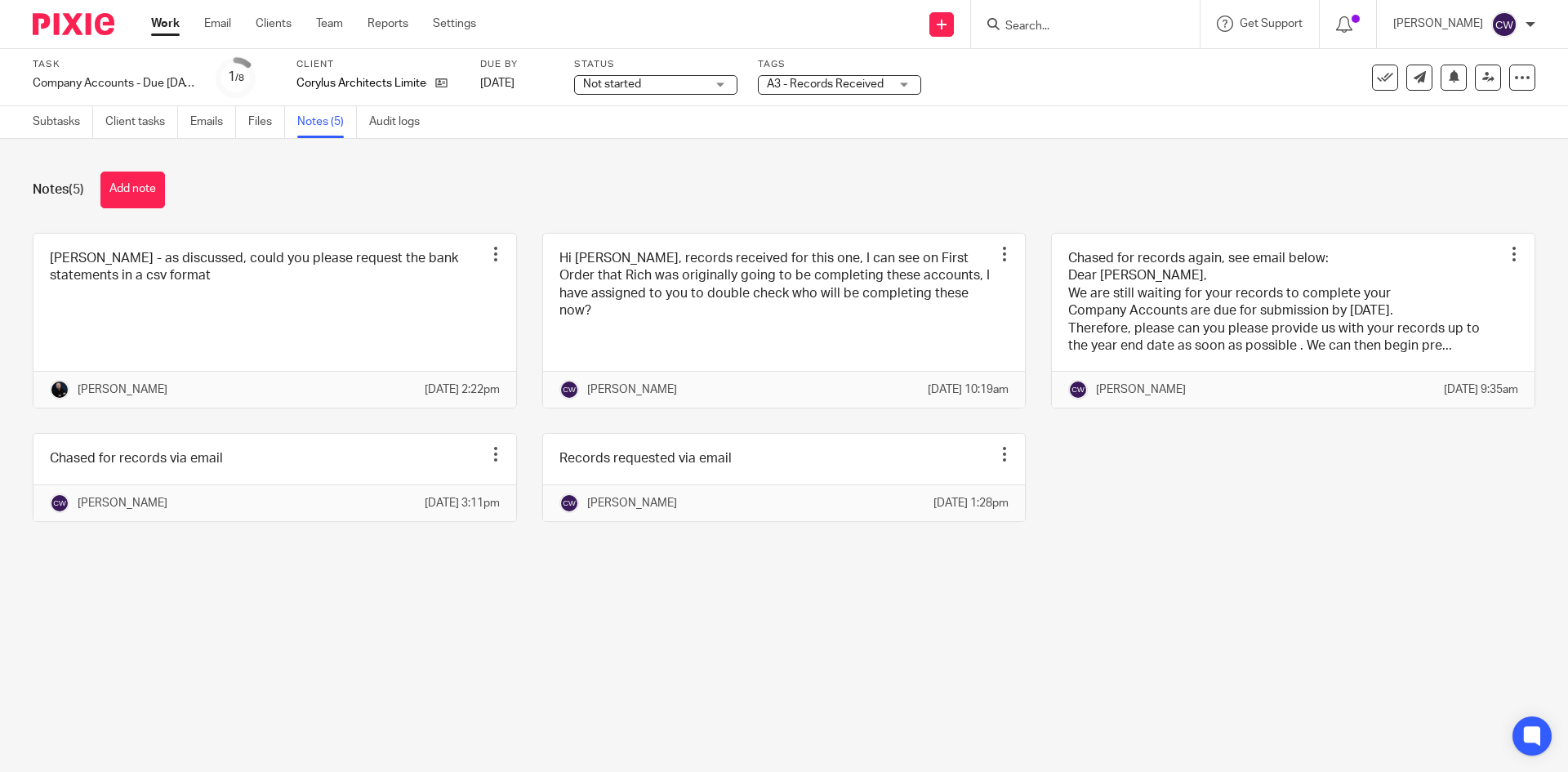
drag, startPoint x: 137, startPoint y: 191, endPoint x: 149, endPoint y: 194, distance: 12.4
click at [137, 191] on button "Add note" at bounding box center [132, 189] width 65 height 37
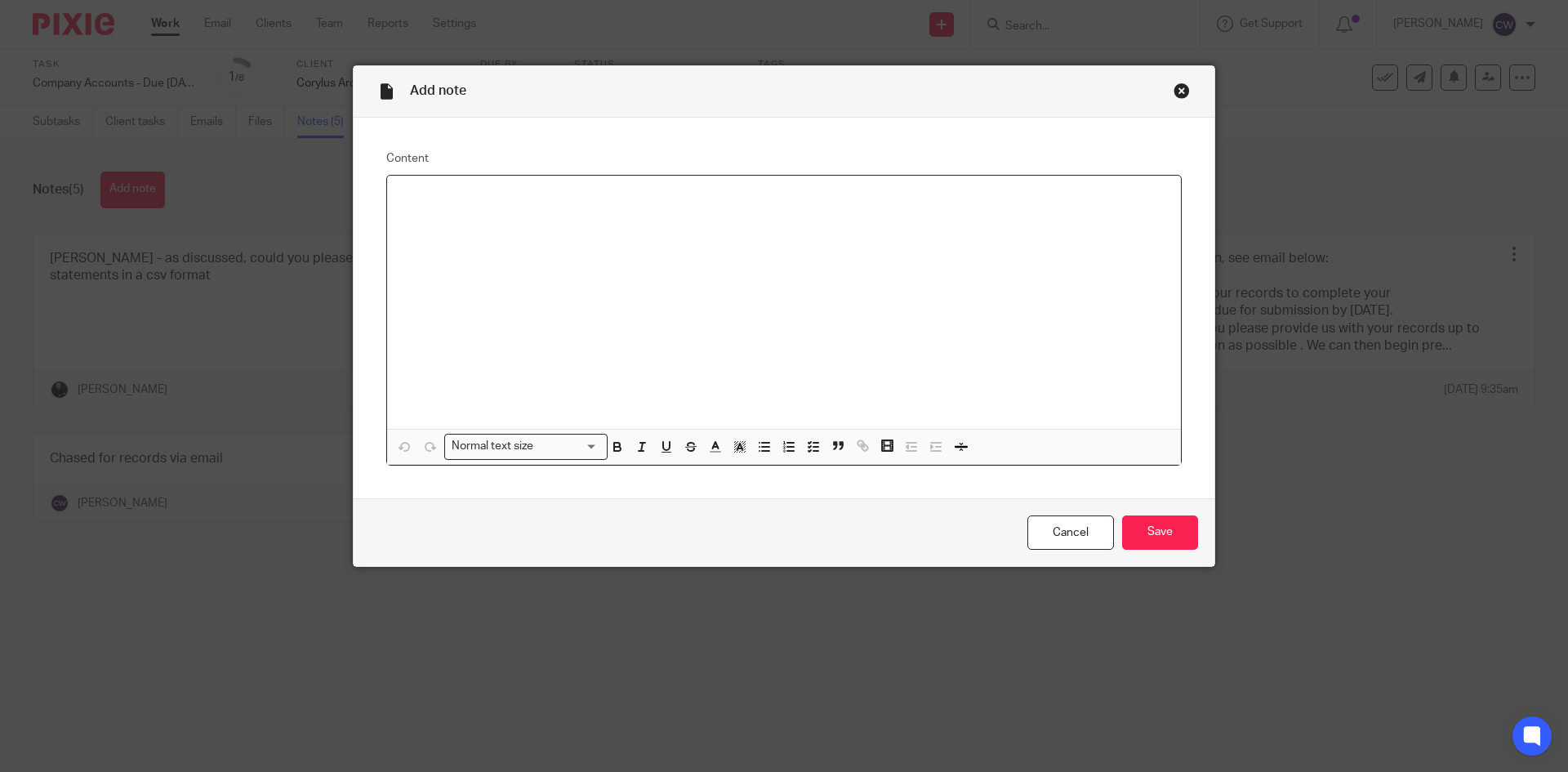
click at [731, 324] on div at bounding box center [784, 302] width 794 height 253
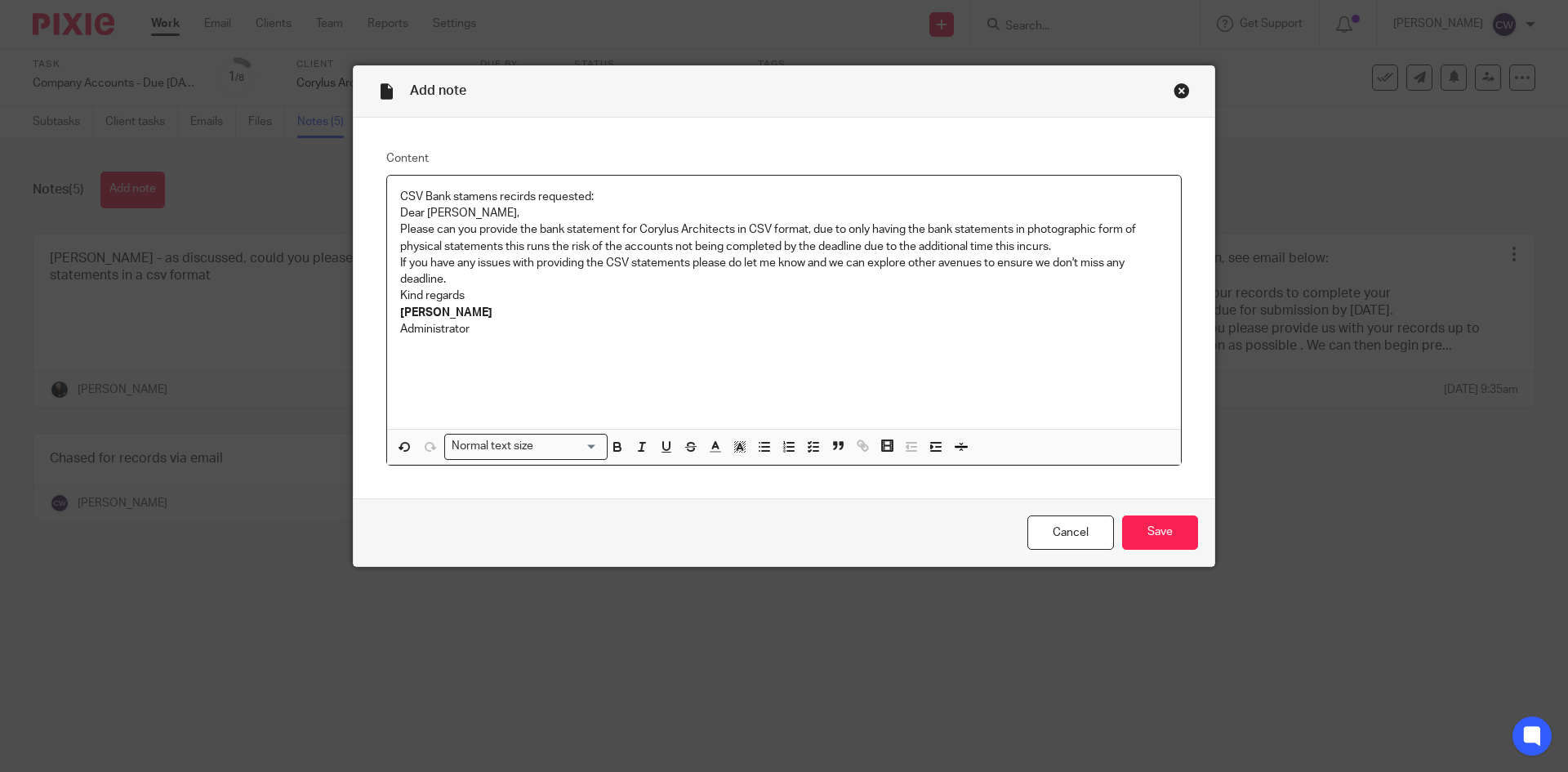
click at [514, 202] on p "CSV Bank stamens recirds requested:" at bounding box center [784, 196] width 767 height 16
click at [489, 194] on p "CSV Bank stamens records requested:" at bounding box center [784, 196] width 767 height 16
click at [1154, 538] on input "Save" at bounding box center [1160, 533] width 76 height 35
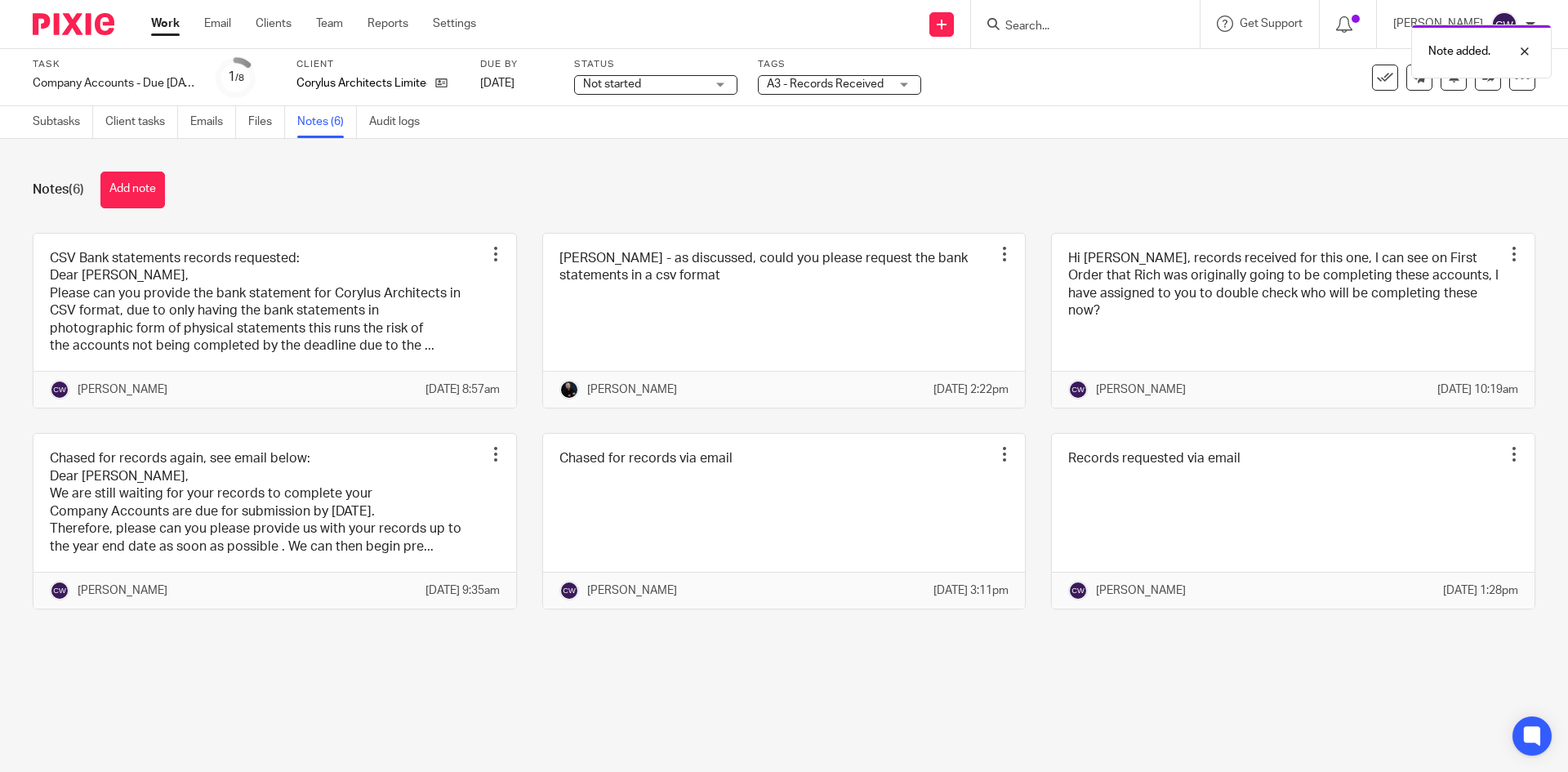
drag, startPoint x: 824, startPoint y: 79, endPoint x: 856, endPoint y: 99, distance: 37.7
click at [826, 79] on span "A3 - Records Received" at bounding box center [825, 83] width 117 height 11
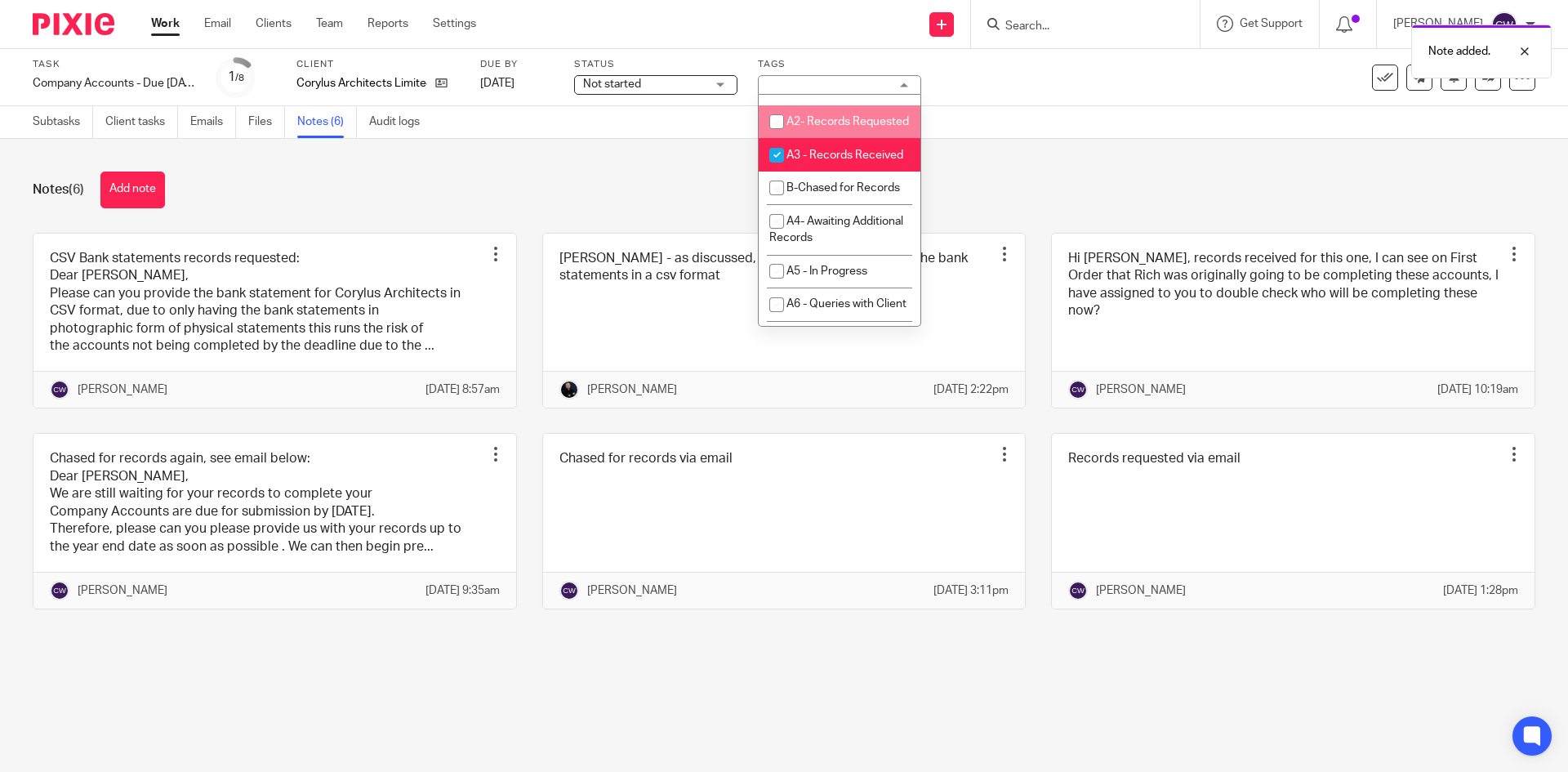
scroll to position [572, 0]
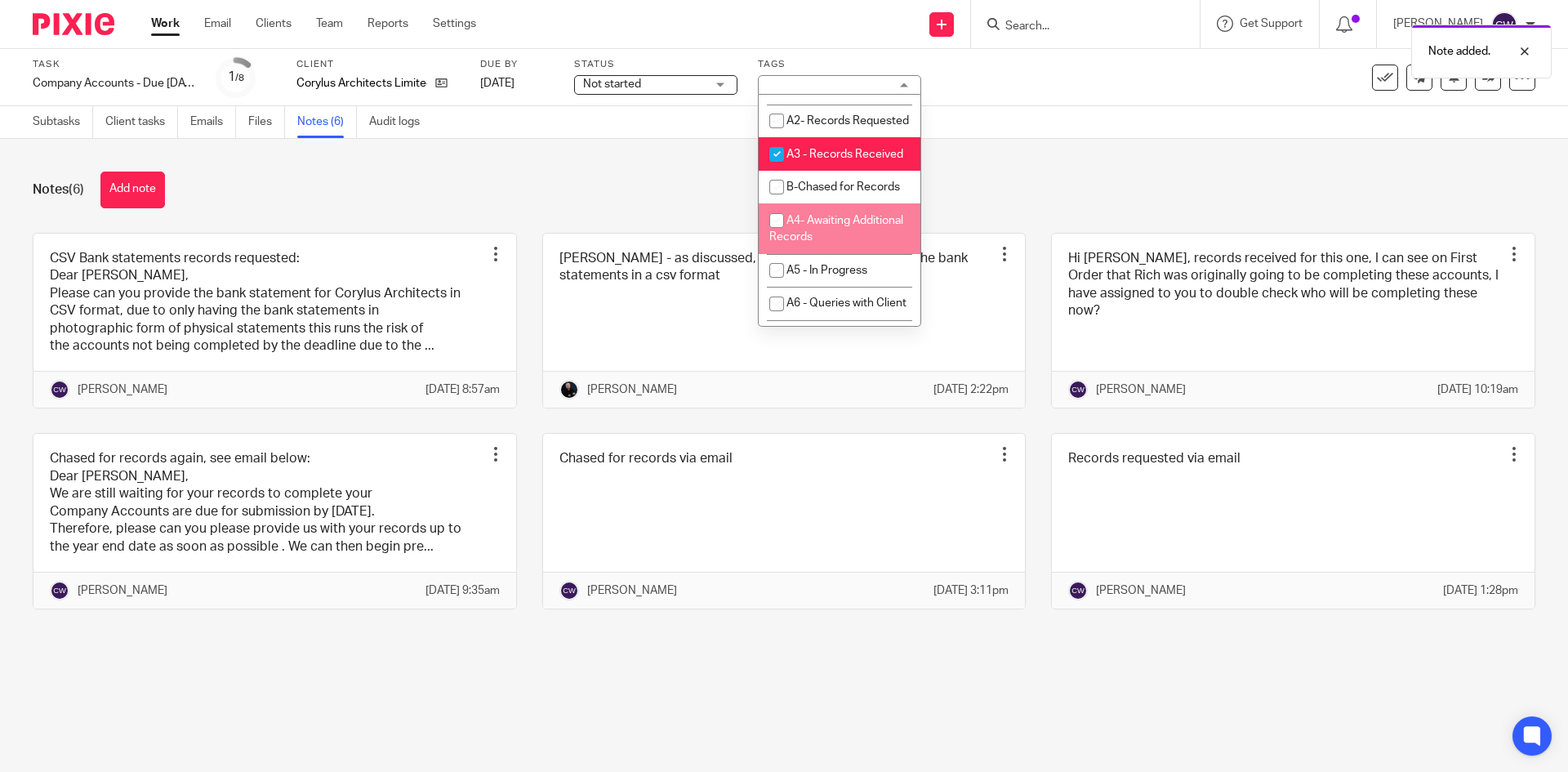
click at [863, 253] on li "A4- Awaiting Additional Records" at bounding box center [840, 228] width 161 height 50
checkbox input "true"
click at [1054, 178] on div "Notes (6) Add note" at bounding box center [784, 189] width 1503 height 37
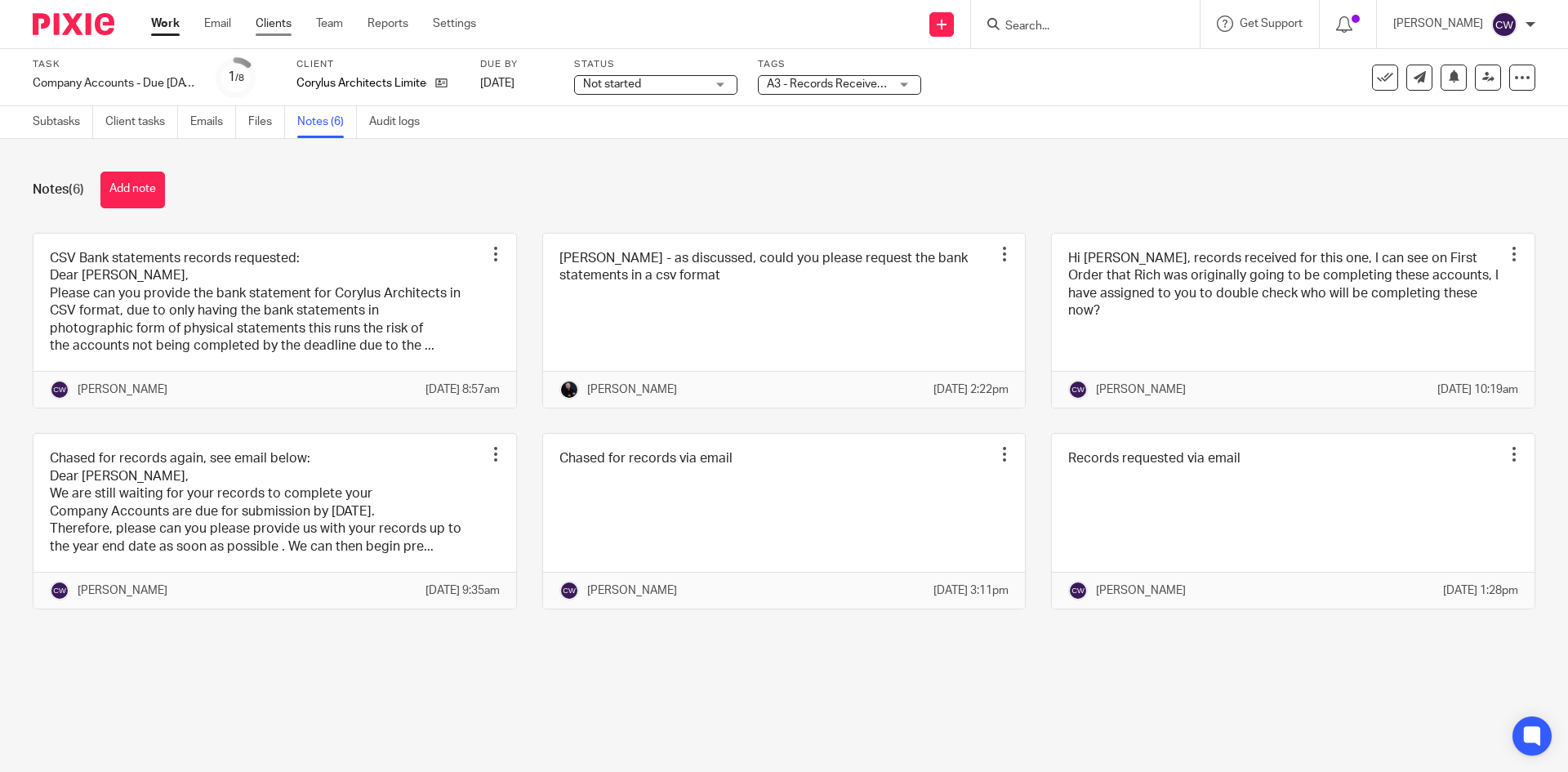
click at [278, 25] on link "Clients" at bounding box center [273, 23] width 36 height 16
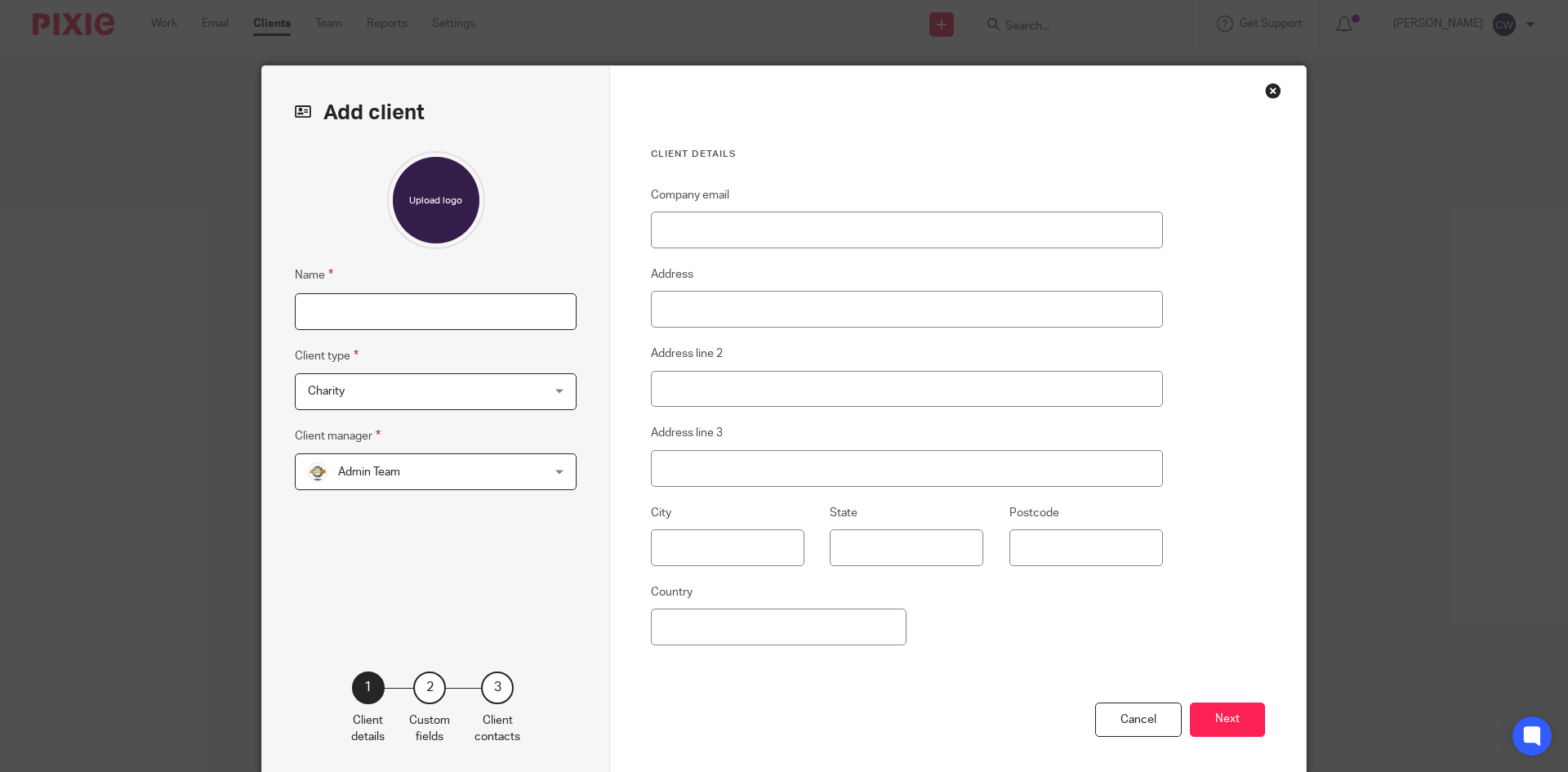
click at [515, 313] on input "Name" at bounding box center [436, 311] width 282 height 37
type input "[PERSON_NAME]"
click at [514, 392] on span "Charity" at bounding box center [415, 392] width 214 height 34
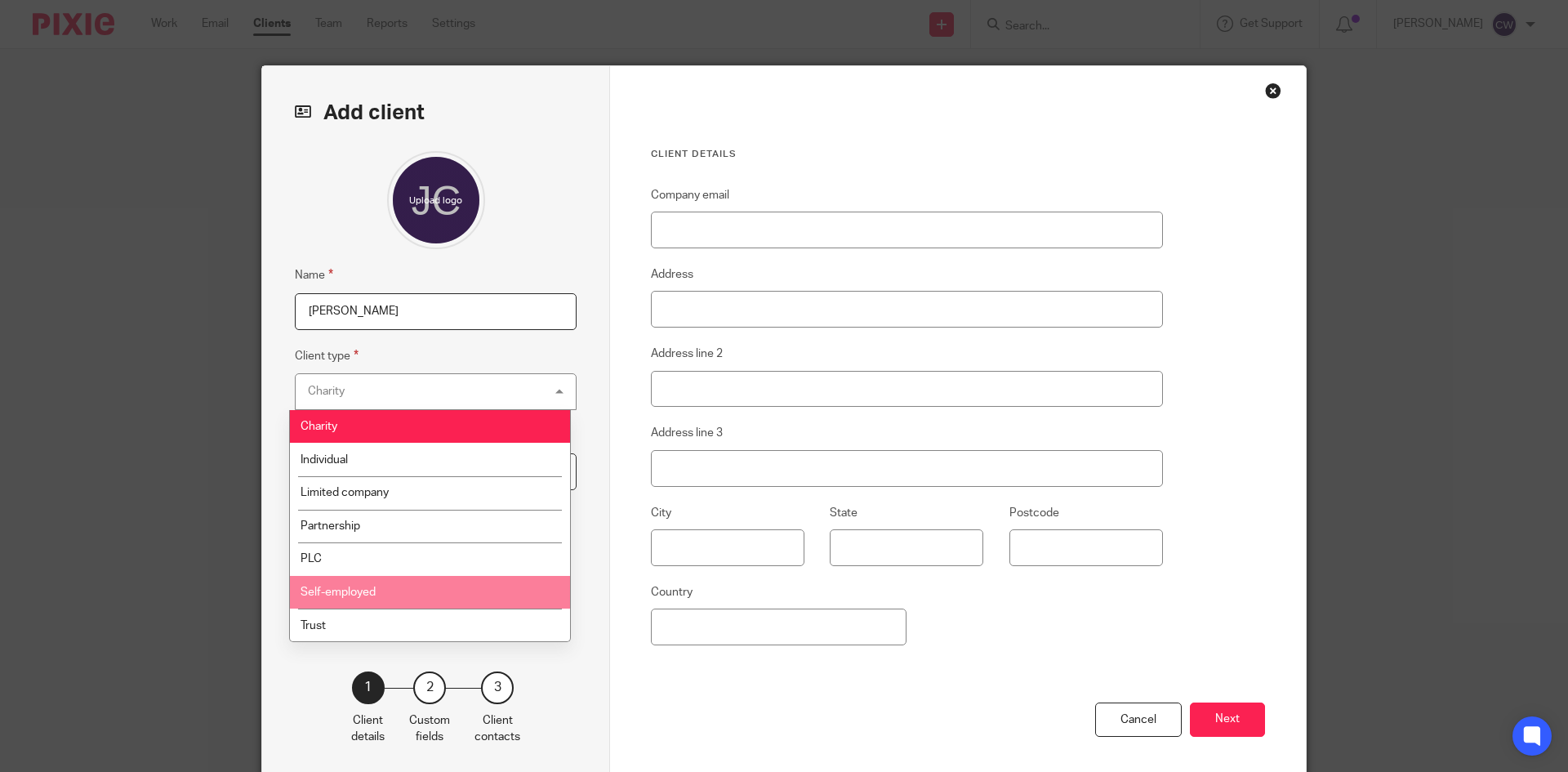
click at [482, 594] on li "Self-employed" at bounding box center [430, 592] width 280 height 33
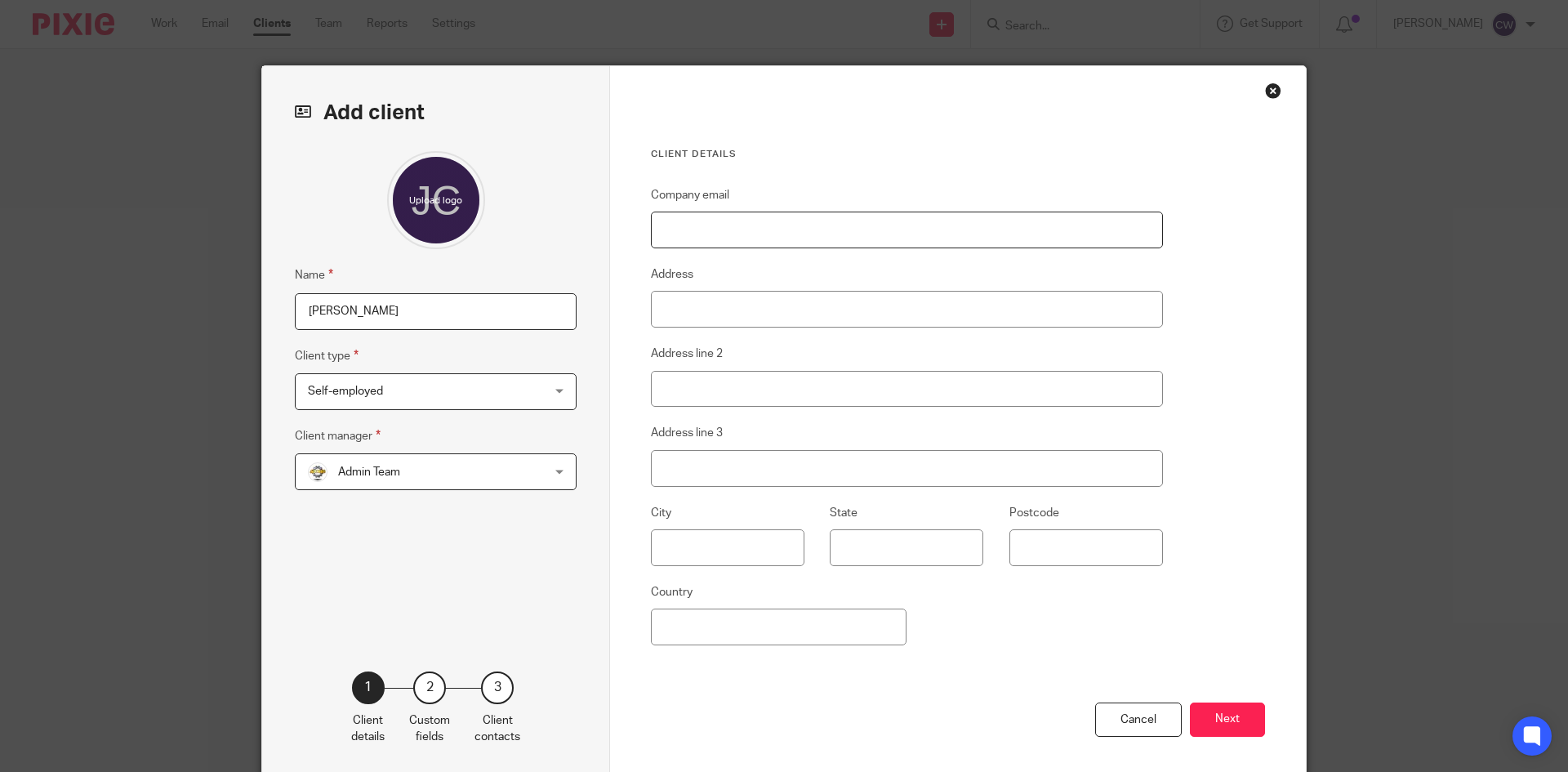
paste input "mailto:[EMAIL_ADDRESS][DOMAIN_NAME]"
click at [691, 229] on input "mailto:[EMAIL_ADDRESS][DOMAIN_NAME]" at bounding box center [907, 229] width 512 height 37
click at [693, 232] on input "mailto:[EMAIL_ADDRESS][DOMAIN_NAME]" at bounding box center [907, 229] width 512 height 37
type input "[EMAIL_ADDRESS][DOMAIN_NAME]"
click at [679, 311] on input "Address" at bounding box center [907, 308] width 512 height 37
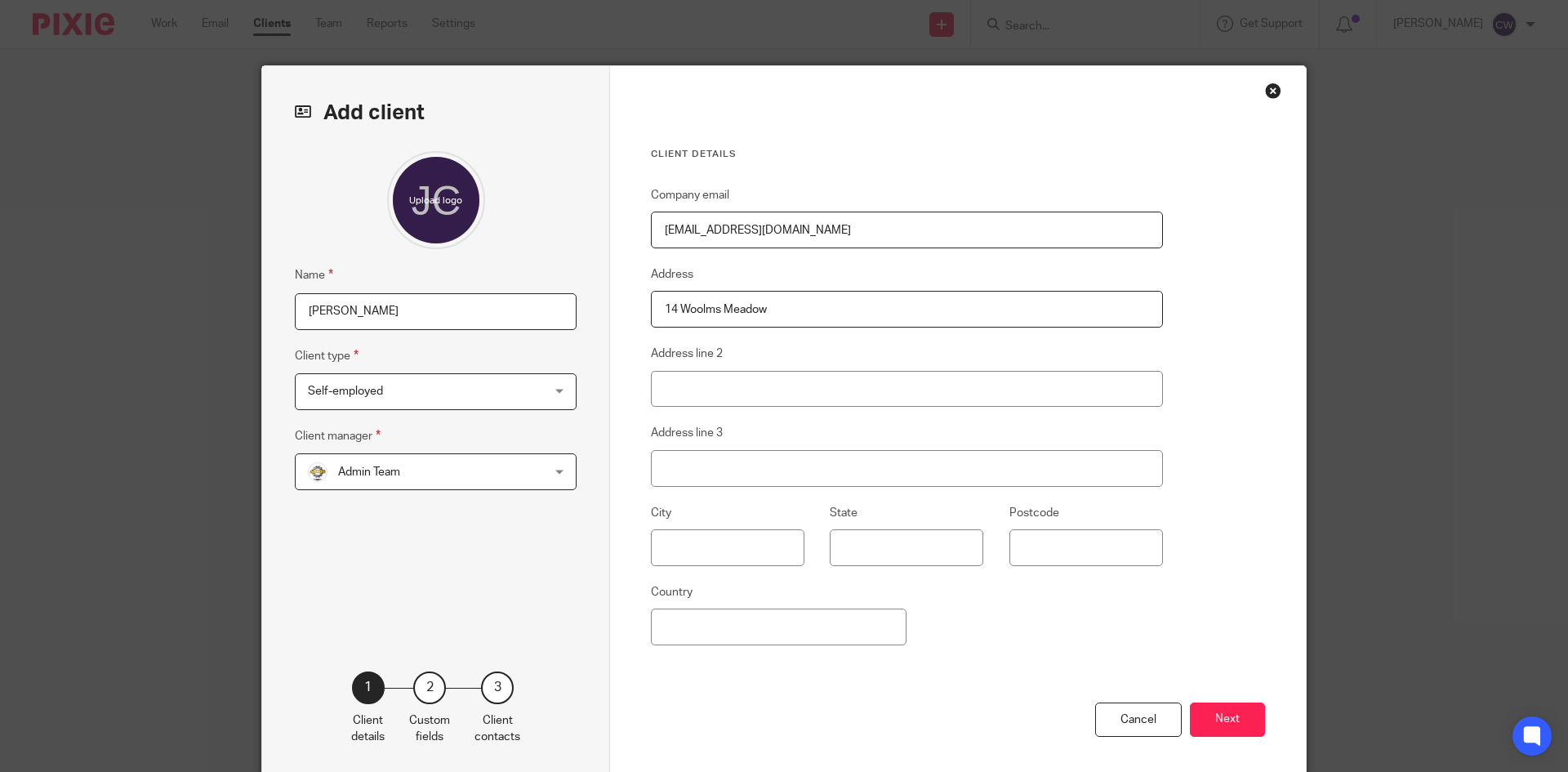
type input "14 Woolms Meadow"
click at [702, 396] on input "Address line 2" at bounding box center [907, 389] width 512 height 37
click at [709, 540] on input "text" at bounding box center [728, 547] width 154 height 37
type input "Ivybridge"
click at [1113, 561] on input "Postcode" at bounding box center [1086, 547] width 154 height 37
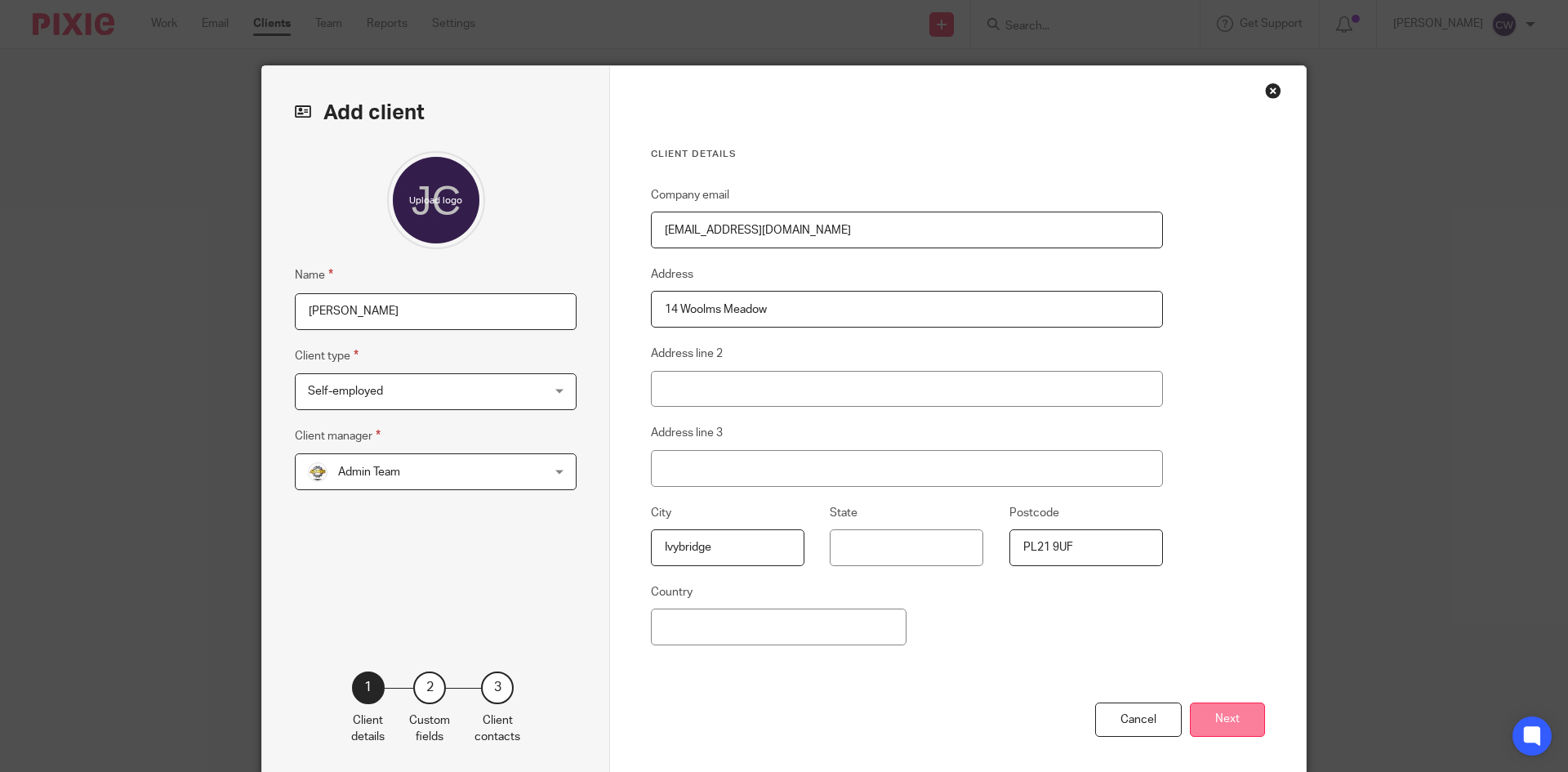
type input "PL21 9UF"
click at [1222, 707] on button "Next" at bounding box center [1228, 719] width 75 height 35
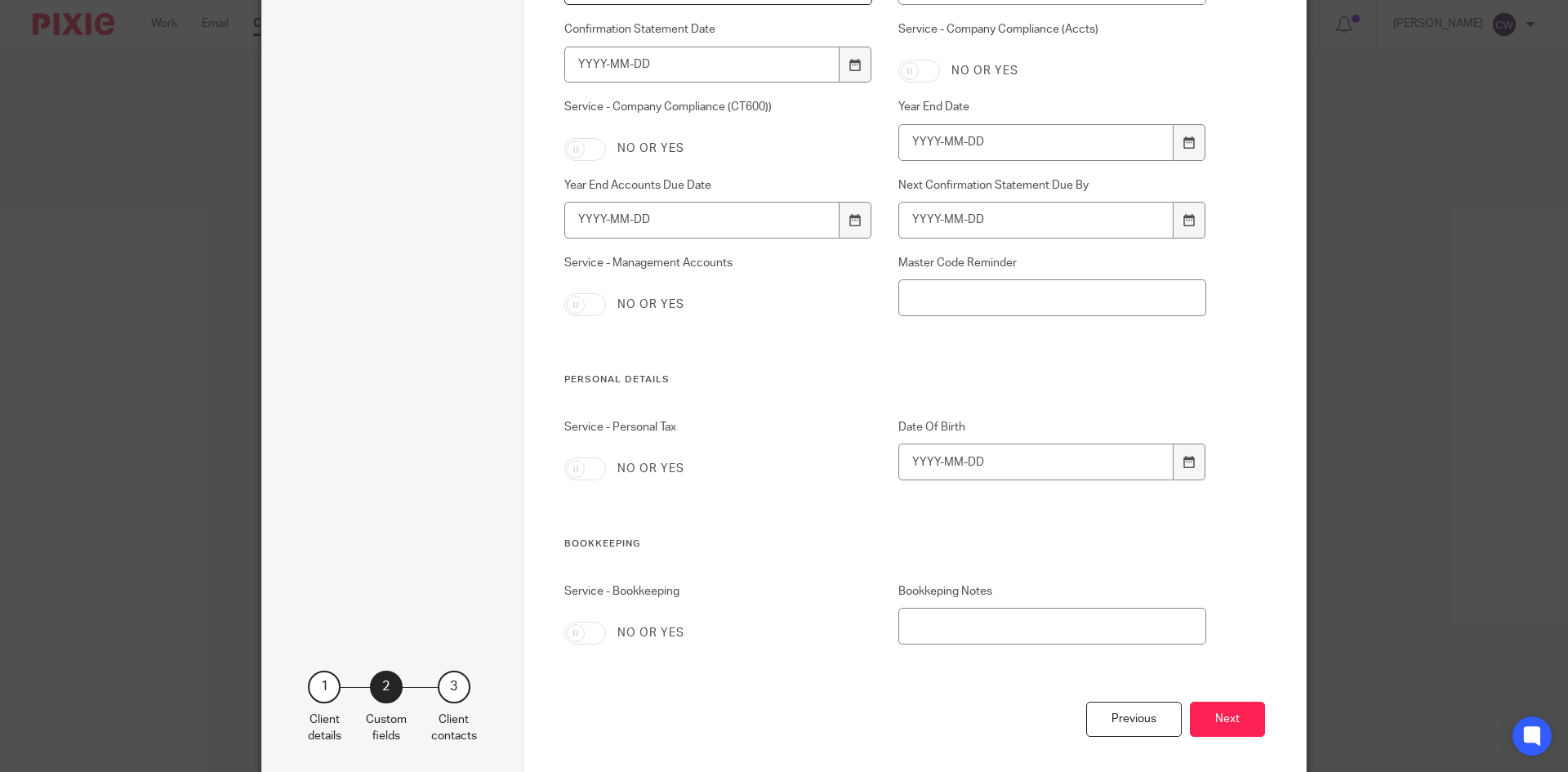
scroll to position [1389, 0]
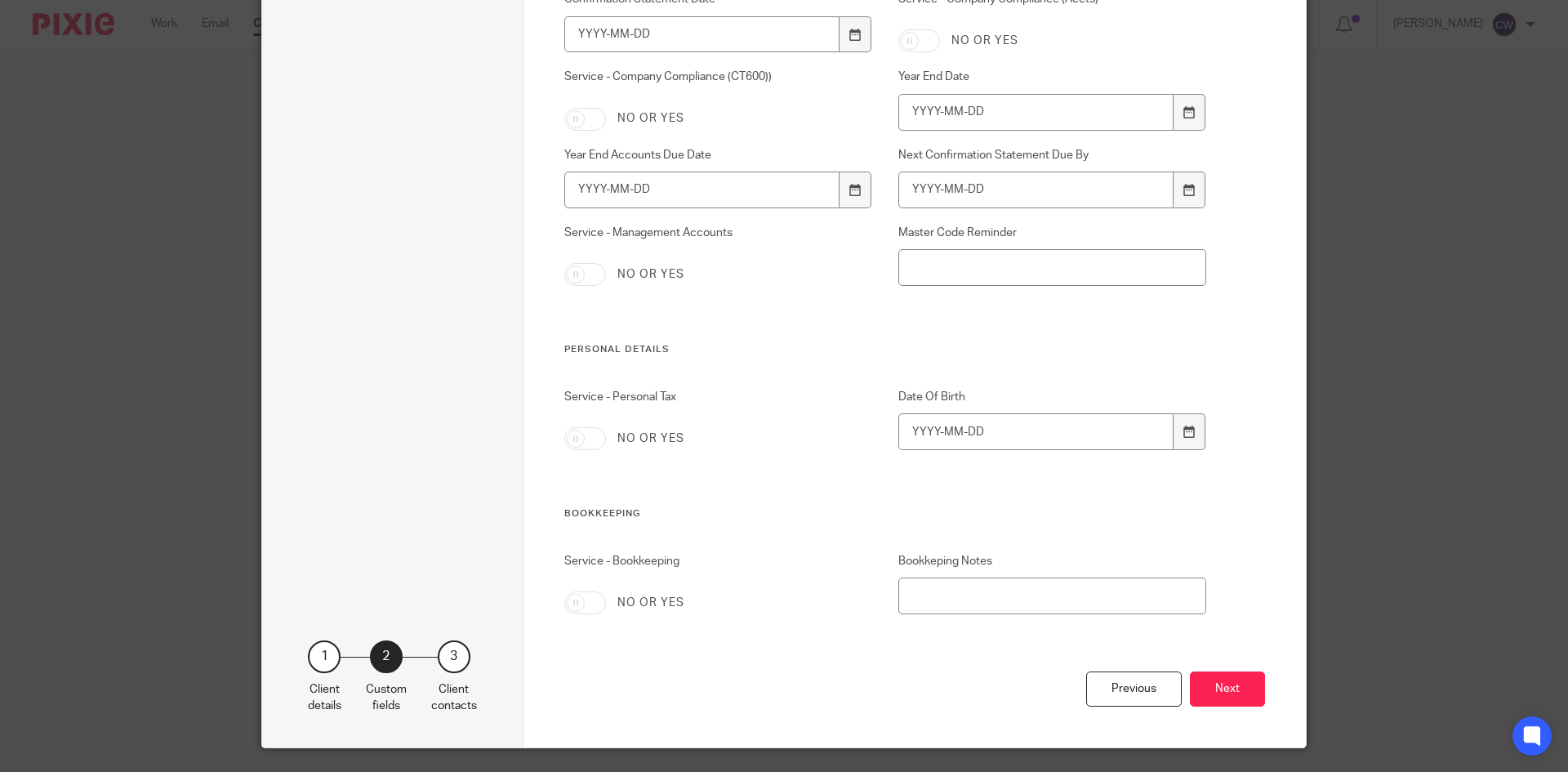
click at [587, 437] on input "Service - Personal Tax" at bounding box center [585, 438] width 42 height 23
checkbox input "true"
paste input "[DATE]"
type input "[DATE]"
drag, startPoint x: 1037, startPoint y: 434, endPoint x: 785, endPoint y: 442, distance: 252.1
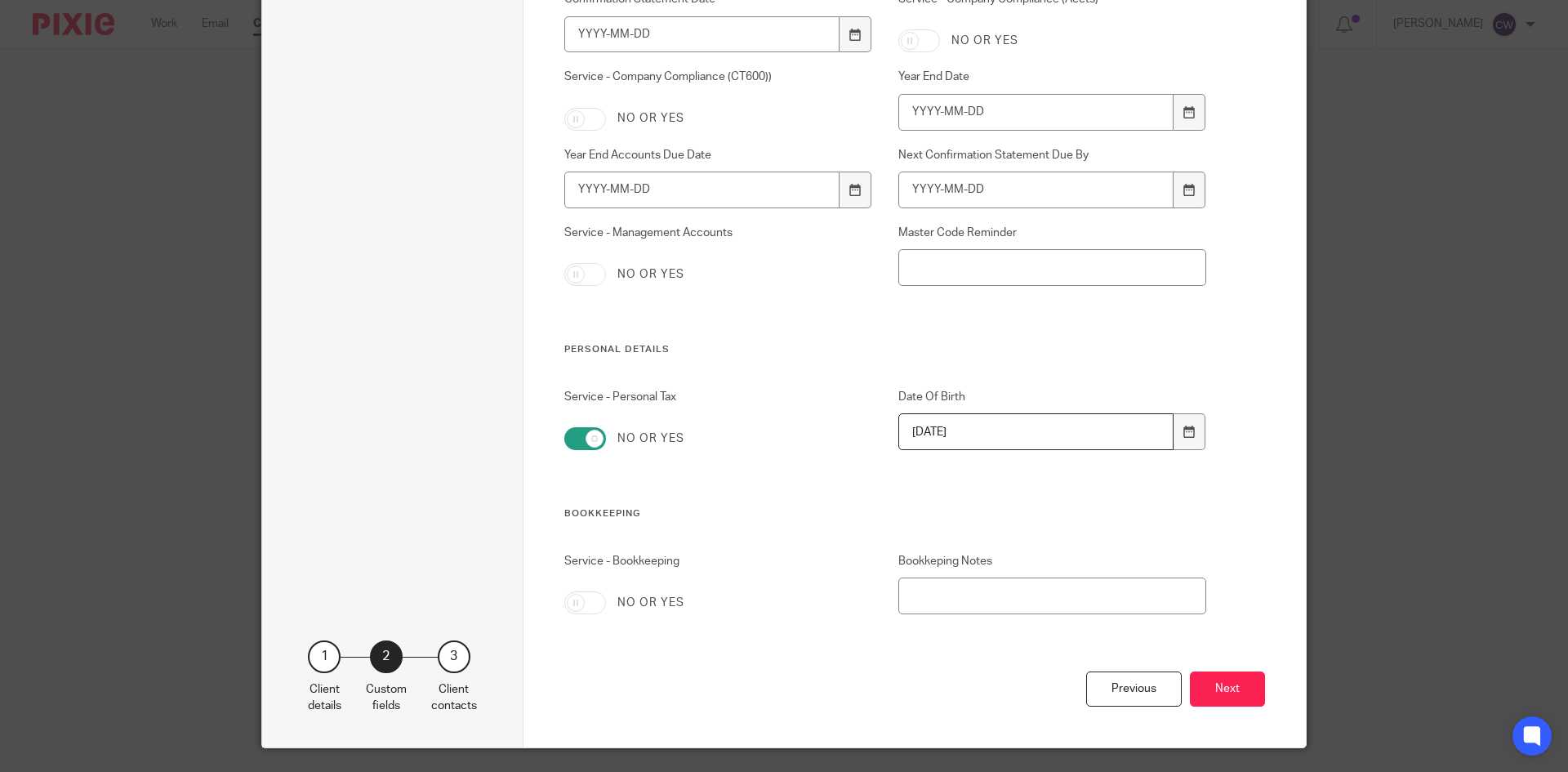
click at [785, 442] on div "Service - Personal Tax No or yes Date Of Birth [DEMOGRAPHIC_DATA]" at bounding box center [872, 448] width 668 height 118
type input "[DATE]"
click at [1231, 693] on button "Next" at bounding box center [1228, 689] width 75 height 35
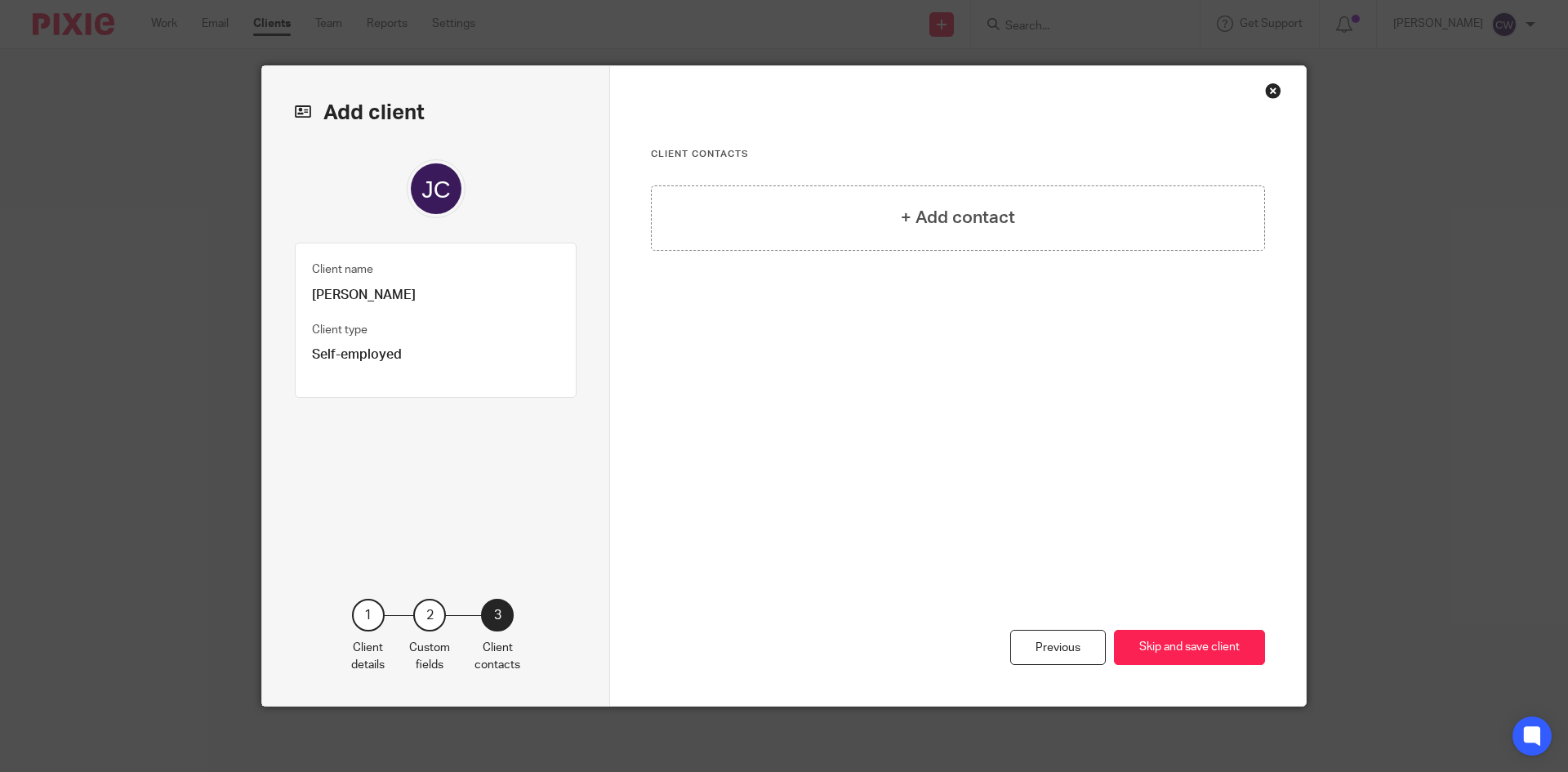
scroll to position [0, 0]
click at [1018, 182] on div "Client contacts + Add contact" at bounding box center [958, 298] width 614 height 301
click at [1005, 223] on h4 "+ Add contact" at bounding box center [958, 217] width 115 height 25
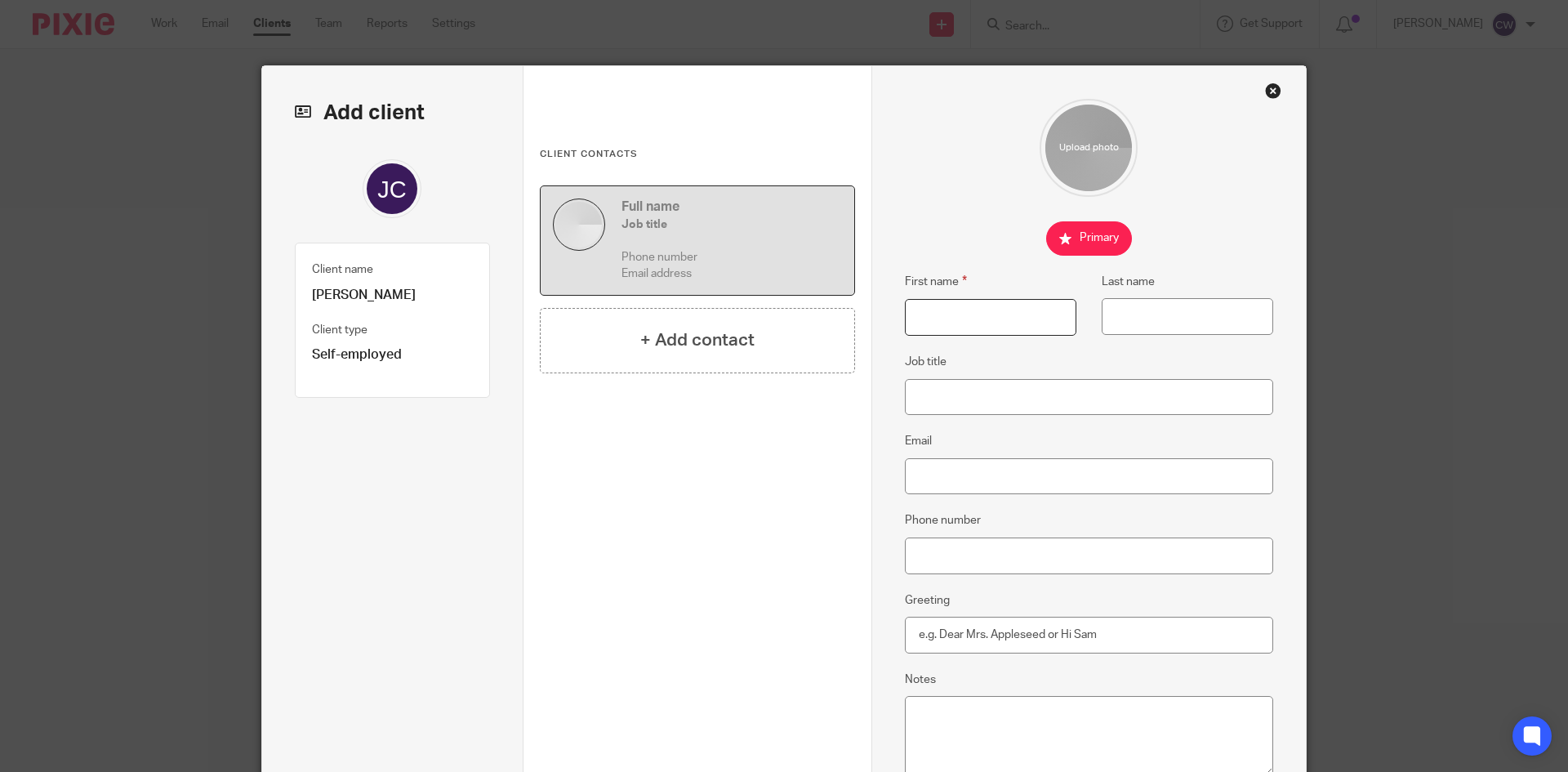
click at [953, 308] on input "First name" at bounding box center [991, 317] width 171 height 37
type input "j"
type input "[PERSON_NAME]"
click at [1177, 318] on input "Last name" at bounding box center [1188, 316] width 171 height 37
type input "[PERSON_NAME]"
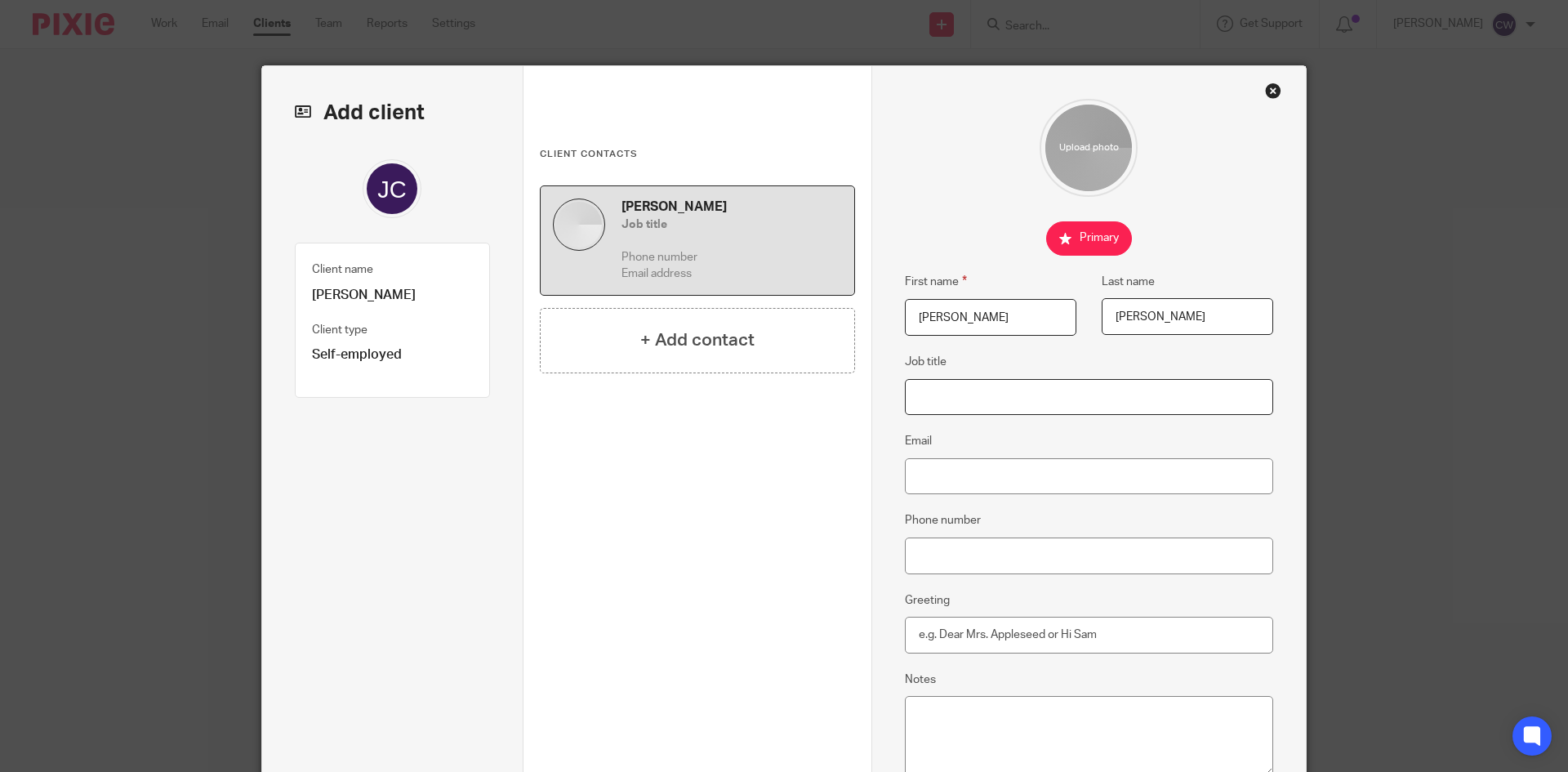
click at [941, 403] on input "Job title" at bounding box center [1089, 397] width 369 height 37
type input "Wedding Photographer"
click at [1006, 474] on input "Email" at bounding box center [1089, 476] width 369 height 37
paste input "[EMAIL_ADDRESS][DOMAIN_NAME]"
type input "[EMAIL_ADDRESS][DOMAIN_NAME]"
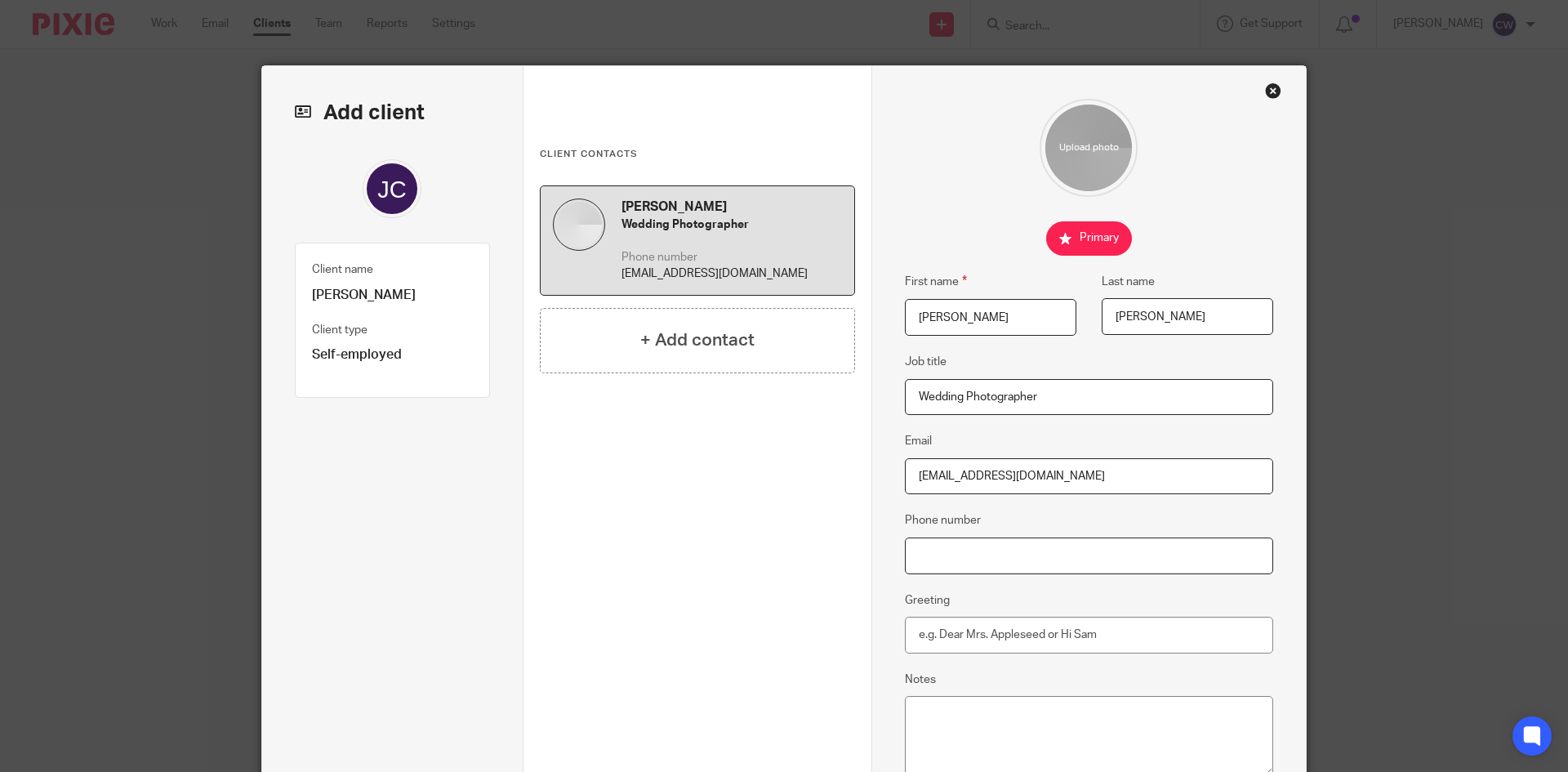
click at [951, 566] on input "Phone number" at bounding box center [1089, 555] width 369 height 37
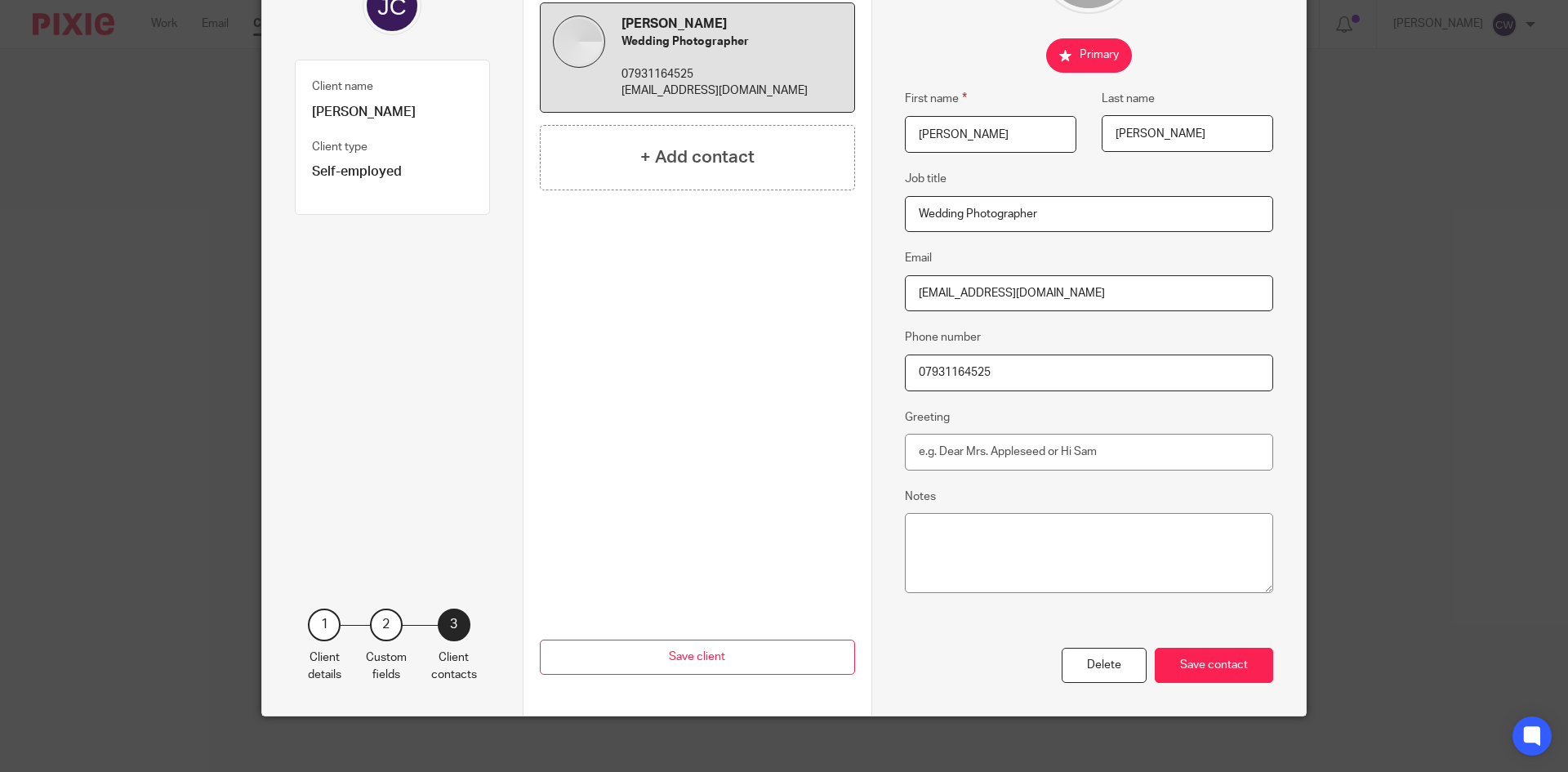
scroll to position [193, 0]
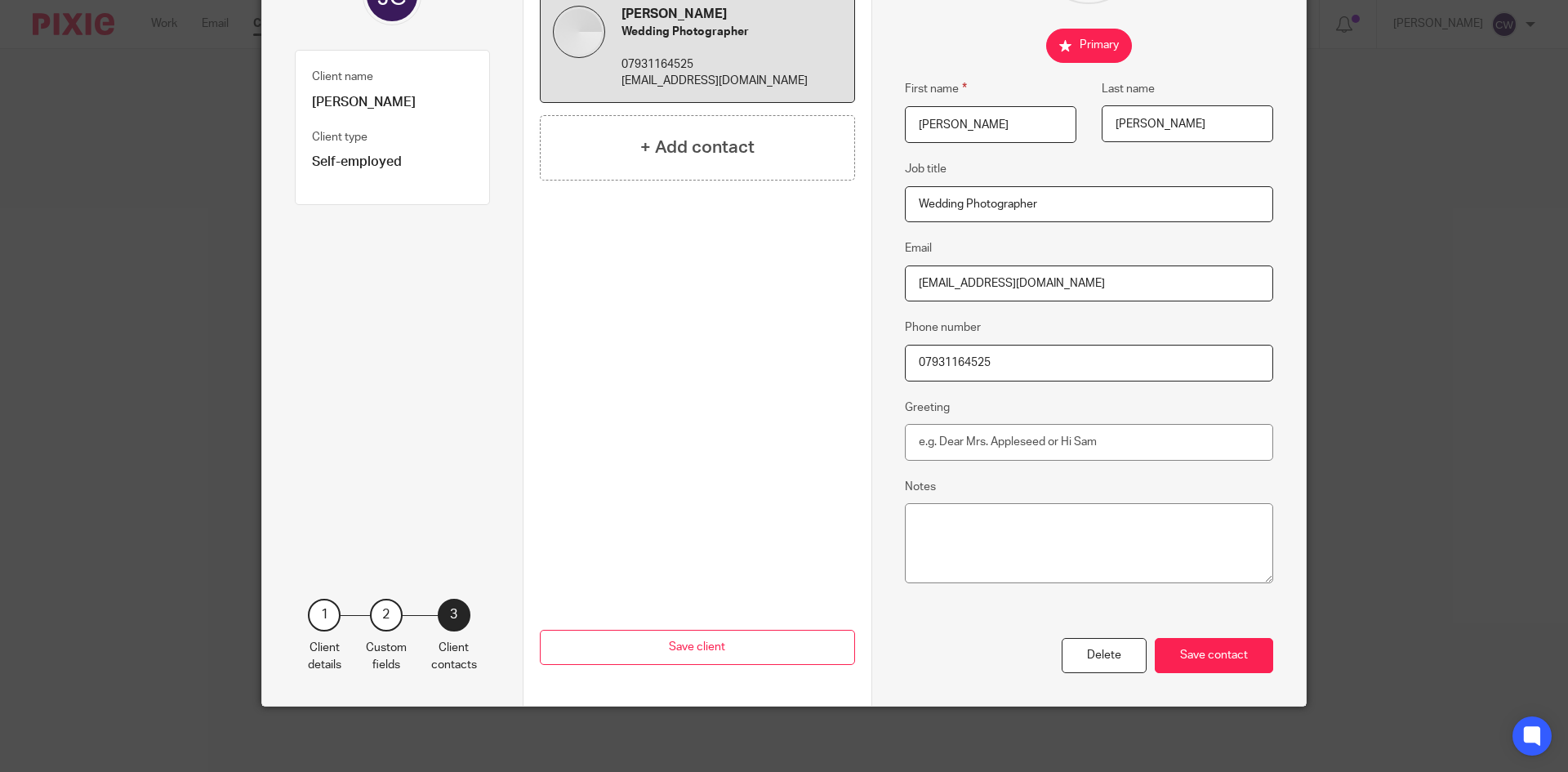
type input "07931164525"
click at [981, 444] on input "Greeting" at bounding box center [1089, 442] width 369 height 37
type input "Dear Jade"
click at [1243, 667] on div "Save contact" at bounding box center [1213, 655] width 118 height 35
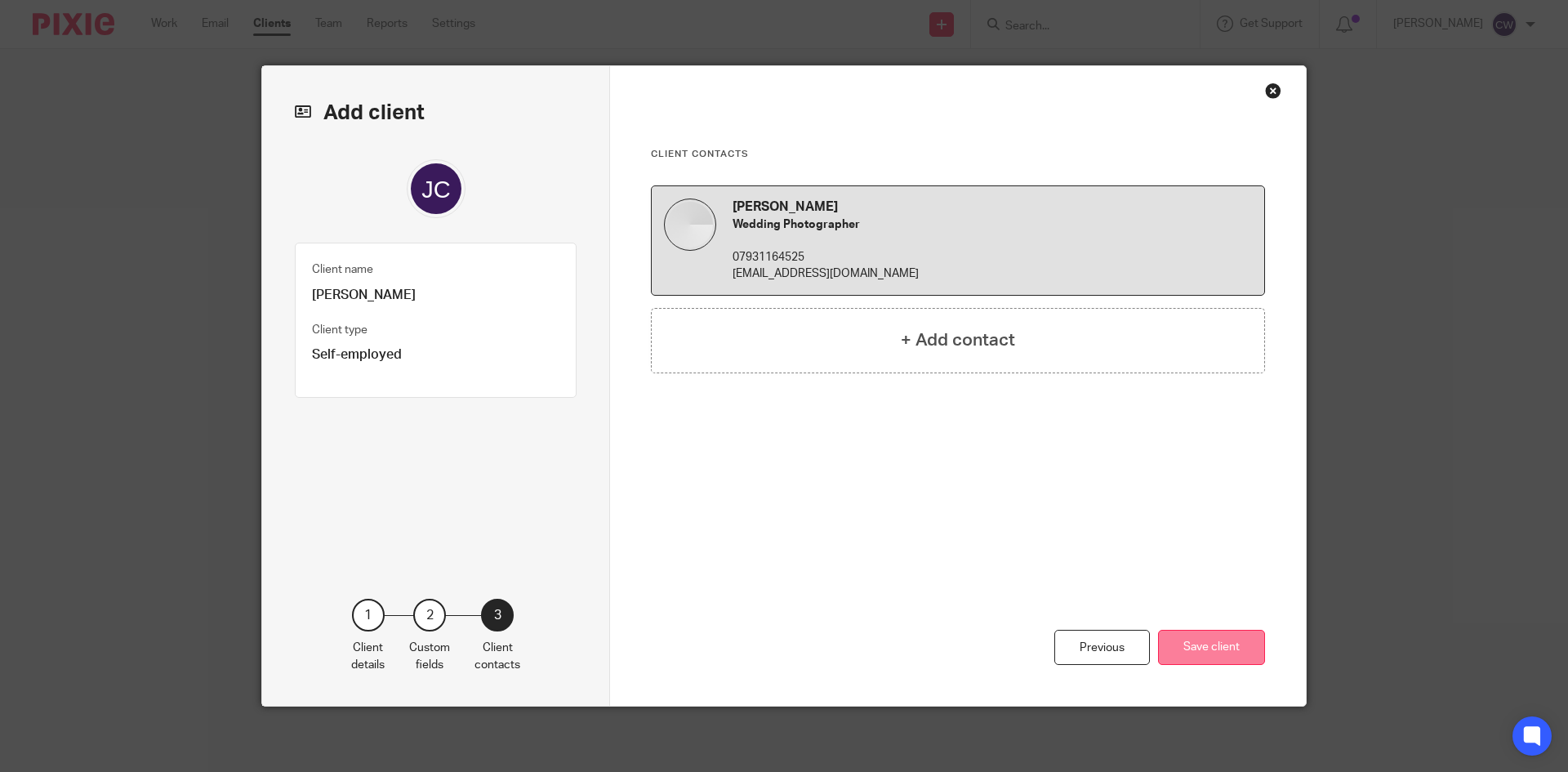
click at [1189, 640] on button "Save client" at bounding box center [1211, 647] width 107 height 35
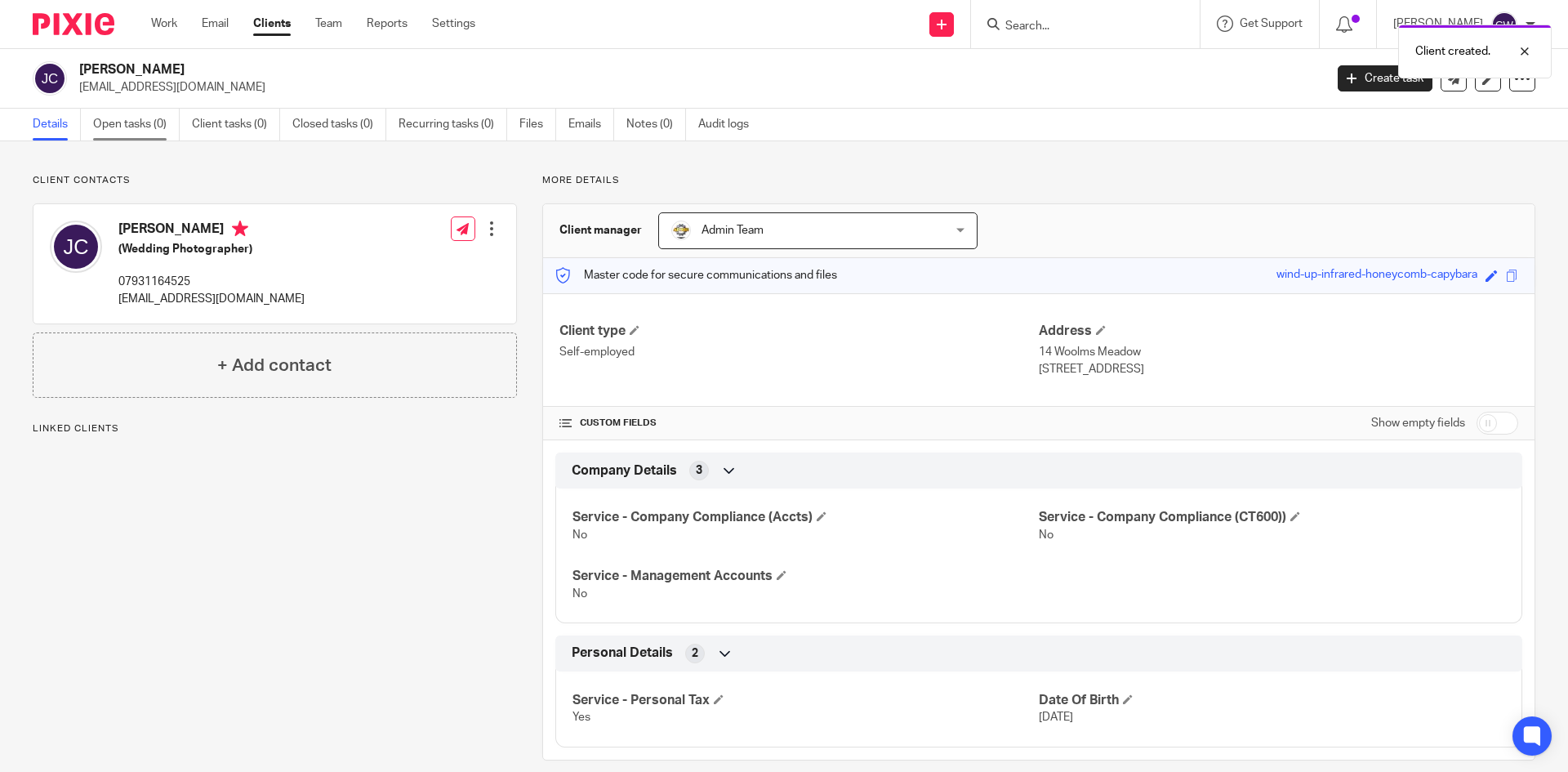
click at [113, 120] on link "Open tasks (0)" at bounding box center [137, 125] width 87 height 32
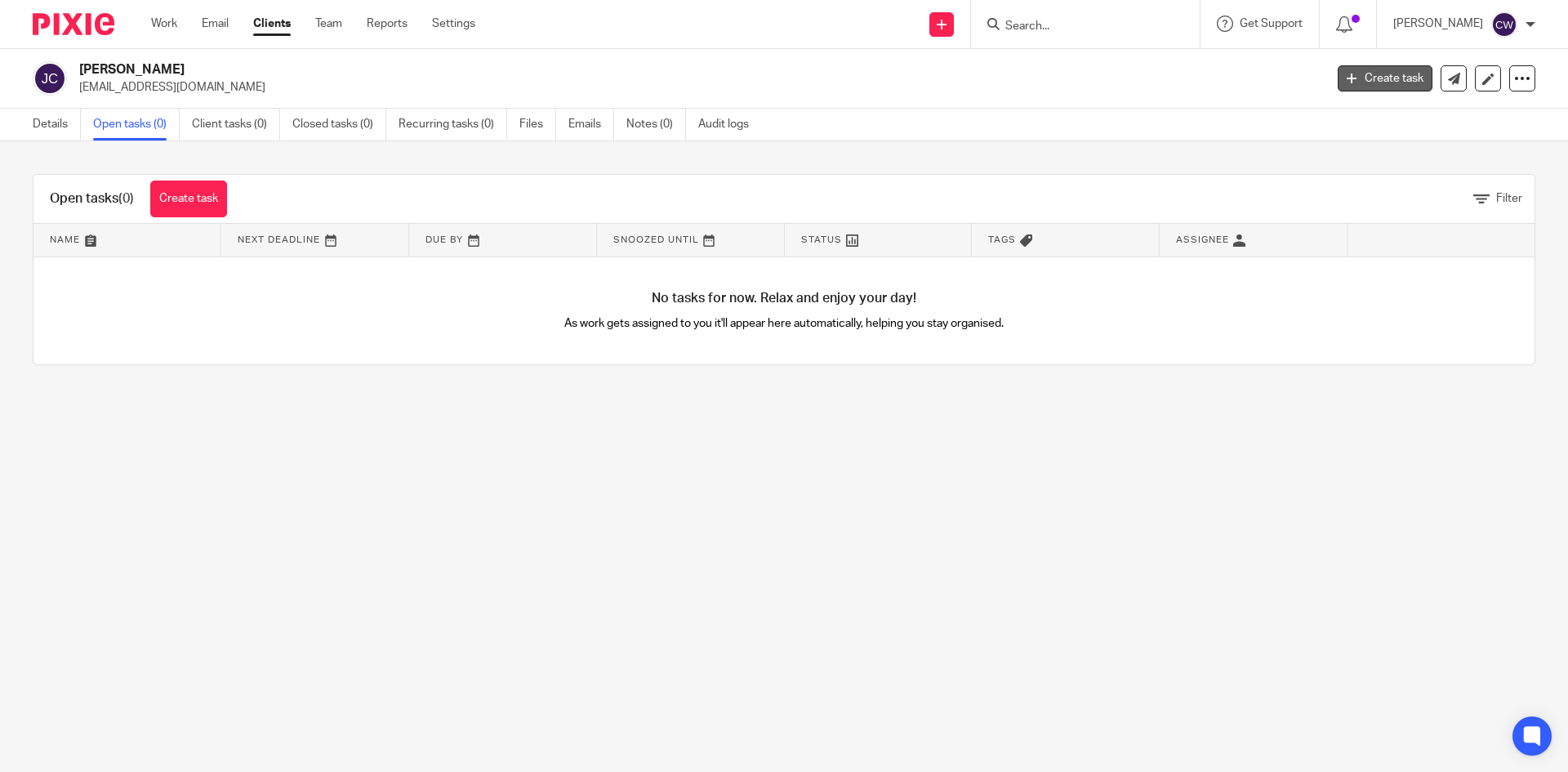
click at [1349, 83] on link "Create task" at bounding box center [1385, 78] width 95 height 26
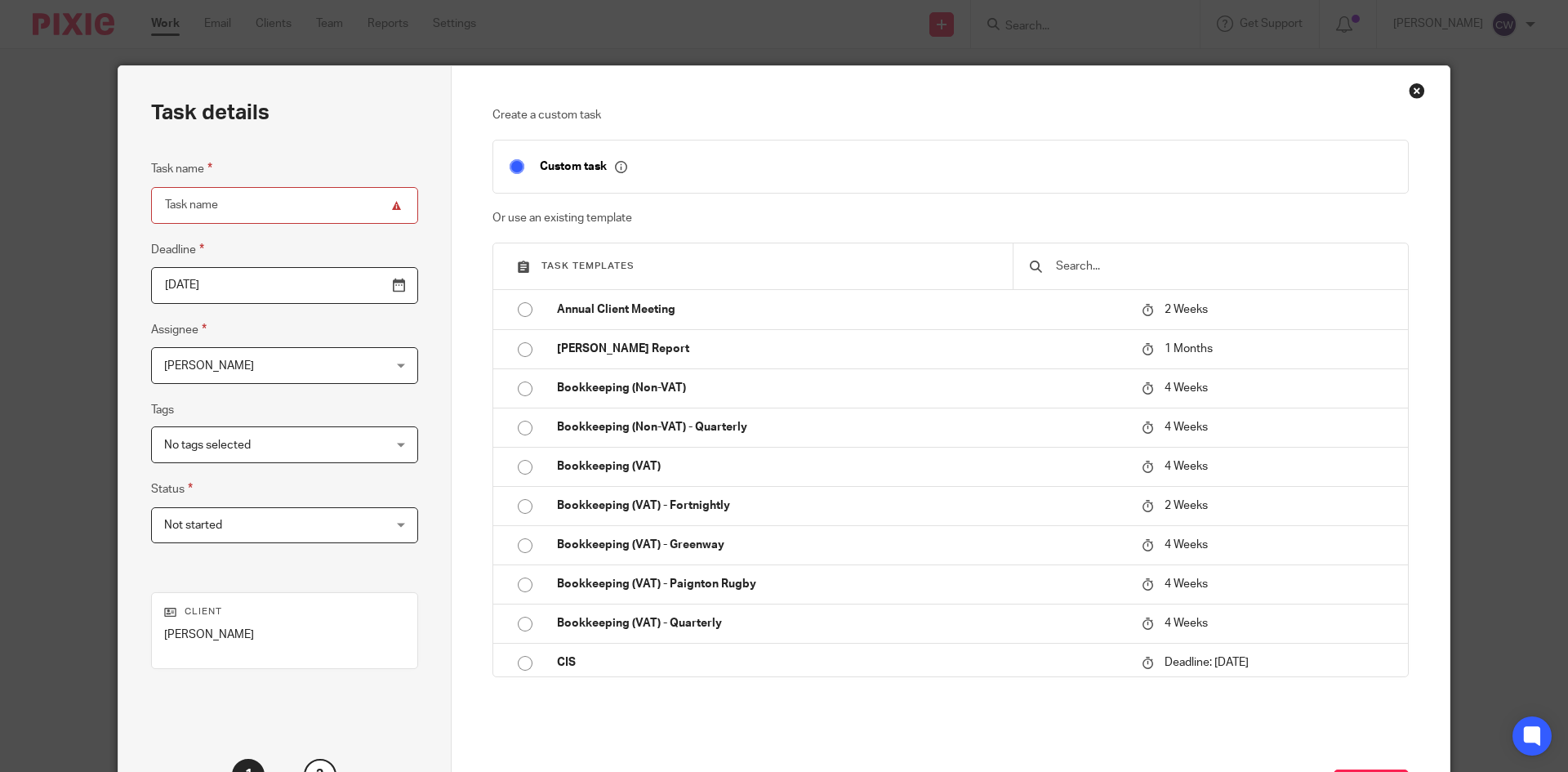
click at [1131, 267] on input "text" at bounding box center [1222, 266] width 337 height 18
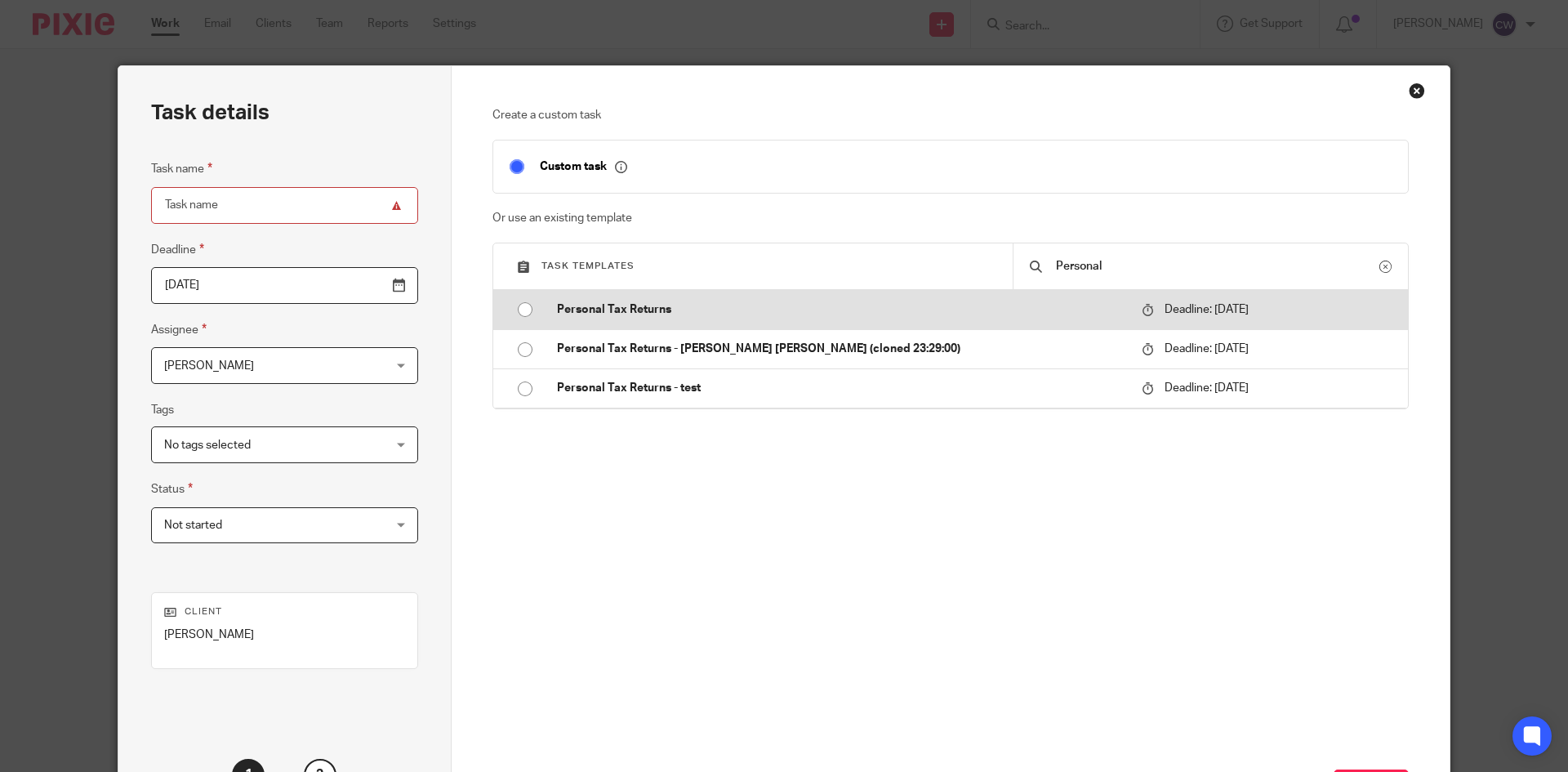
type input "Personal"
click at [620, 307] on p "Personal Tax Returns" at bounding box center [841, 309] width 569 height 16
type input "2026-01-31"
type input "Personal Tax Returns"
checkbox input "false"
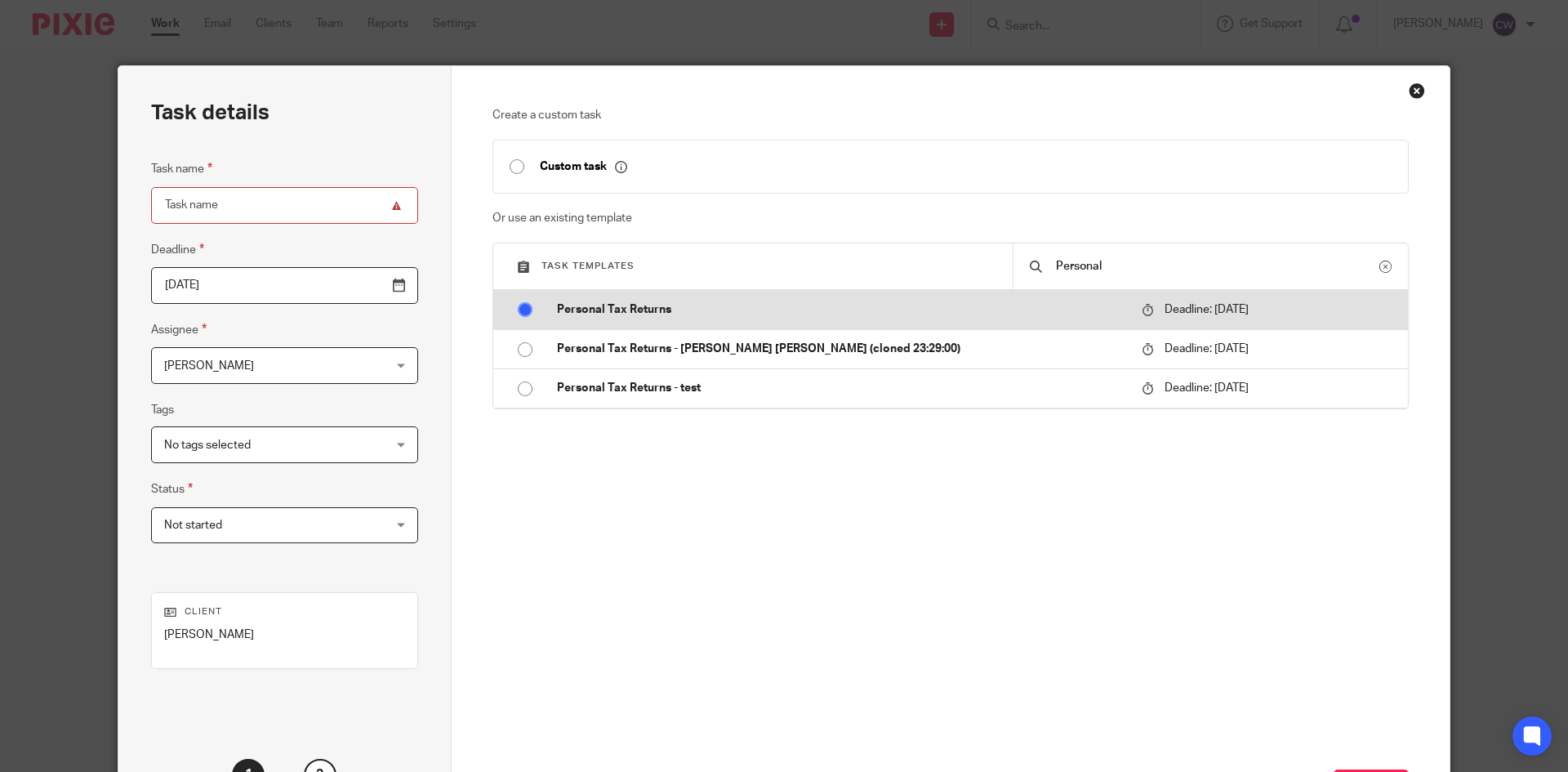
radio input "true"
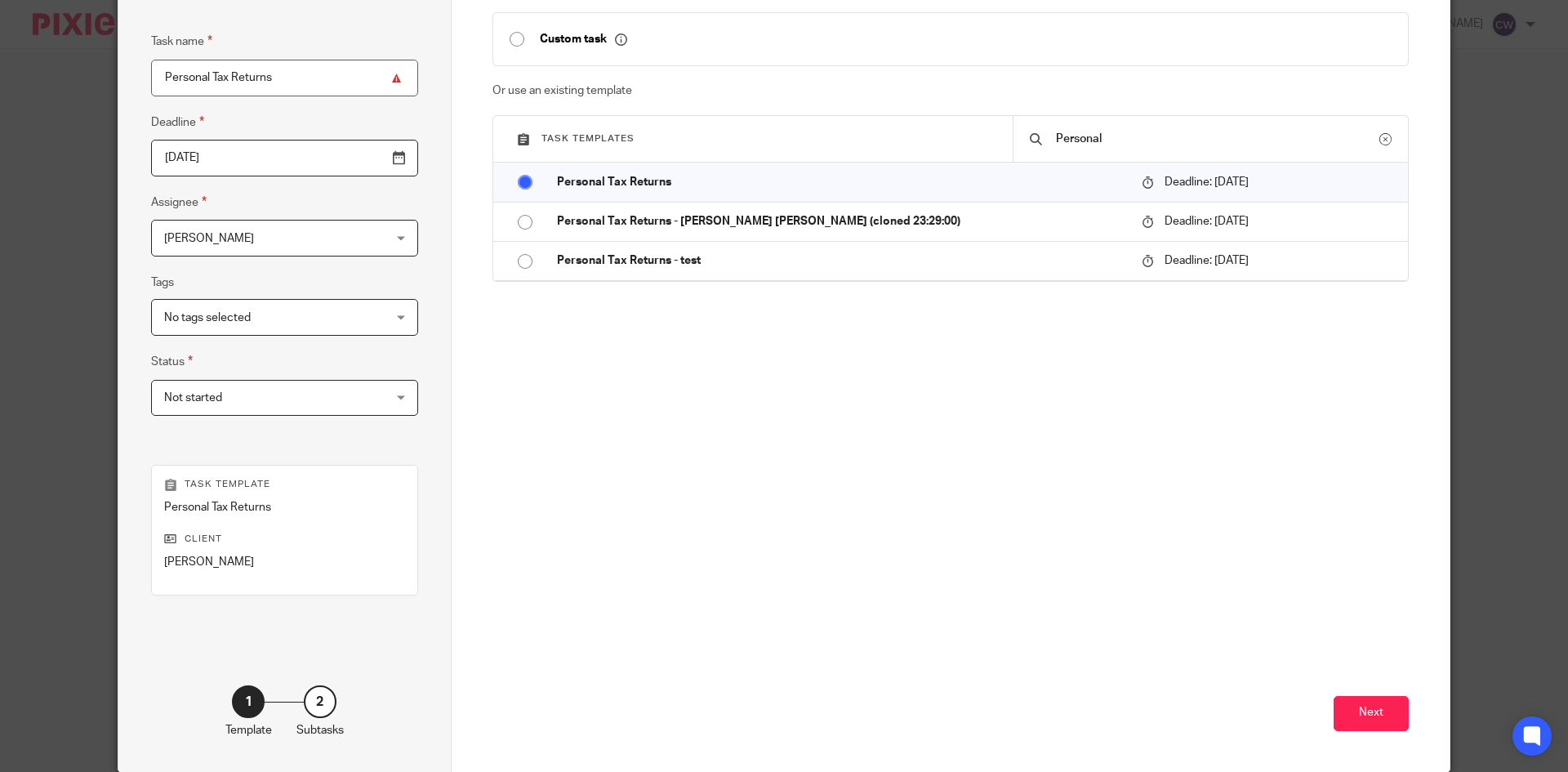
scroll to position [194, 0]
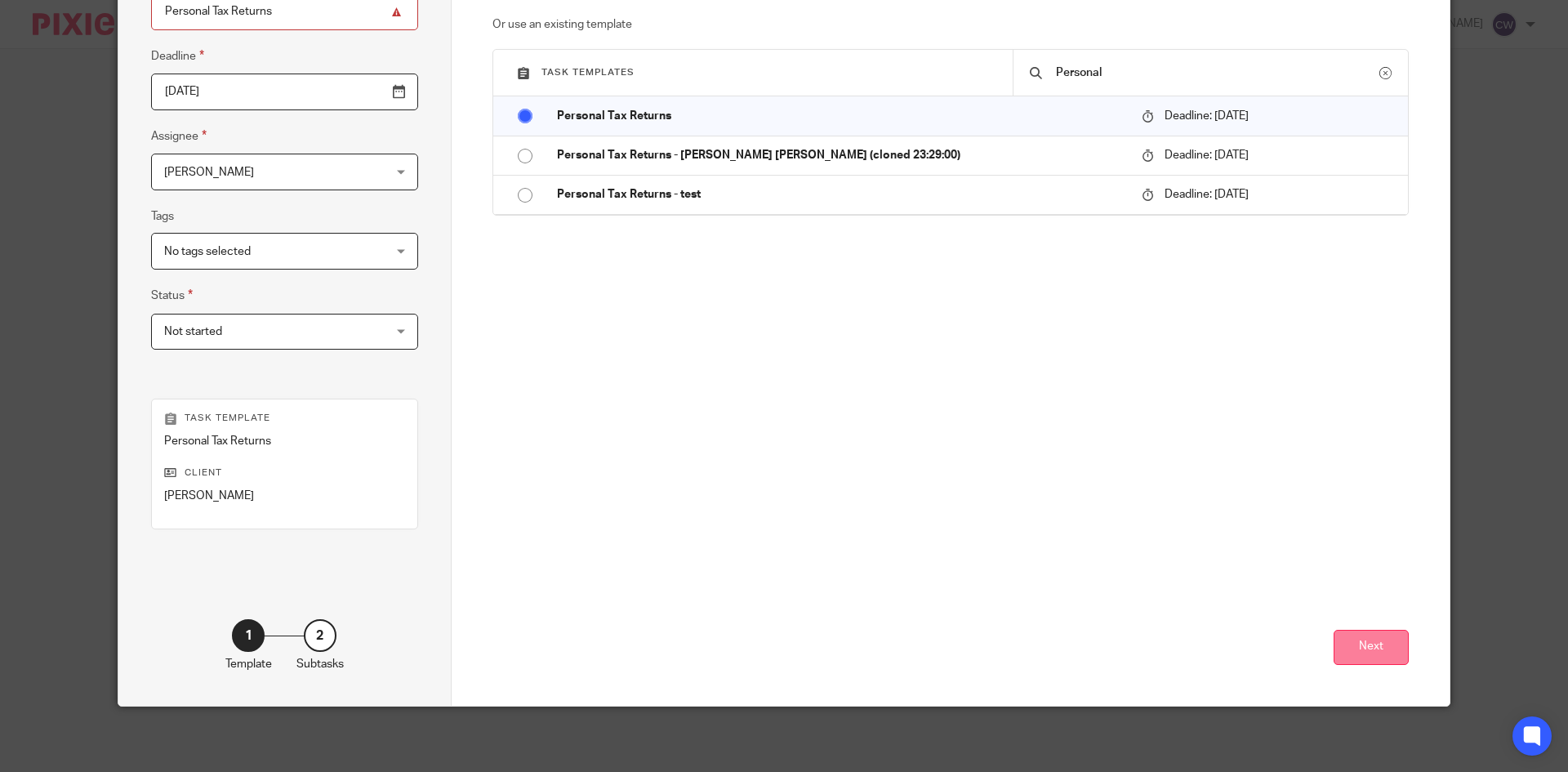
click at [1375, 651] on button "Next" at bounding box center [1371, 647] width 75 height 35
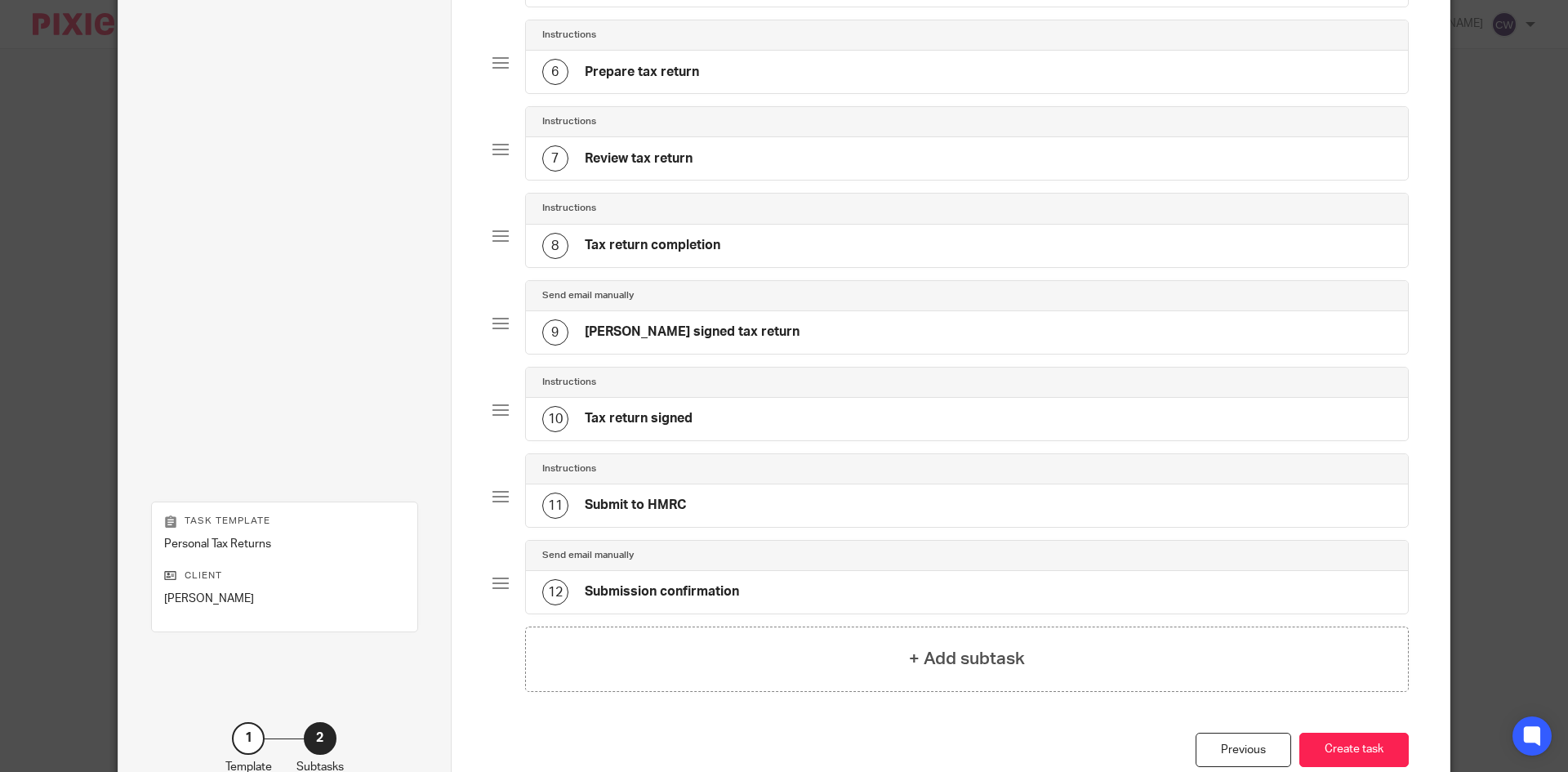
scroll to position [665, 0]
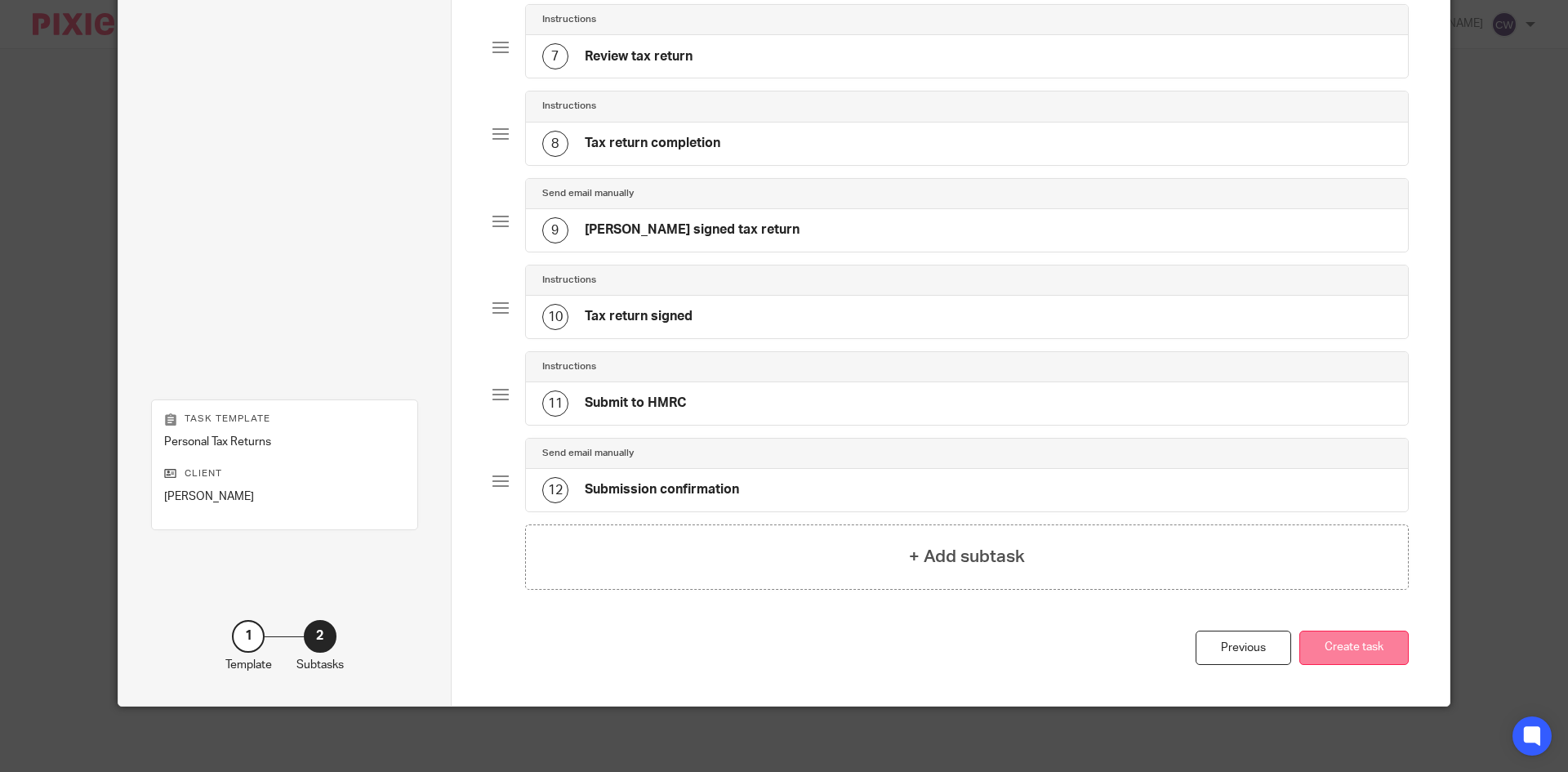
click at [1318, 638] on button "Create task" at bounding box center [1353, 648] width 110 height 35
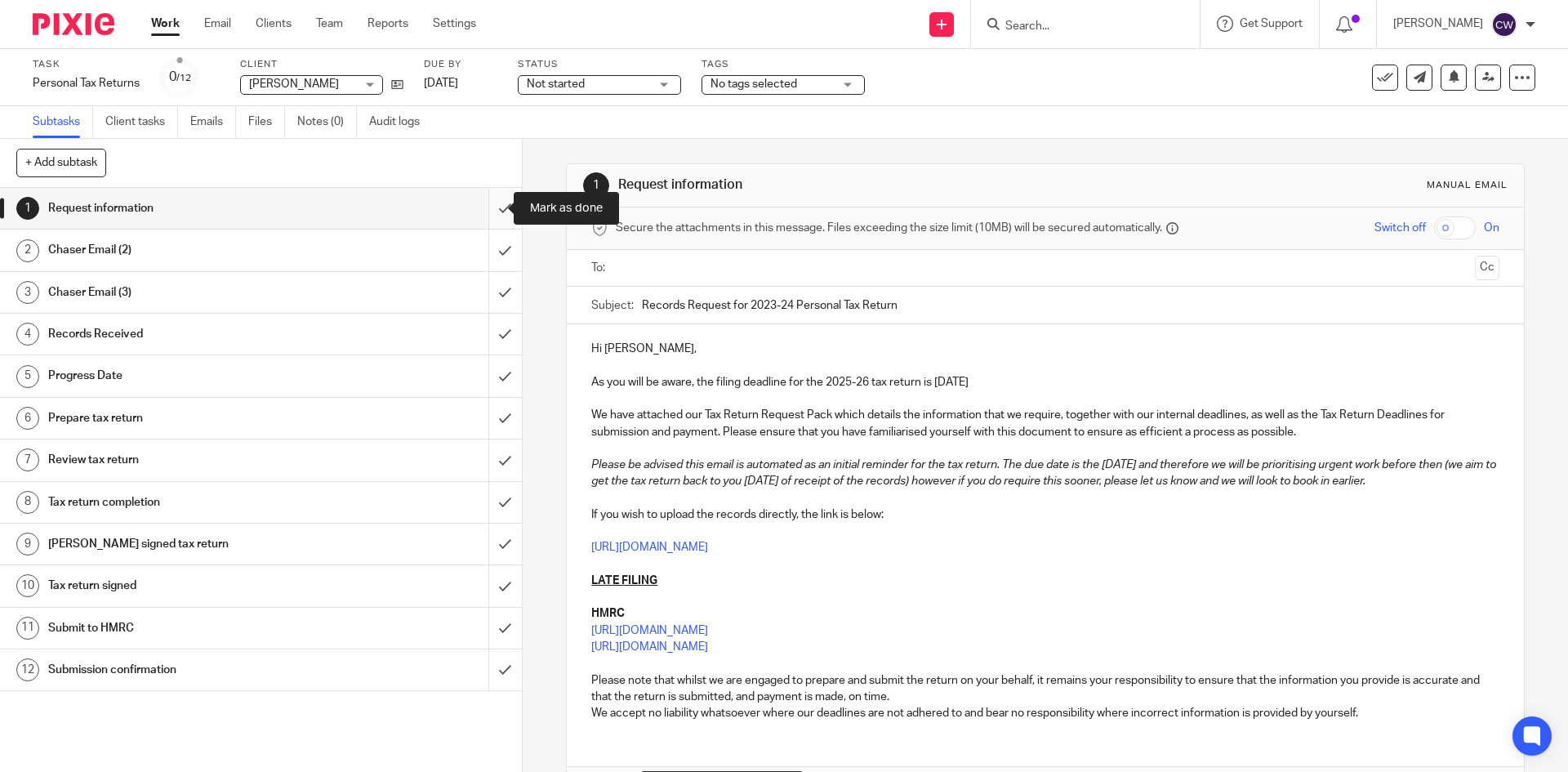
click at [491, 209] on input "submit" at bounding box center [261, 208] width 522 height 41
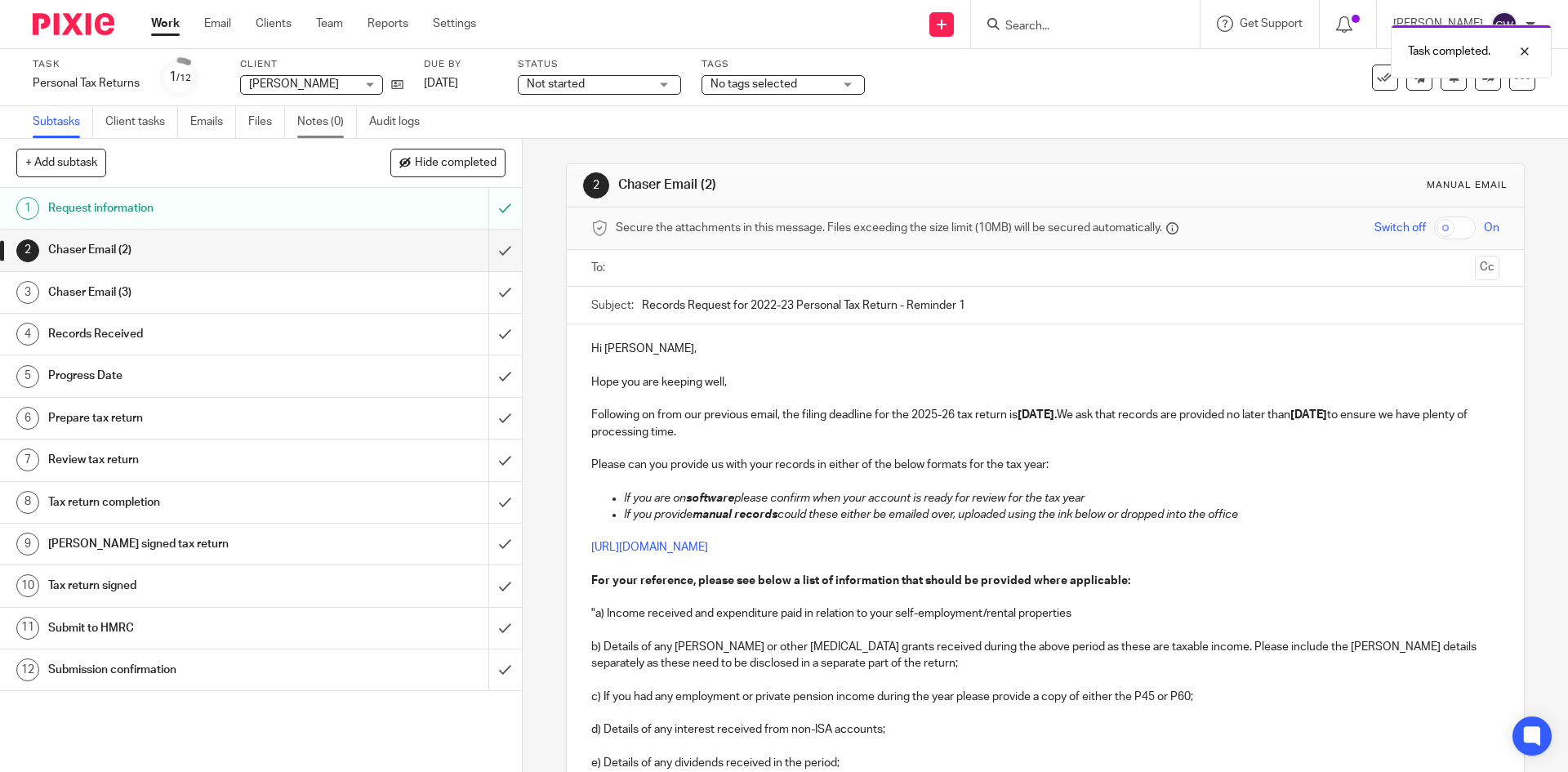
click at [320, 118] on link "Notes (0)" at bounding box center [327, 122] width 59 height 32
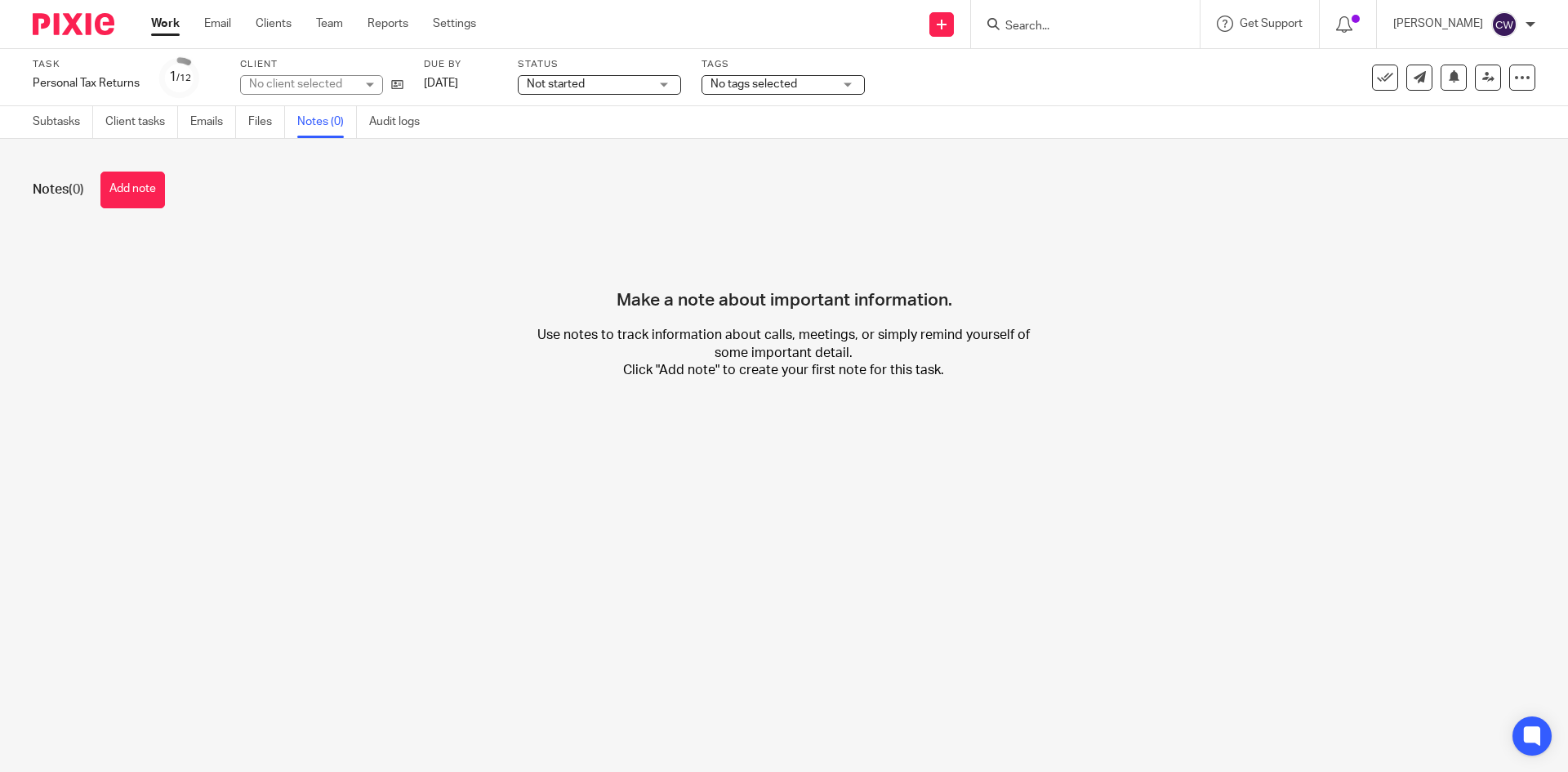
click at [153, 187] on button "Add note" at bounding box center [132, 189] width 65 height 37
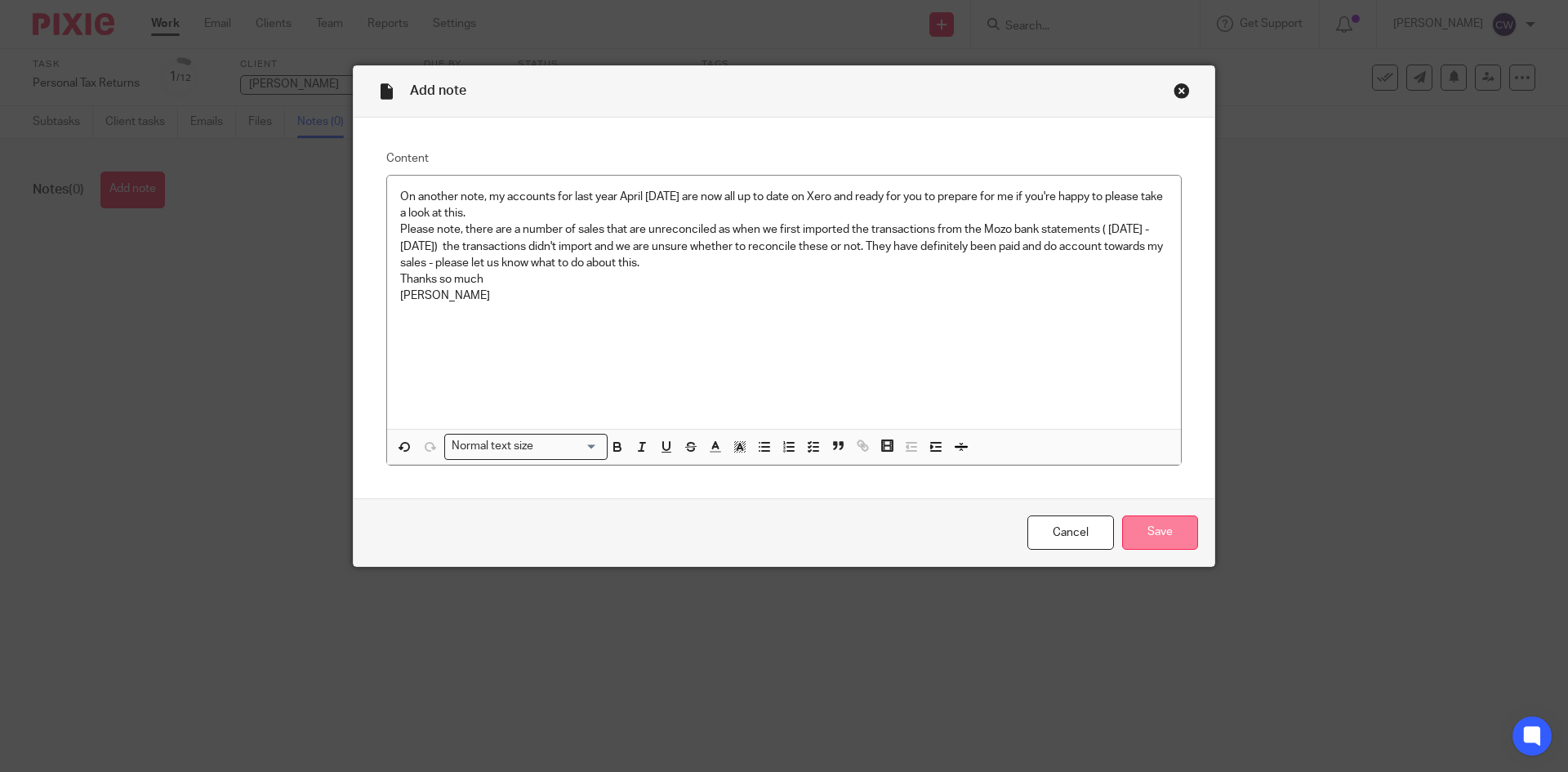
click at [1148, 530] on input "Save" at bounding box center [1160, 533] width 76 height 35
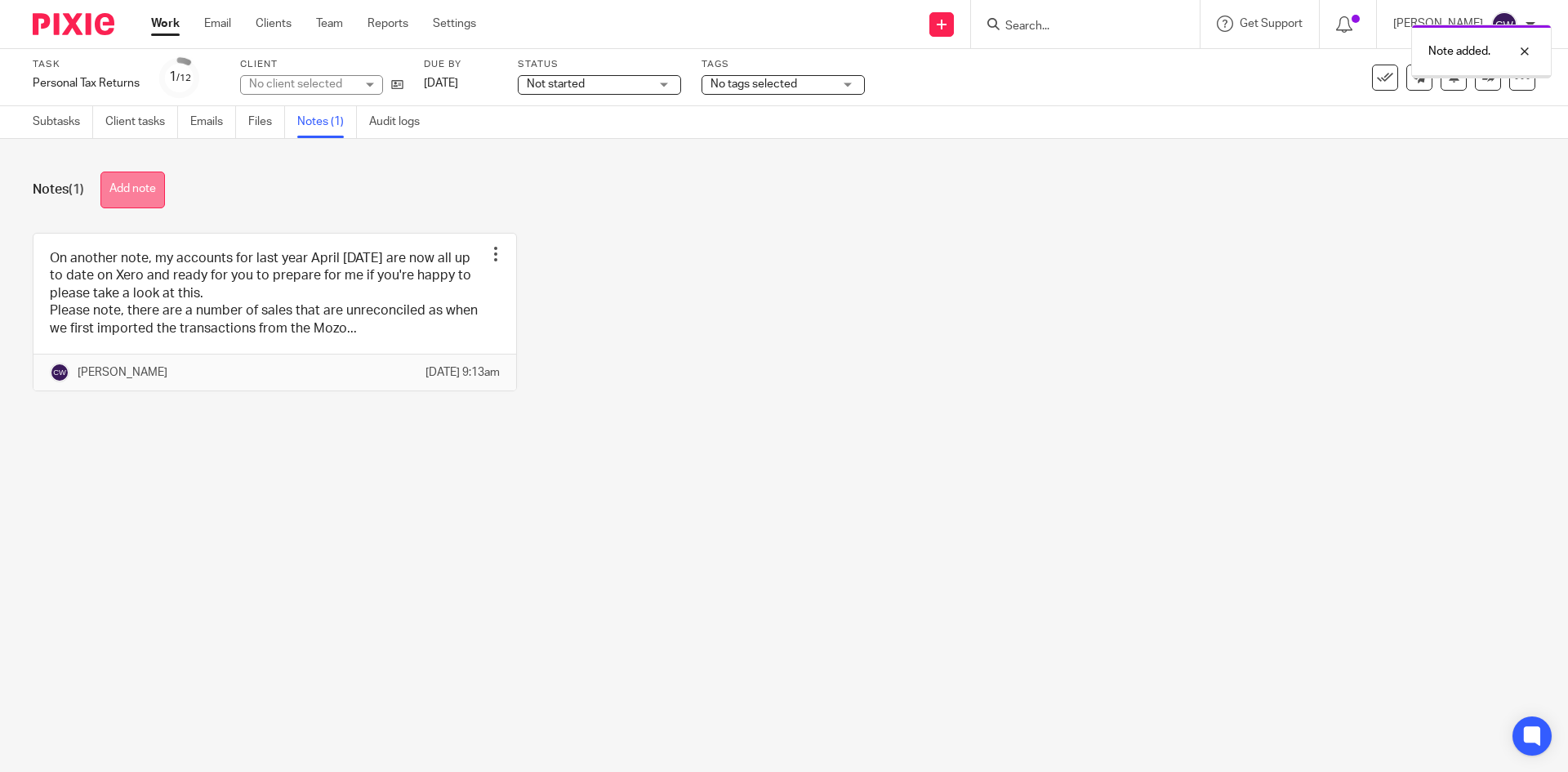
click at [115, 184] on button "Add note" at bounding box center [132, 189] width 65 height 37
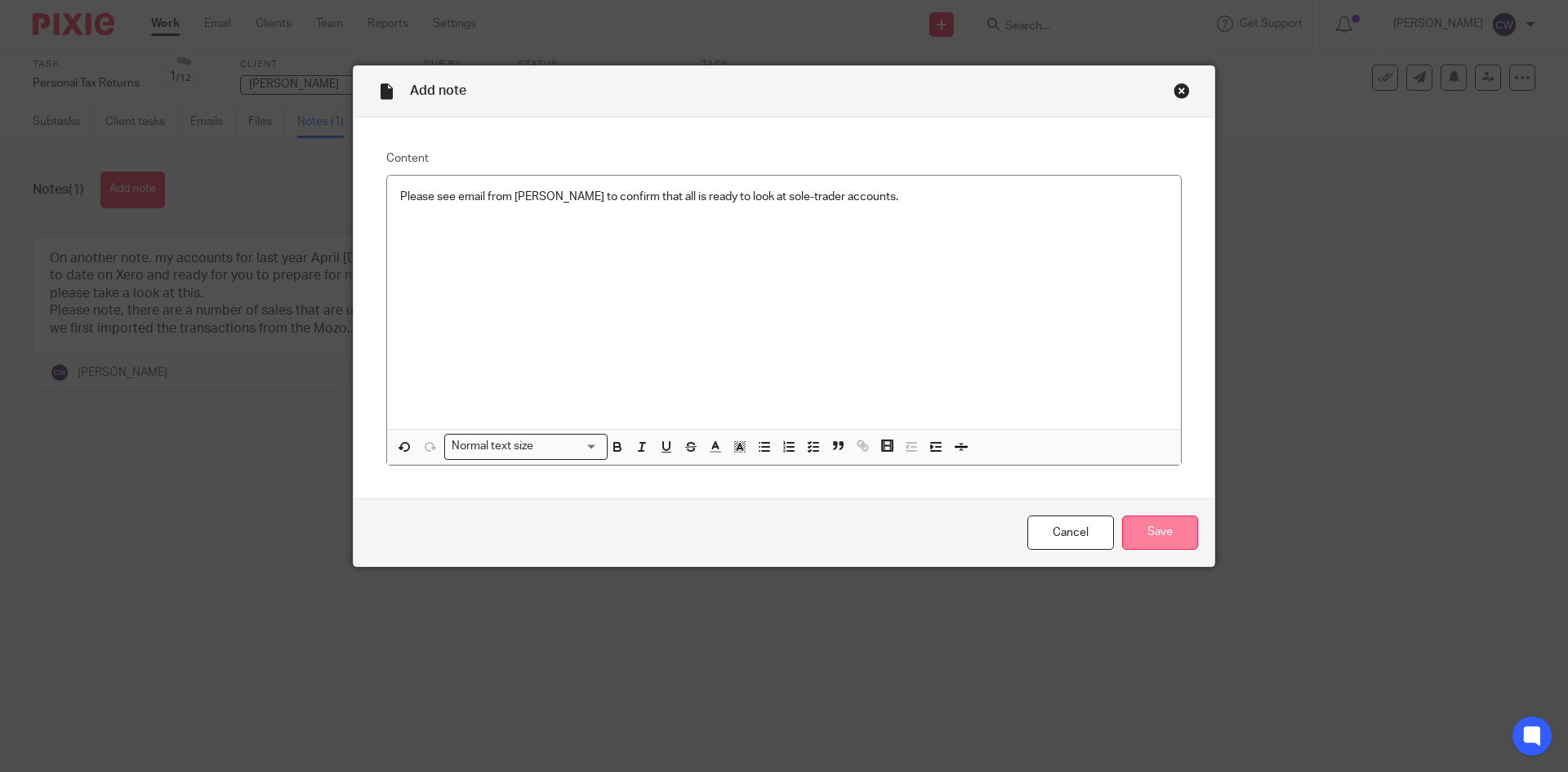
click at [1152, 545] on input "Save" at bounding box center [1160, 533] width 76 height 35
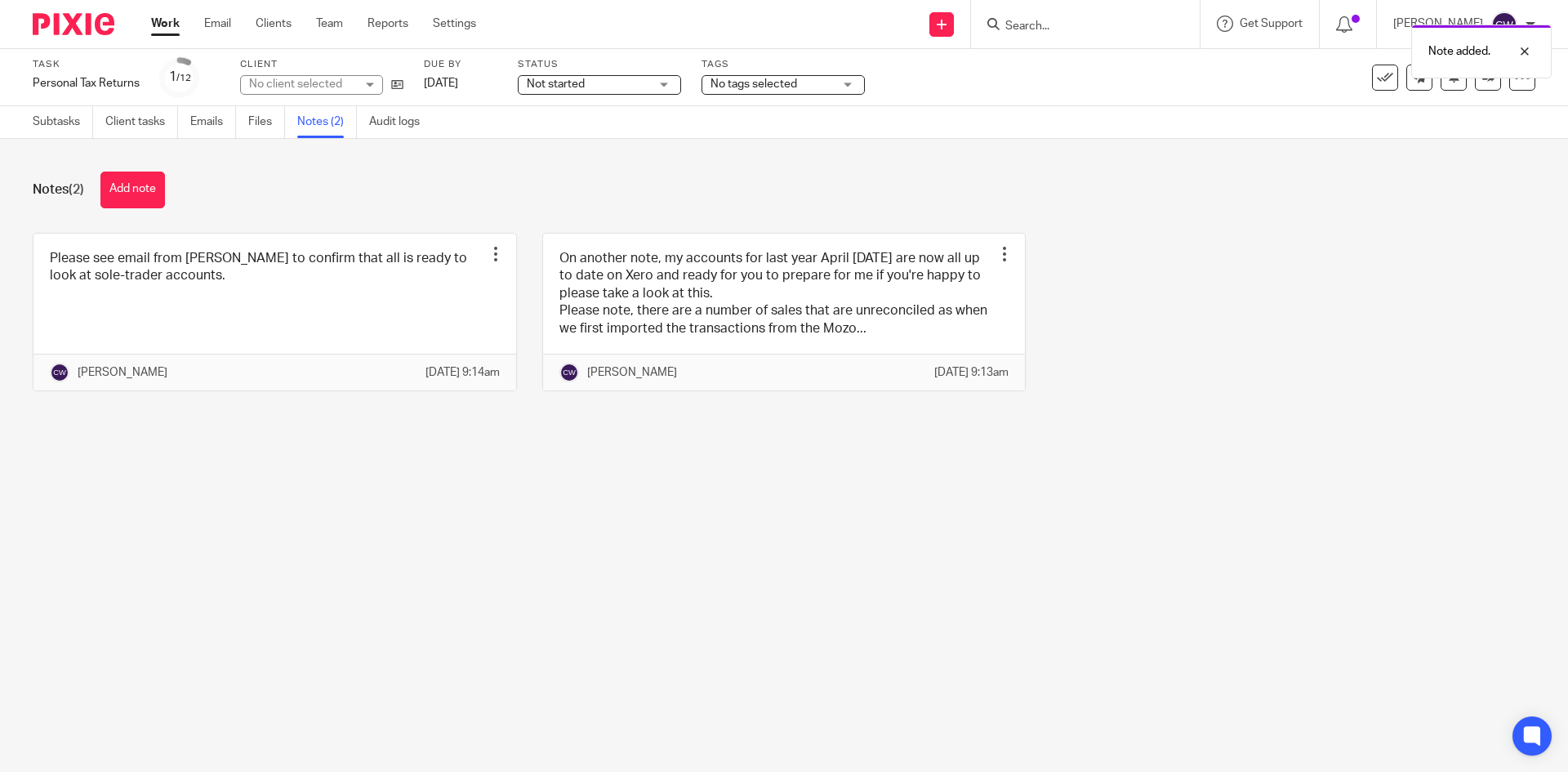
click at [829, 82] on span "No tags selected" at bounding box center [772, 84] width 122 height 17
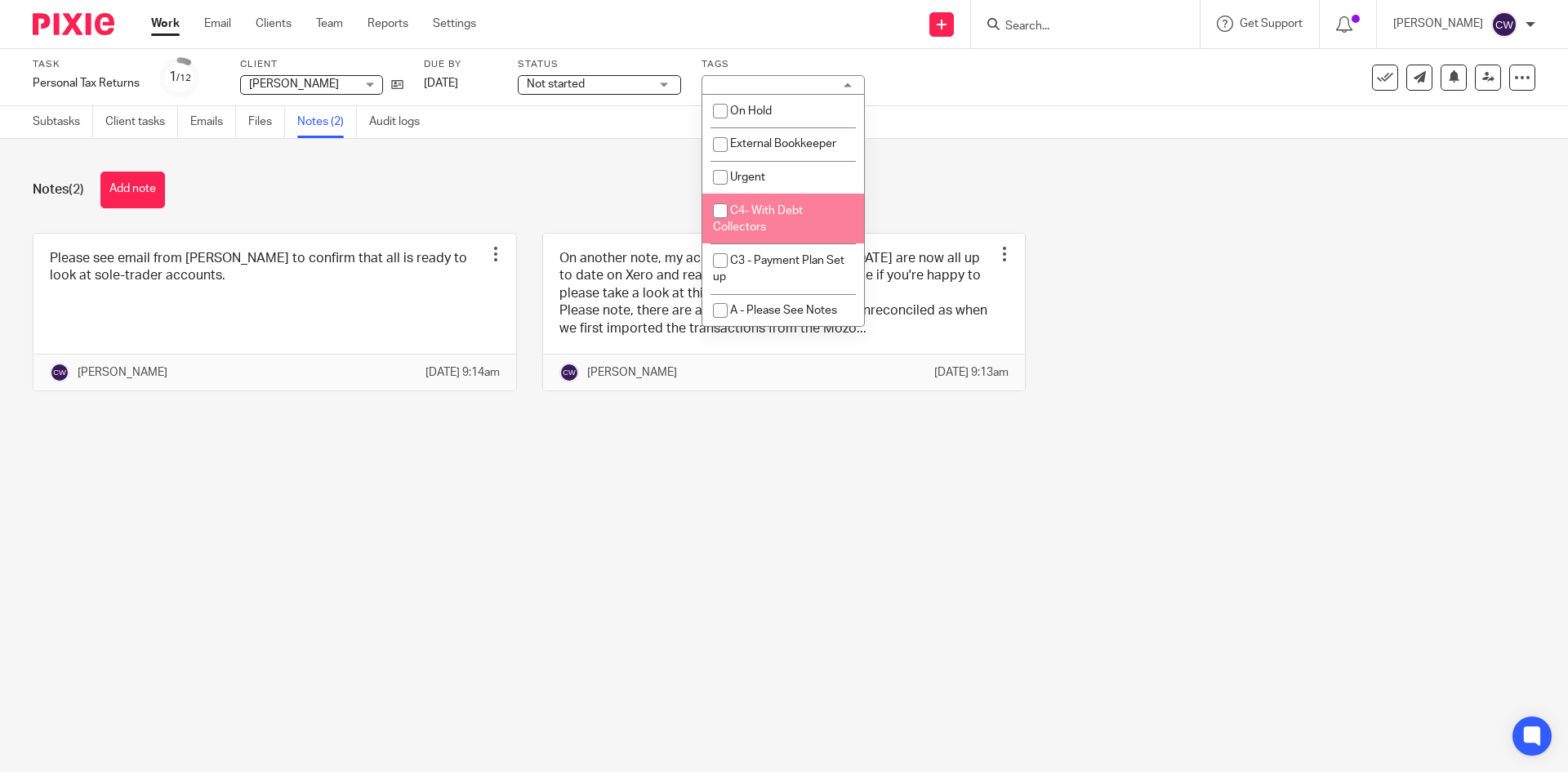
scroll to position [82, 0]
click at [798, 230] on span "A - Please See Notes" at bounding box center [784, 228] width 107 height 11
checkbox input "true"
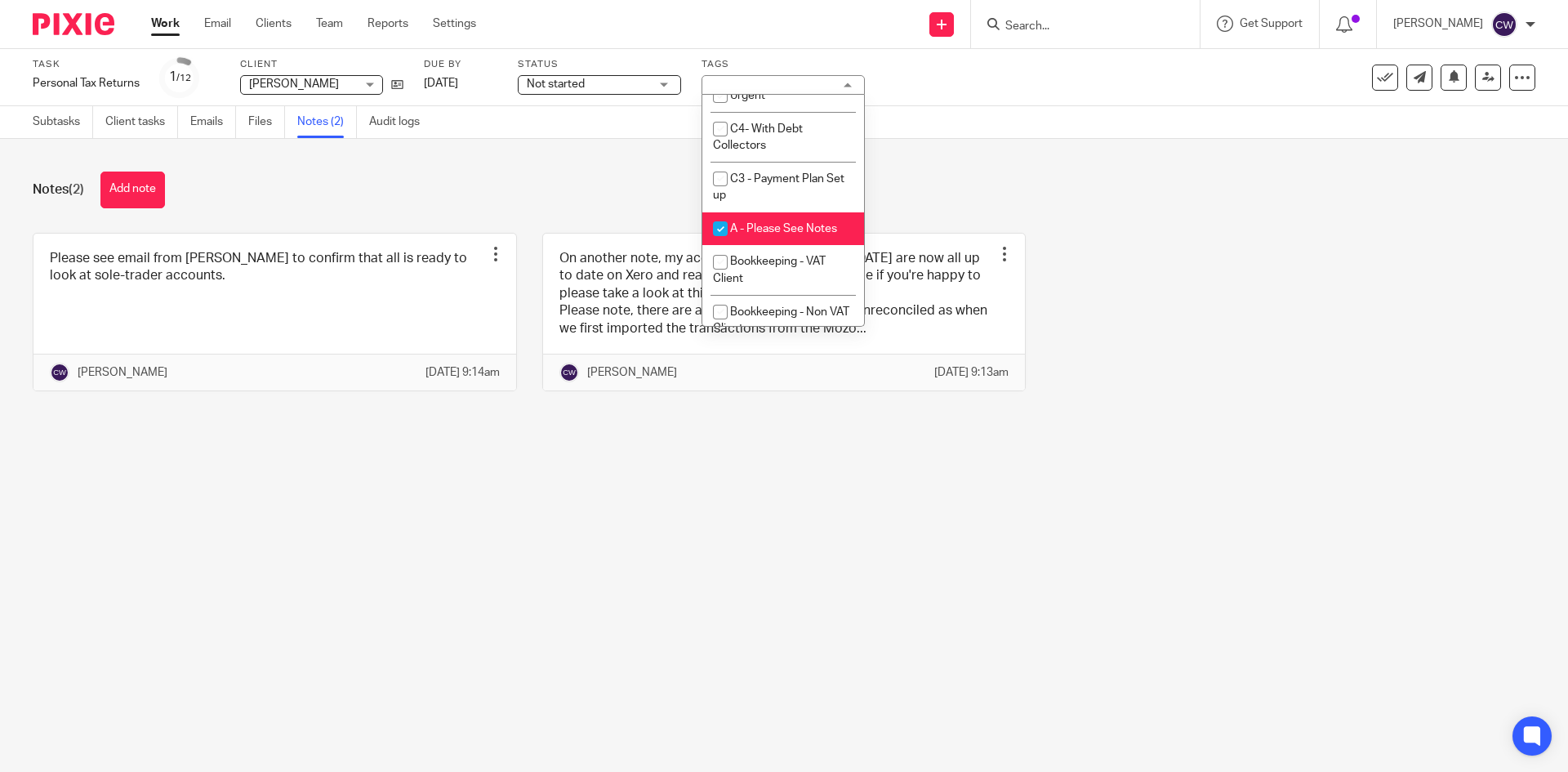
click at [1275, 215] on div "Notes (2) Add note Please see email from Jade to confirm that all is ready to l…" at bounding box center [784, 294] width 1568 height 310
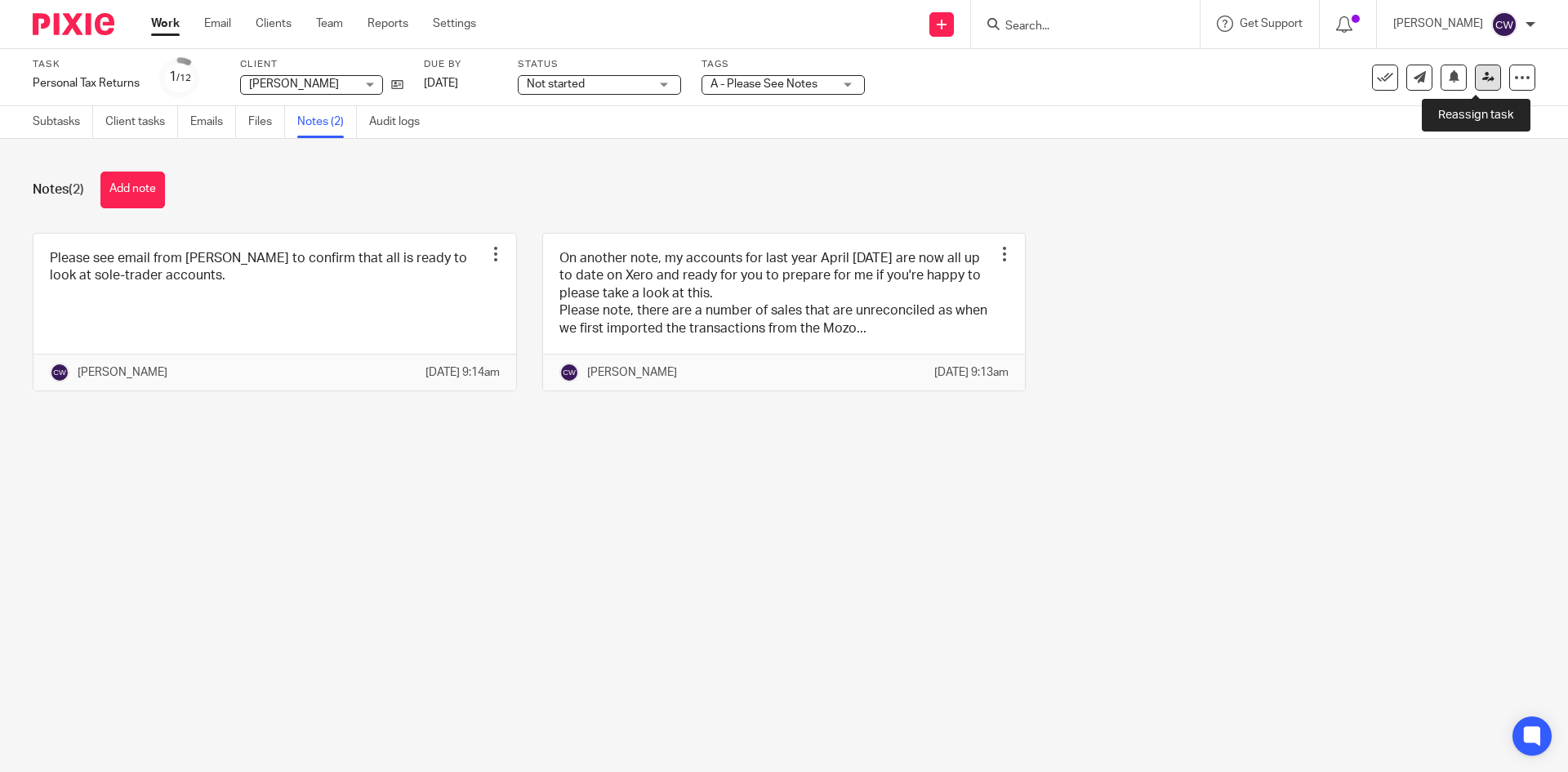
click at [1482, 76] on icon at bounding box center [1488, 77] width 12 height 12
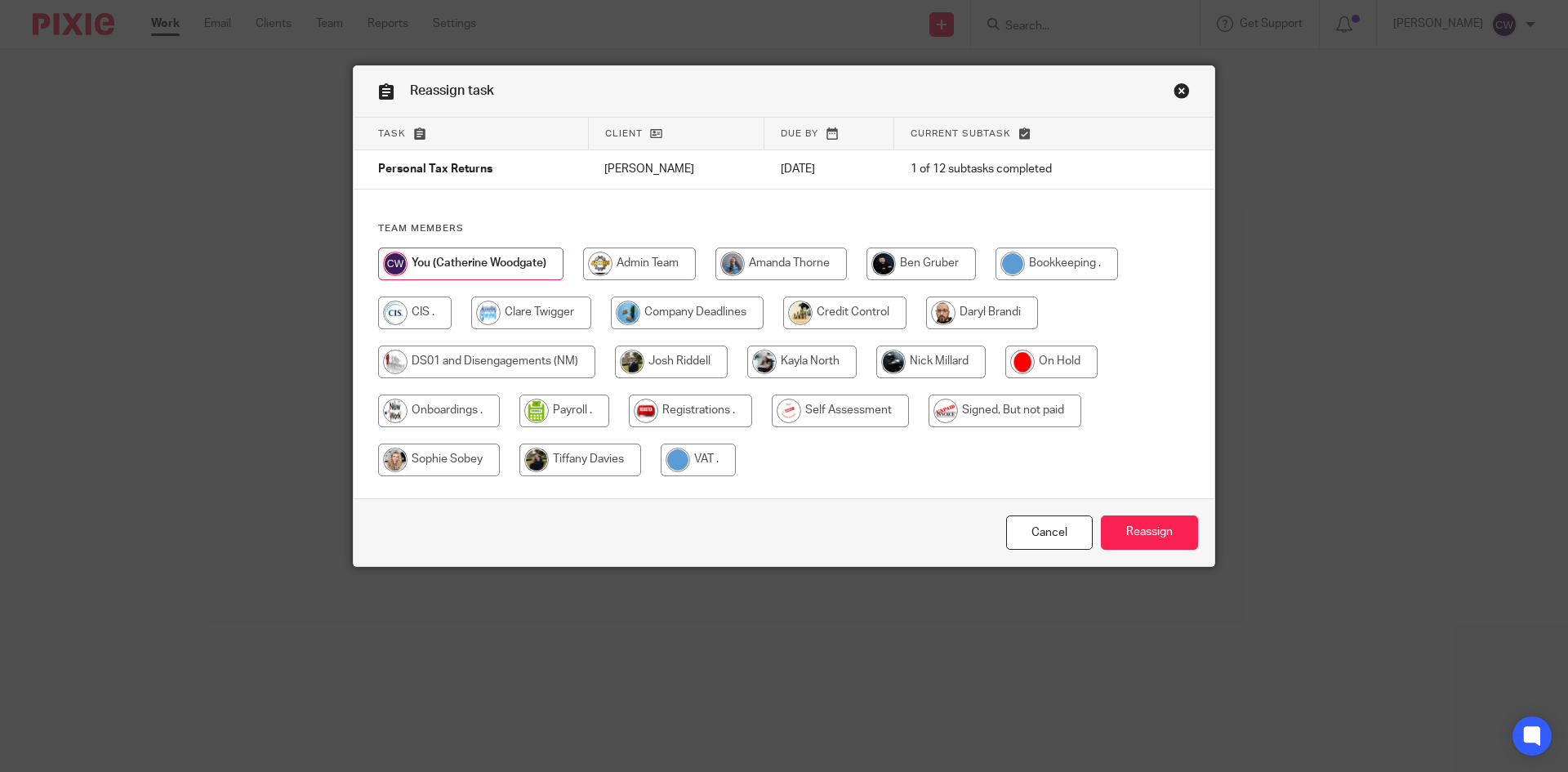
click at [899, 363] on input "radio" at bounding box center [930, 362] width 110 height 32
radio input "true"
click at [1177, 527] on input "Reassign" at bounding box center [1149, 533] width 97 height 35
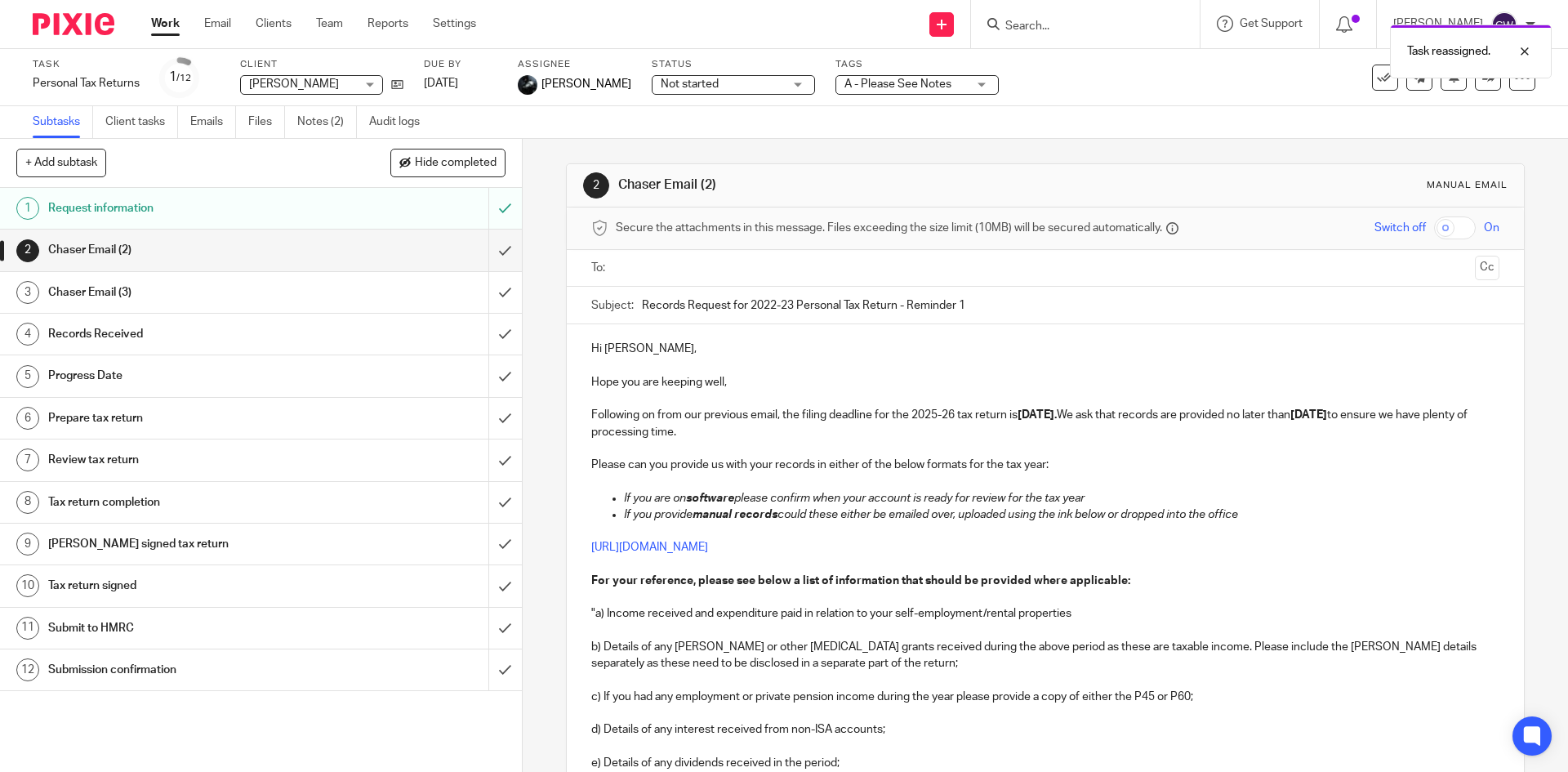
drag, startPoint x: 994, startPoint y: 22, endPoint x: 1014, endPoint y: 14, distance: 21.5
click at [1014, 14] on form at bounding box center [1090, 24] width 174 height 20
drag, startPoint x: 1014, startPoint y: 14, endPoint x: 998, endPoint y: 32, distance: 24.1
click at [998, 32] on div "Task reassigned." at bounding box center [1167, 47] width 767 height 62
paste input "chris@localsparktorbay.org"
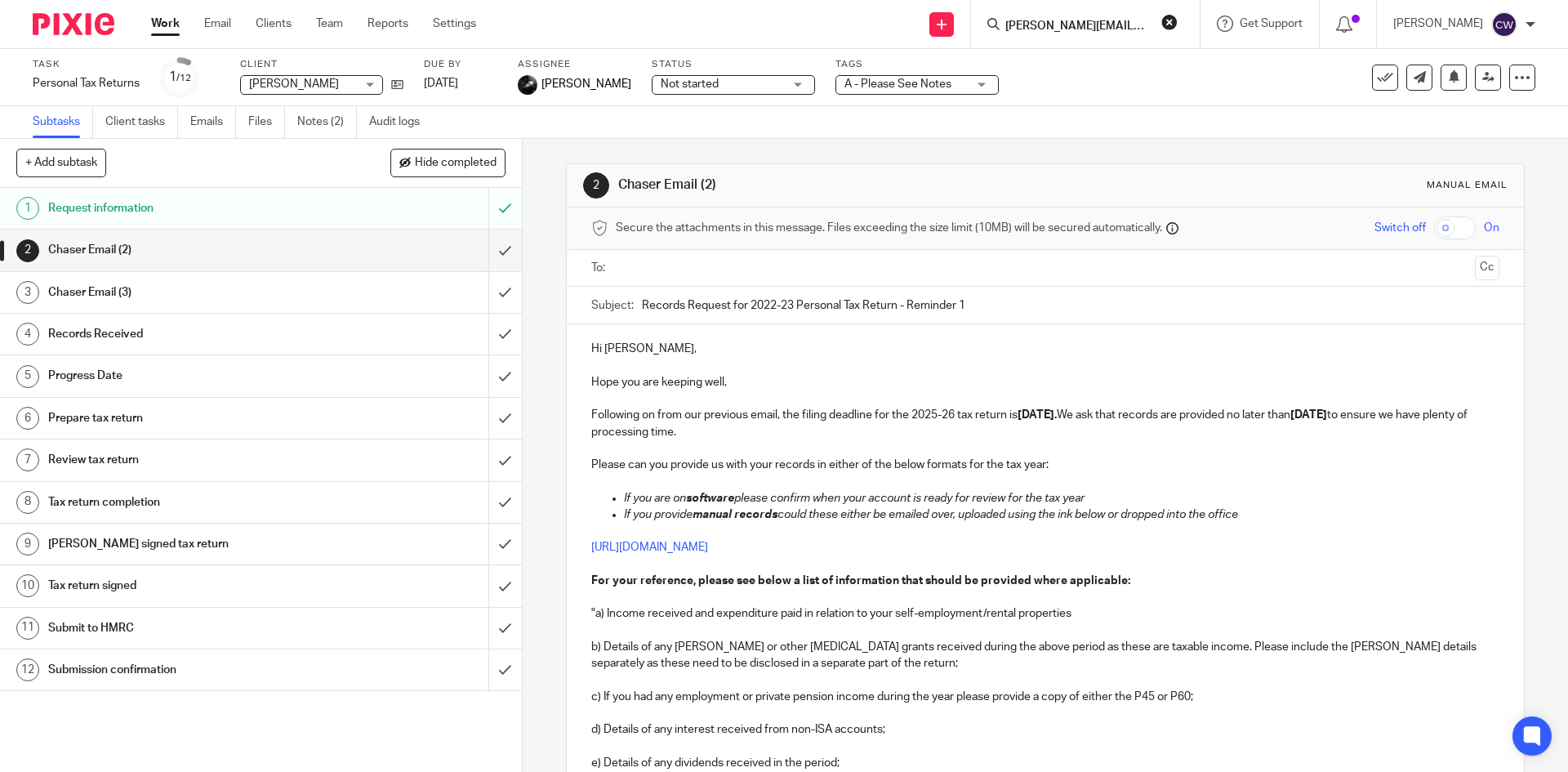
scroll to position [0, 4]
type input "chris@localsparktorbay.org"
click at [1107, 59] on link at bounding box center [1173, 70] width 347 height 37
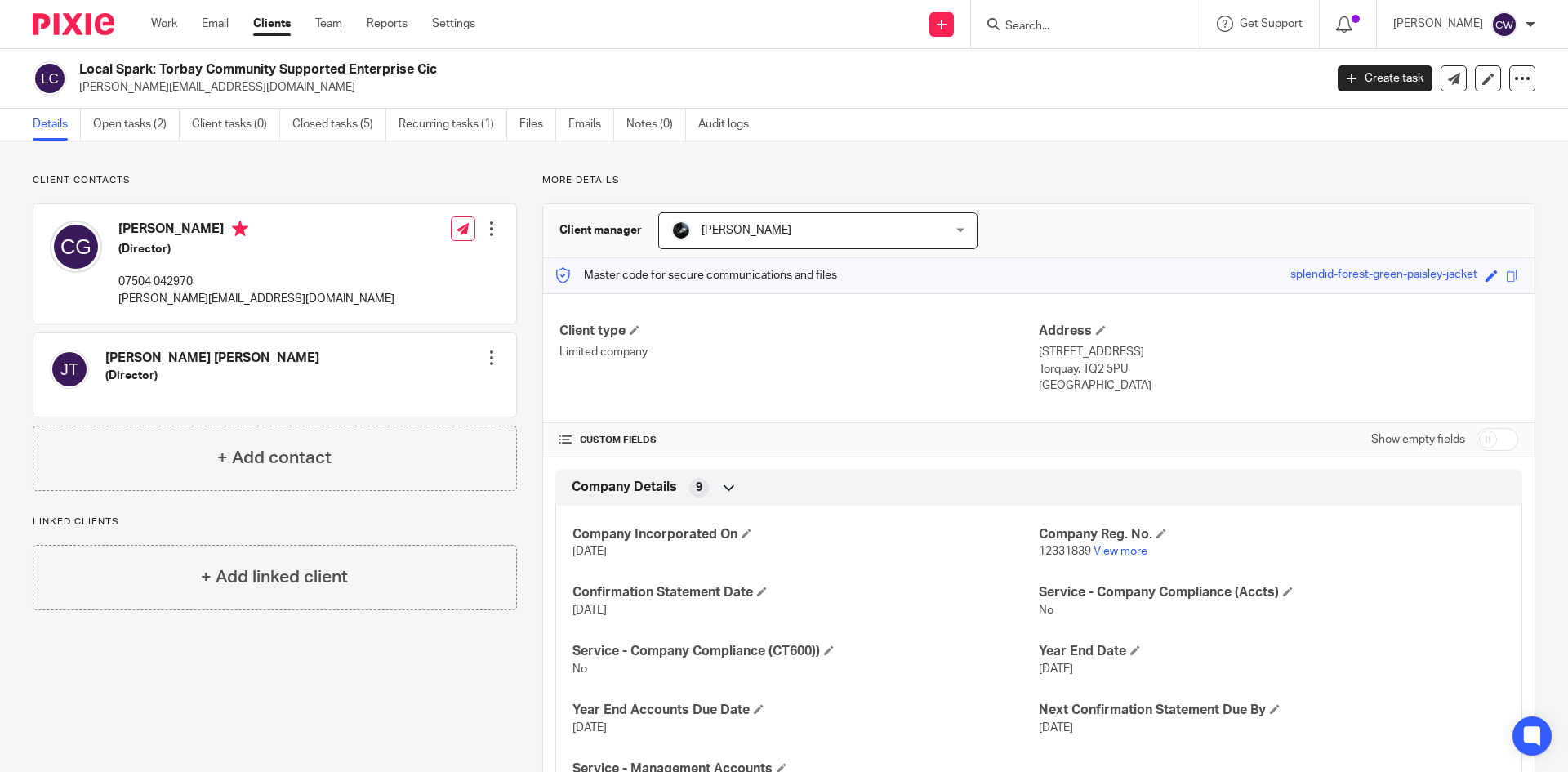
drag, startPoint x: 442, startPoint y: 66, endPoint x: 75, endPoint y: 68, distance: 367.0
click at [75, 68] on div "Local Spark: Torbay Community Supported Enterprise Cic [PERSON_NAME][EMAIL_ADDR…" at bounding box center [672, 78] width 1280 height 34
copy h2 "Local Spark: Torbay Community Supported Enterprise Cic"
paste input "[PERSON_NAME][EMAIL_ADDRESS][DOMAIN_NAME]"
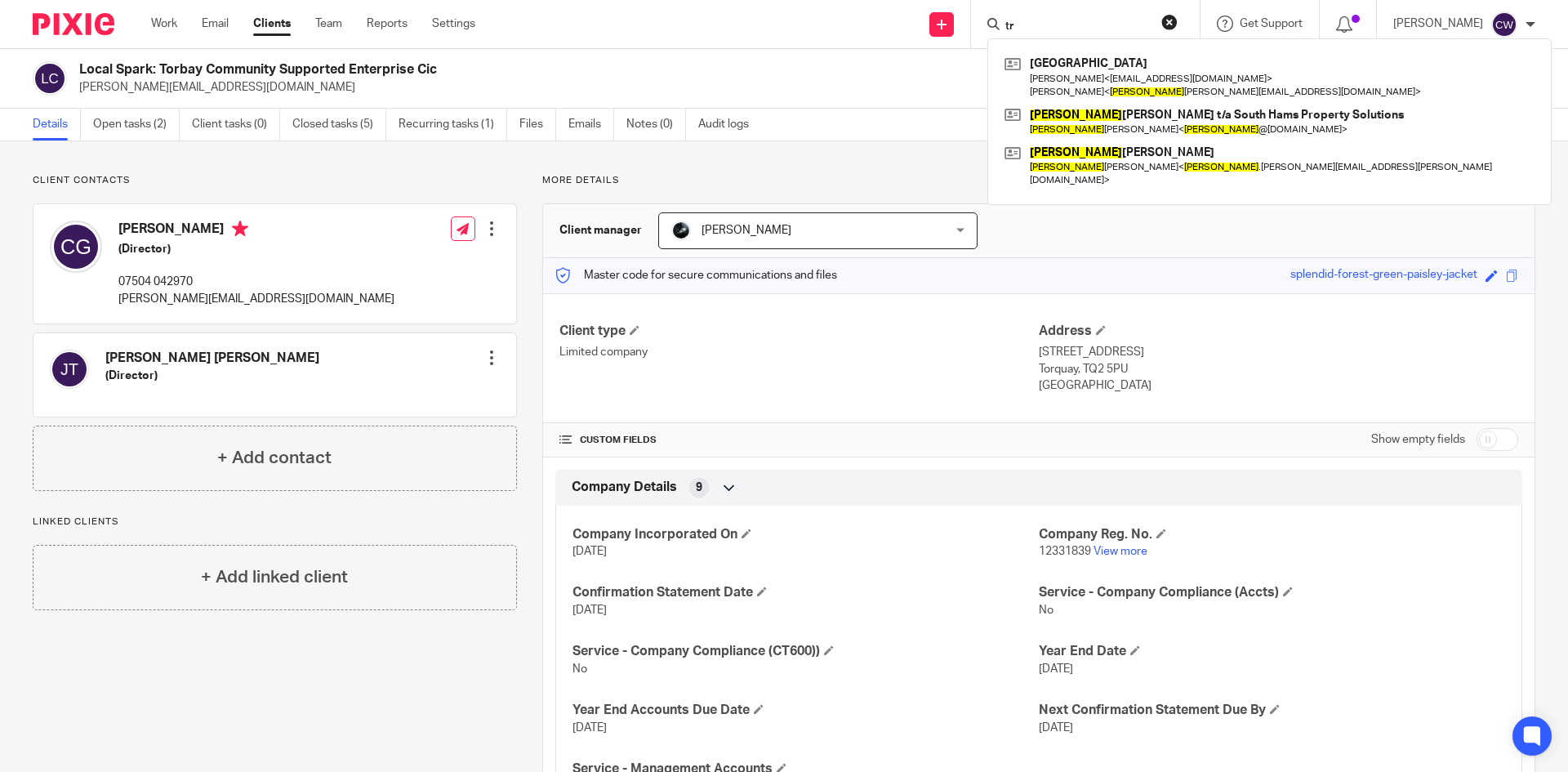
type input "t"
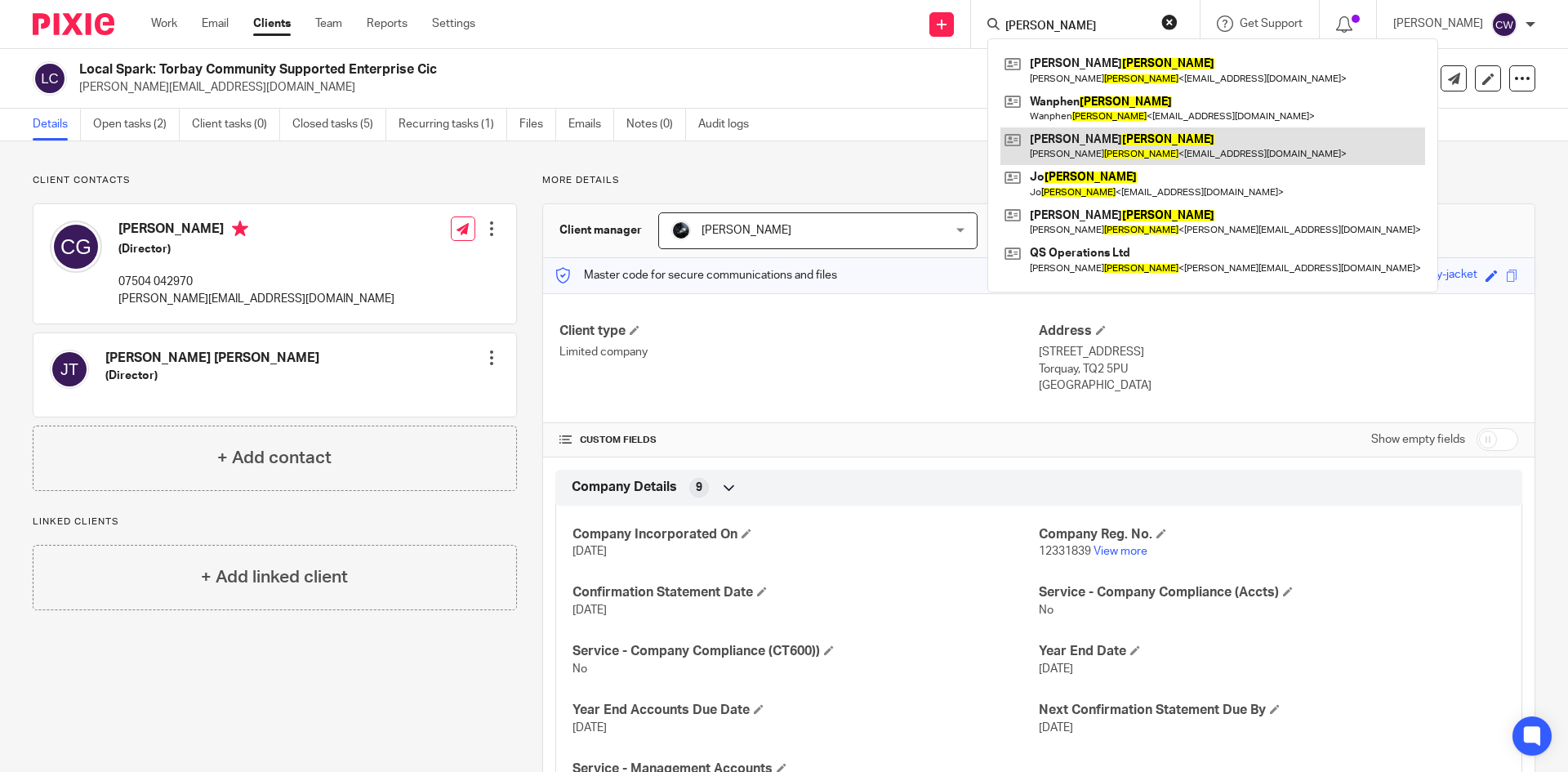
type input "[PERSON_NAME]"
click at [1134, 143] on link at bounding box center [1212, 146] width 424 height 37
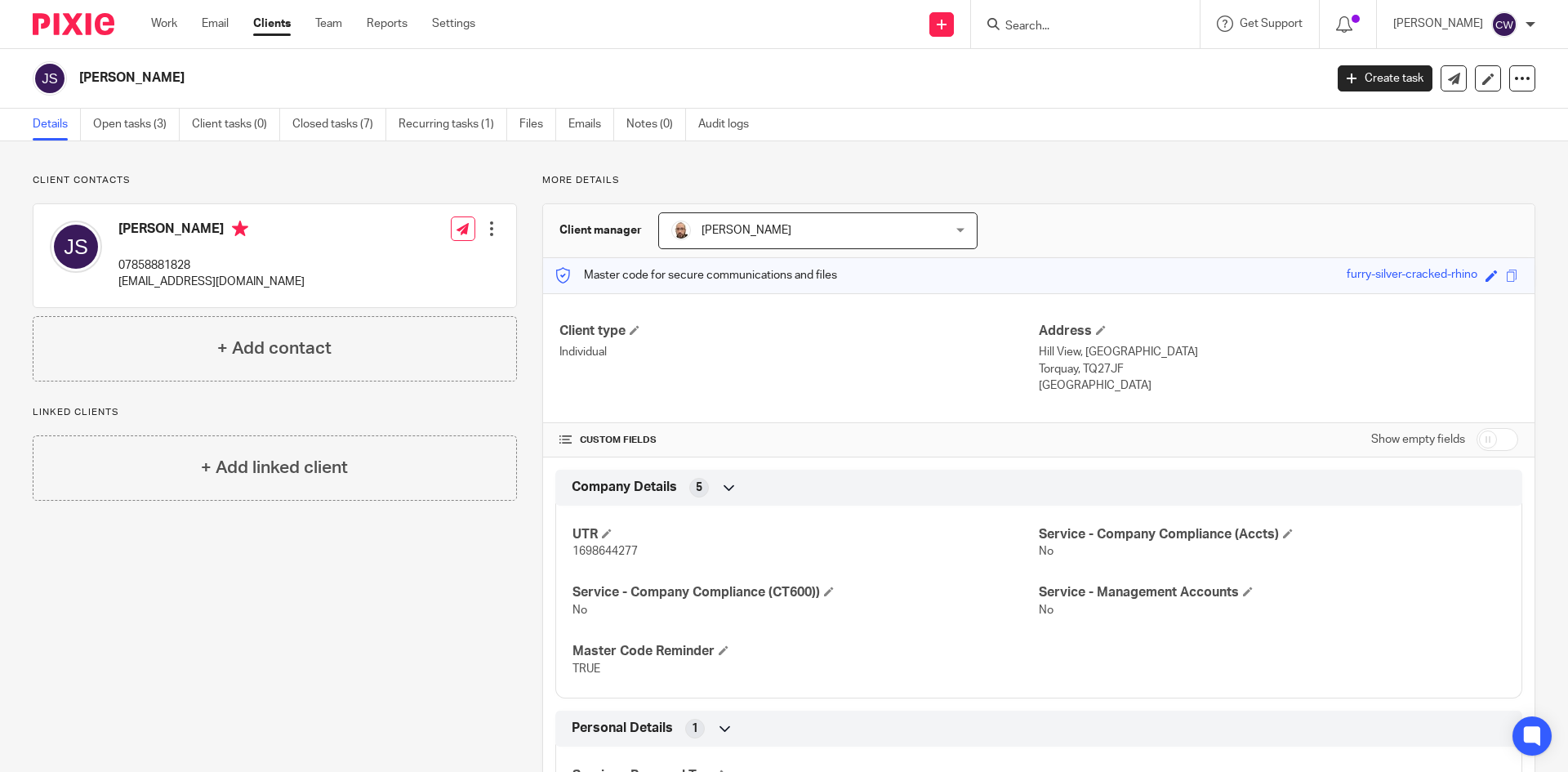
click at [1031, 25] on input "Search" at bounding box center [1076, 26] width 147 height 14
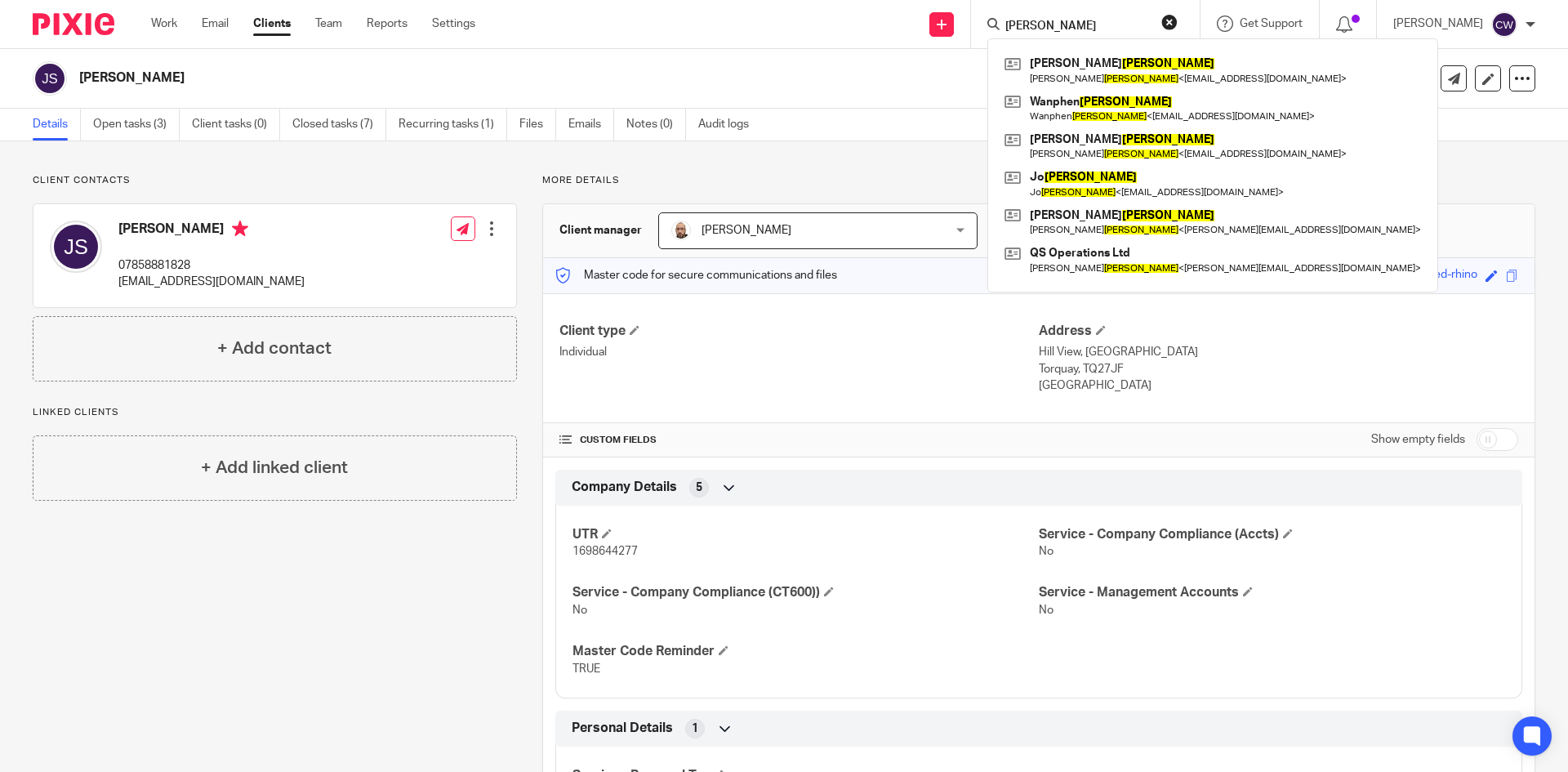
type input "SANDERS"
drag, startPoint x: 1031, startPoint y: 23, endPoint x: 888, endPoint y: 31, distance: 143.2
click at [888, 31] on div "Send new email Create task Add client SANDERS William Sanders William Sanders <…" at bounding box center [1034, 24] width 1068 height 48
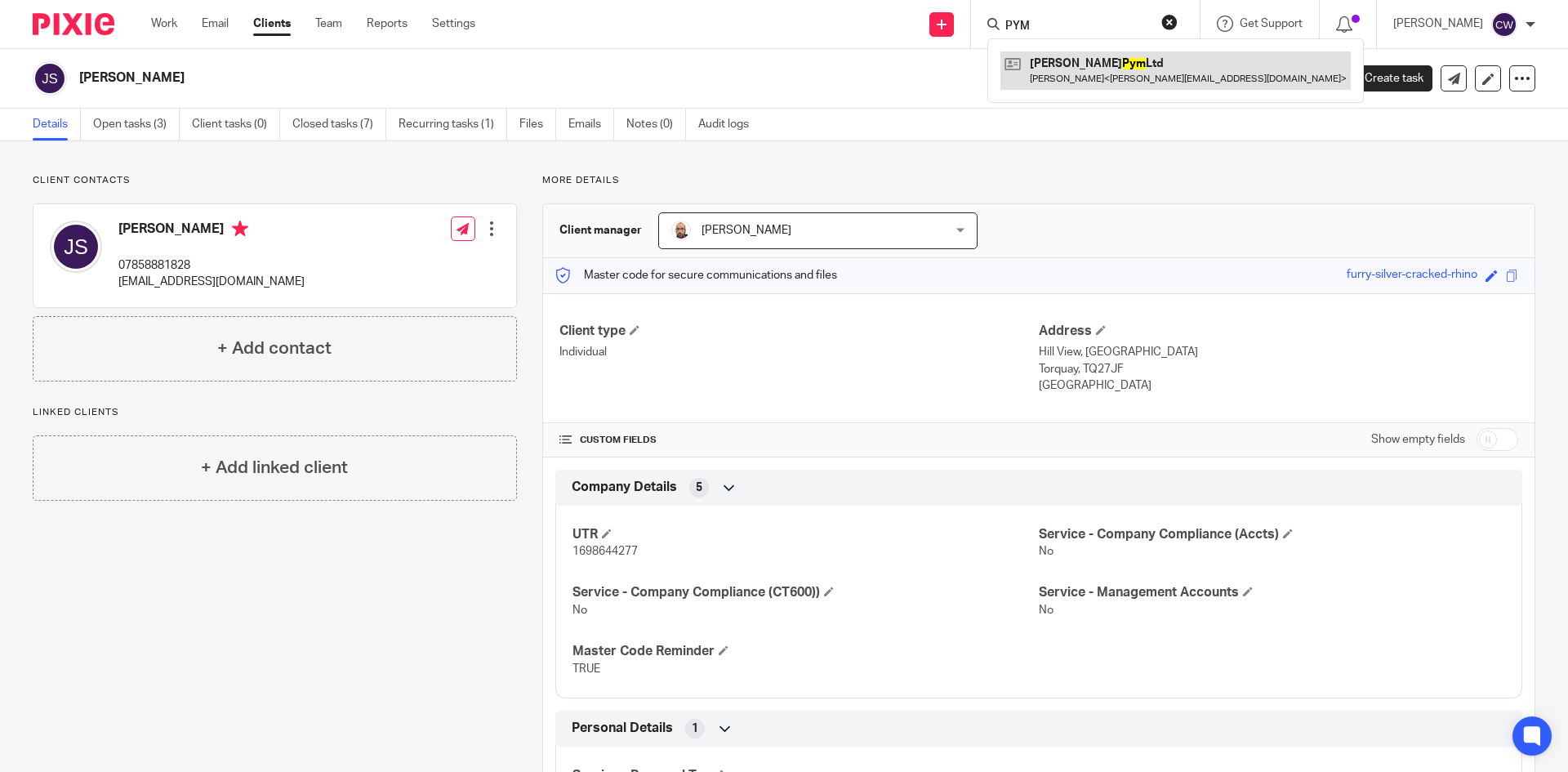
type input "PYM"
click at [1043, 59] on link at bounding box center [1175, 70] width 351 height 37
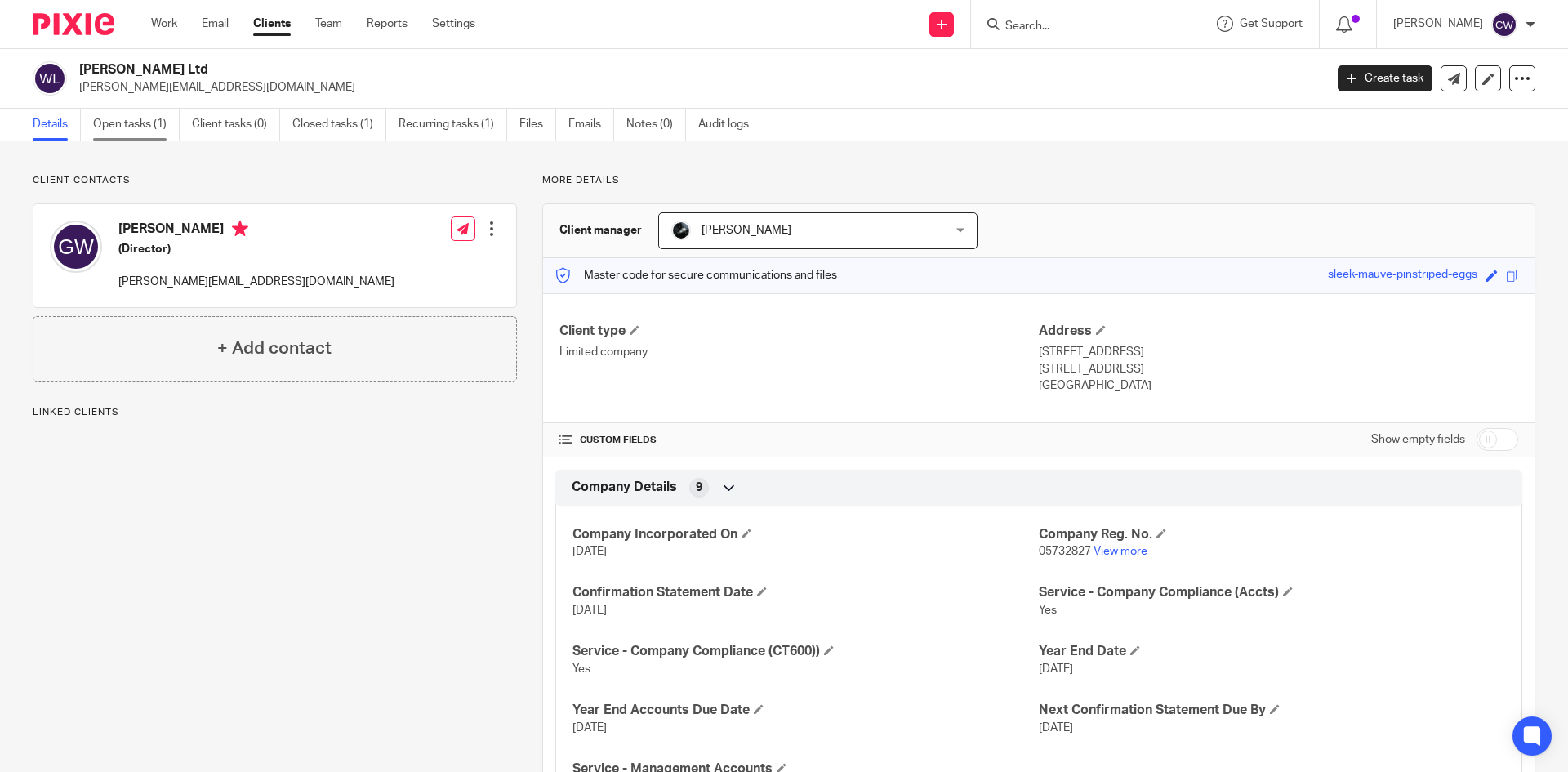
click at [138, 127] on link "Open tasks (1)" at bounding box center [137, 125] width 87 height 32
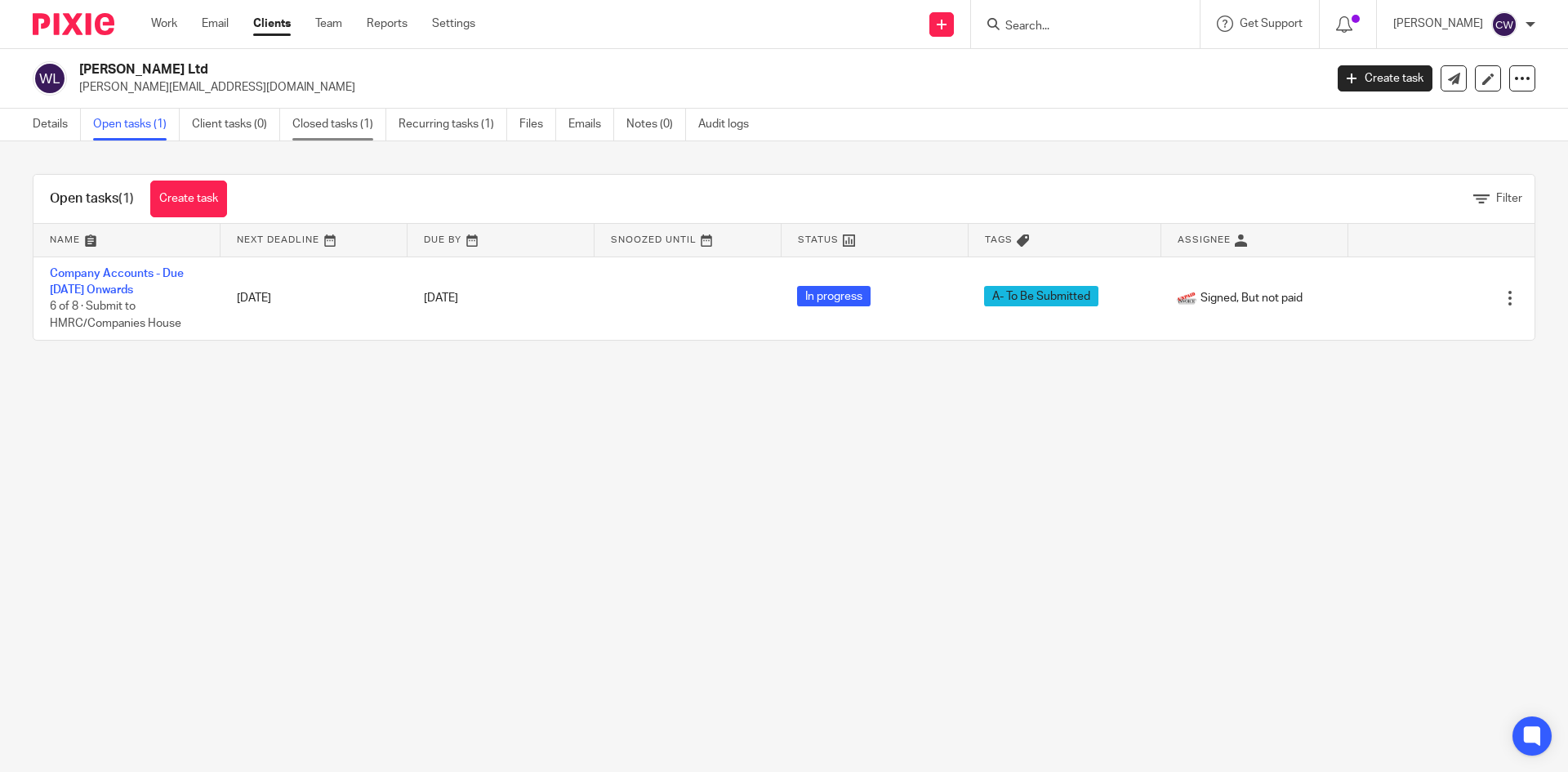
click at [321, 129] on link "Closed tasks (1)" at bounding box center [339, 125] width 94 height 32
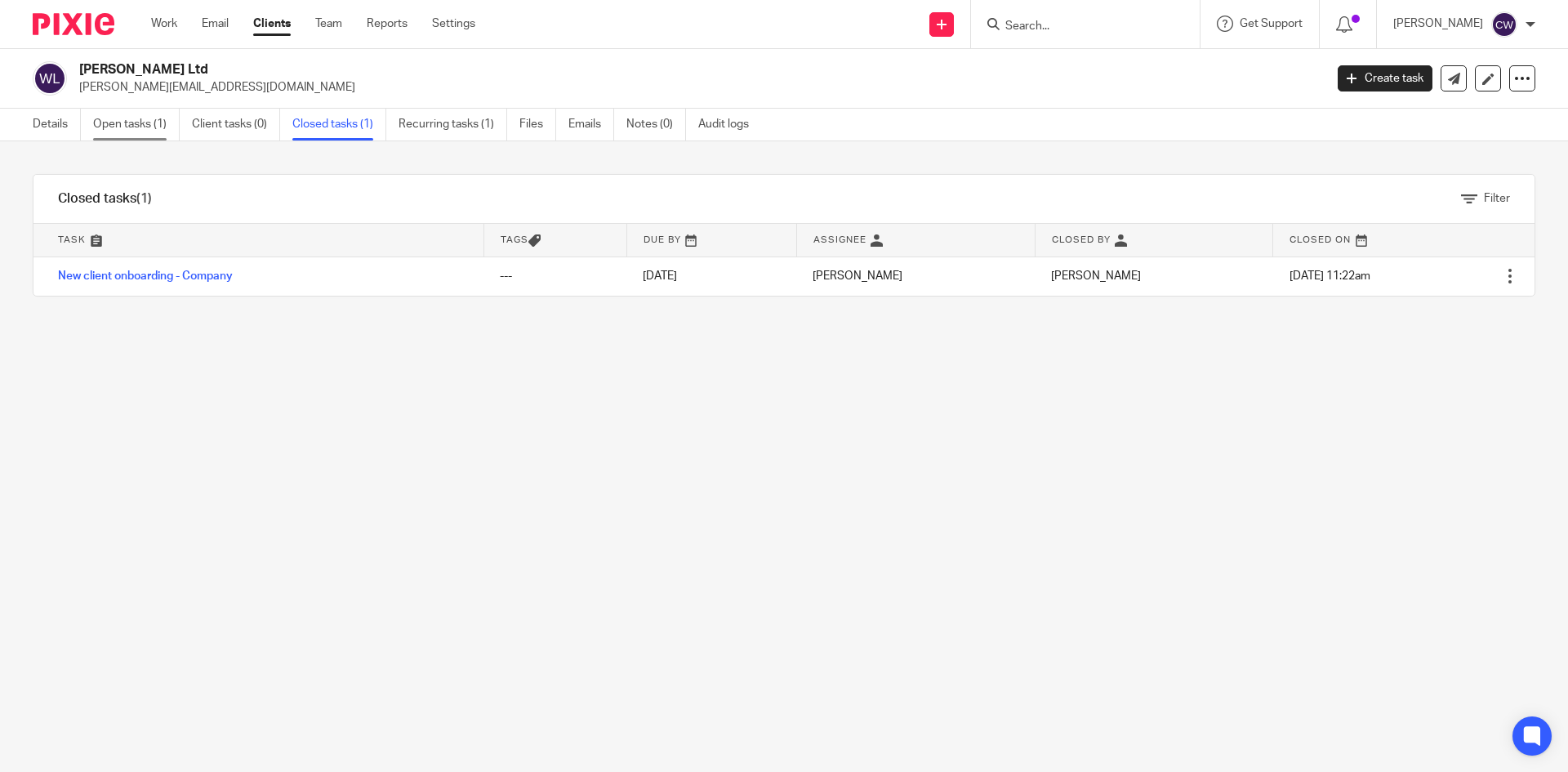
click at [141, 116] on link "Open tasks (1)" at bounding box center [137, 125] width 87 height 32
